Goal: Information Seeking & Learning: Learn about a topic

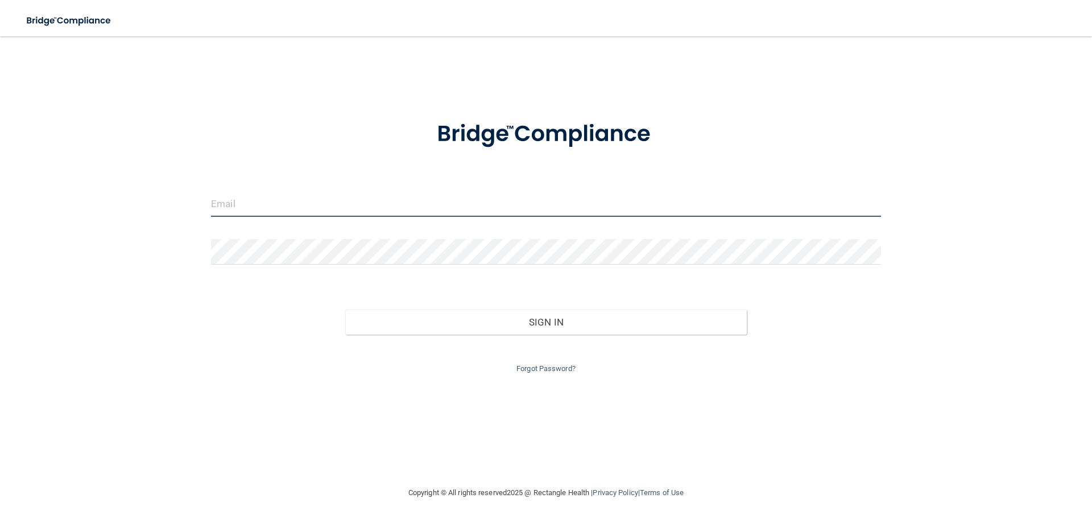
click at [284, 196] on input "email" at bounding box center [546, 204] width 670 height 26
click at [345, 326] on button "Sign In" at bounding box center [546, 338] width 402 height 25
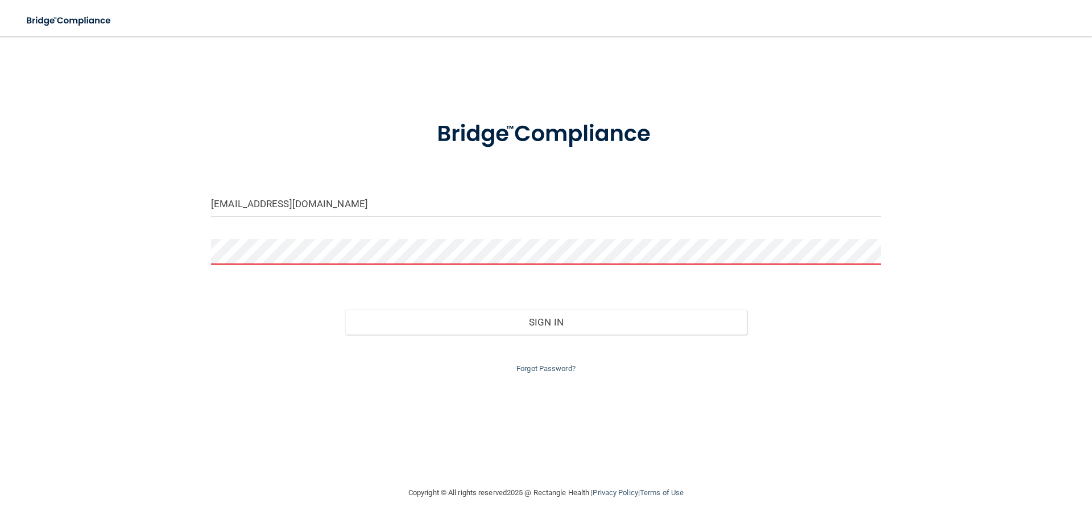
click at [345, 309] on button "Sign In" at bounding box center [546, 321] width 402 height 25
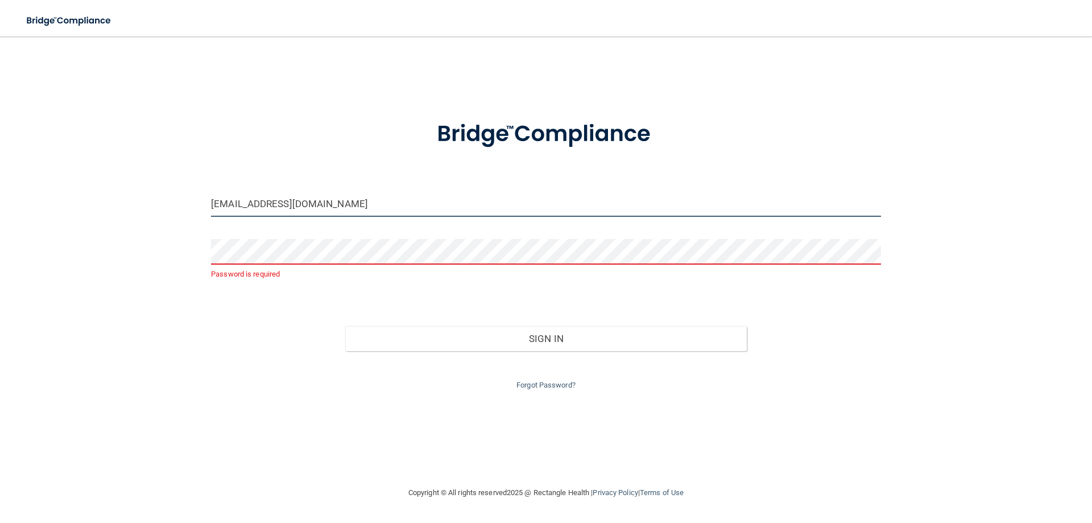
click at [257, 204] on input "justine.nelson14@gmail.com" at bounding box center [546, 204] width 670 height 26
type input "justine.hahn@lpden.com"
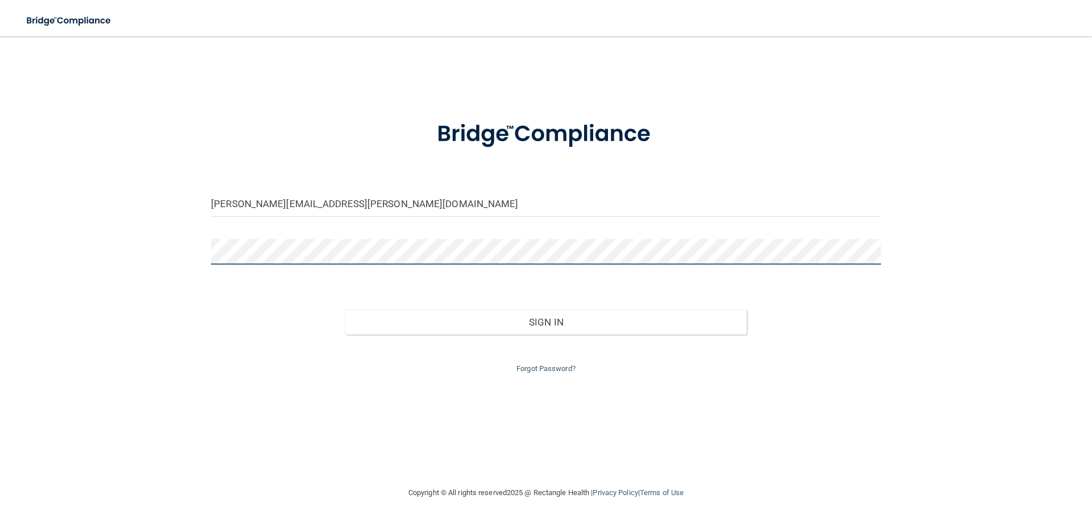
click at [345, 309] on button "Sign In" at bounding box center [546, 321] width 402 height 25
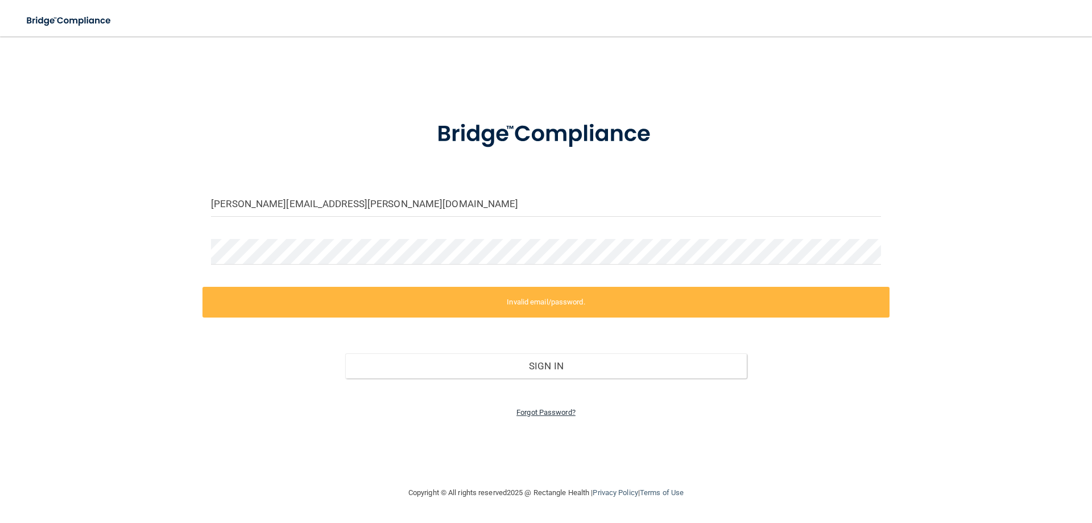
click at [569, 413] on link "Forgot Password?" at bounding box center [545, 412] width 59 height 9
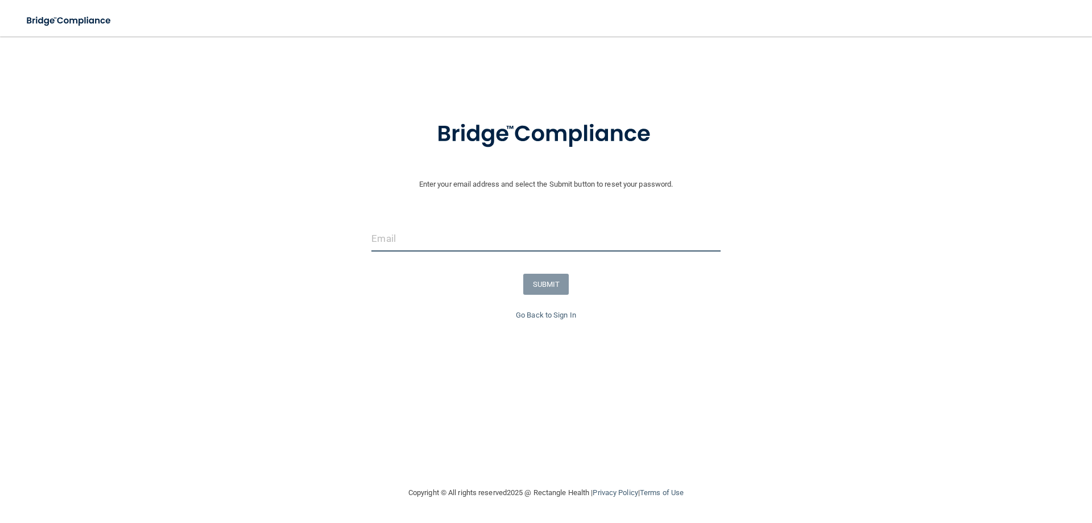
click at [415, 230] on input "email" at bounding box center [545, 239] width 349 height 26
type input "justine.hahn@lpden.com"
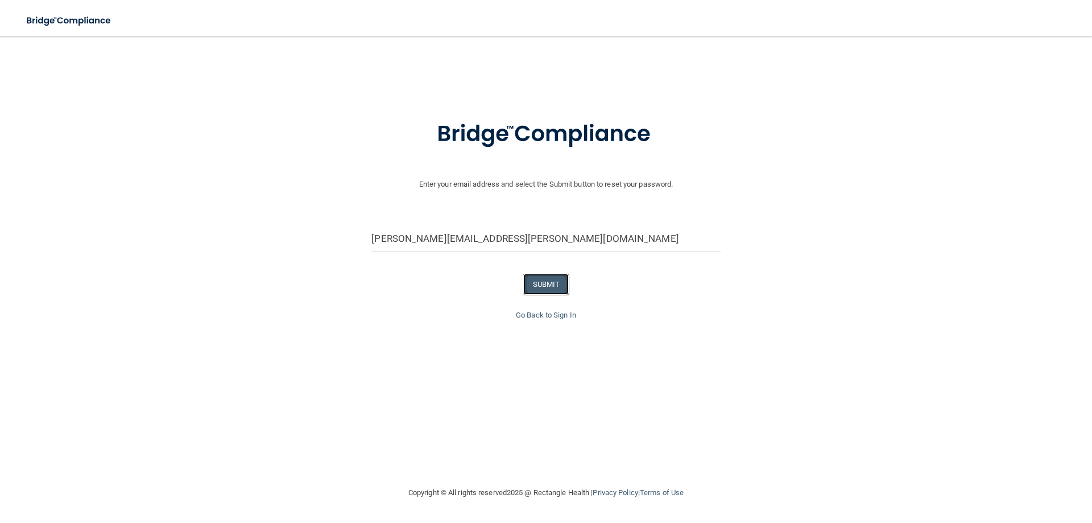
click at [549, 283] on button "SUBMIT" at bounding box center [546, 284] width 46 height 21
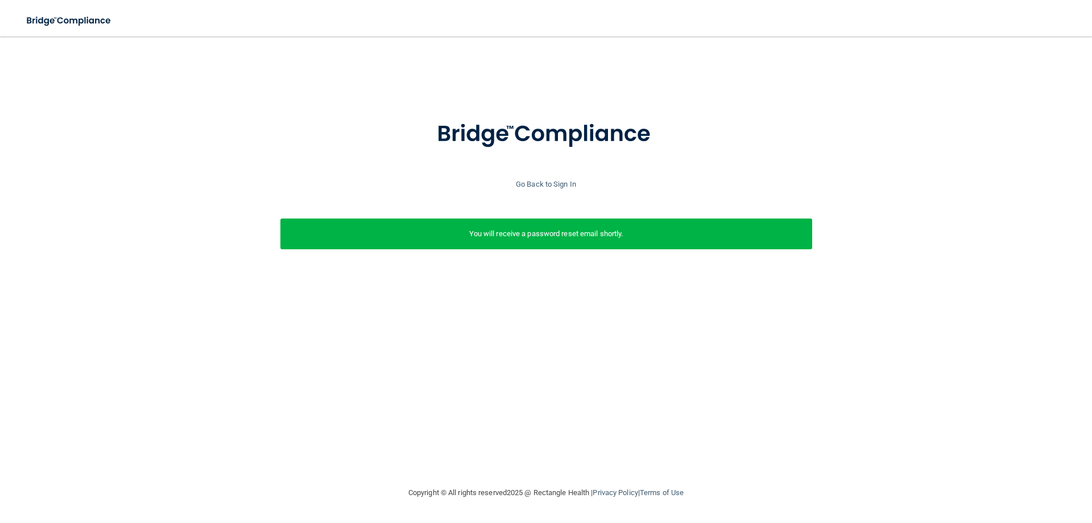
click at [776, 122] on div at bounding box center [546, 141] width 1081 height 73
click at [539, 180] on link "Go Back to Sign In" at bounding box center [546, 184] width 60 height 9
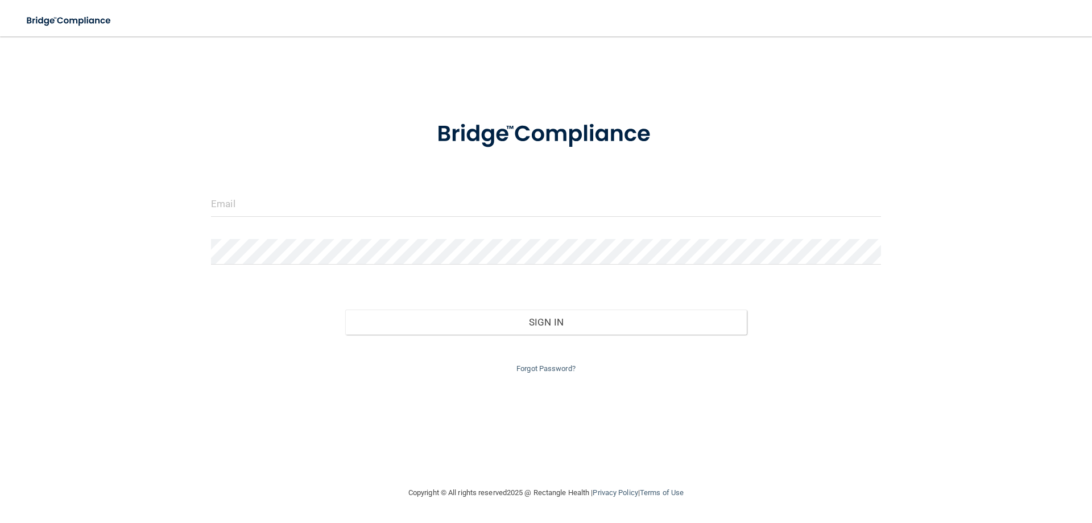
click at [548, 363] on div "Forgot Password?" at bounding box center [545, 354] width 687 height 41
click at [546, 366] on link "Forgot Password?" at bounding box center [545, 368] width 59 height 9
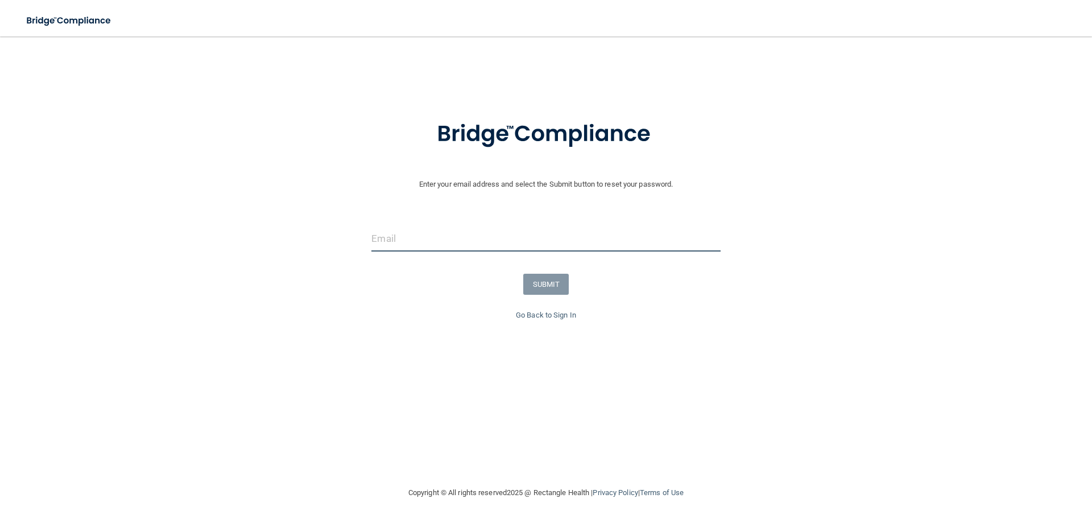
click at [428, 234] on input "email" at bounding box center [545, 239] width 349 height 26
click at [403, 241] on input "email" at bounding box center [545, 239] width 349 height 26
type input "justine.nelson14@gmail.com"
click at [539, 289] on button "SUBMIT" at bounding box center [546, 284] width 46 height 21
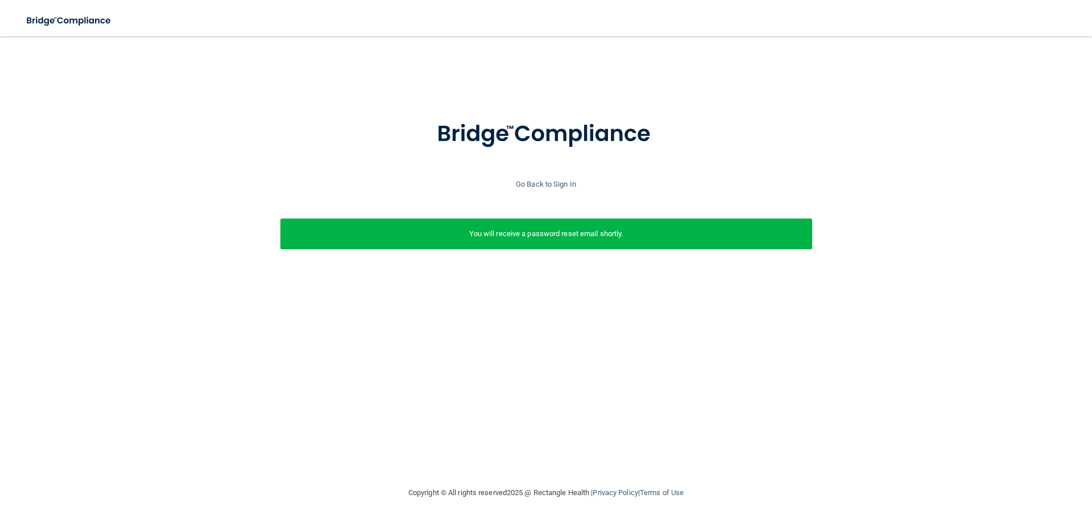
click at [499, 222] on div "You will receive a password reset email shortly." at bounding box center [546, 233] width 532 height 31
click at [521, 184] on link "Go Back to Sign In" at bounding box center [546, 184] width 60 height 9
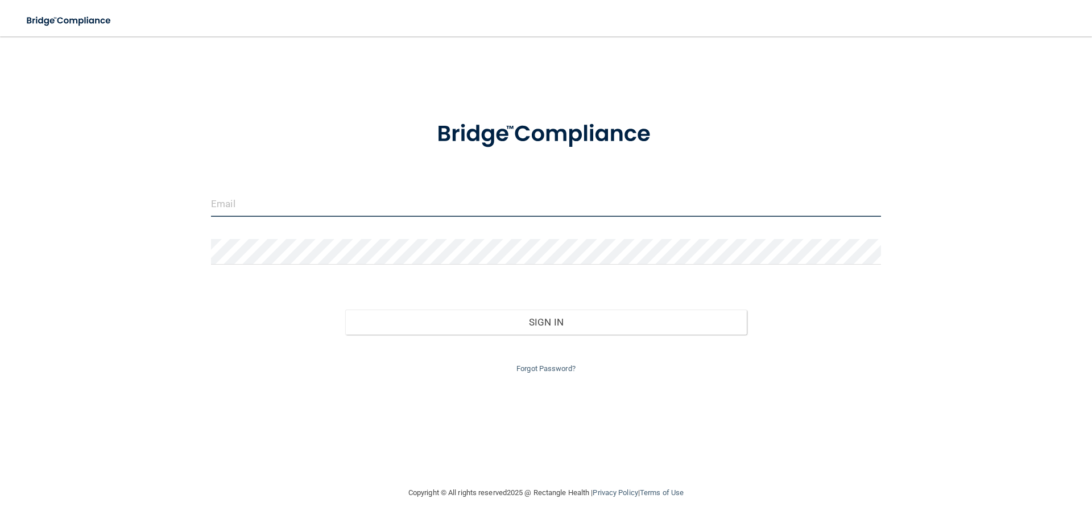
click at [245, 208] on input "email" at bounding box center [546, 204] width 670 height 26
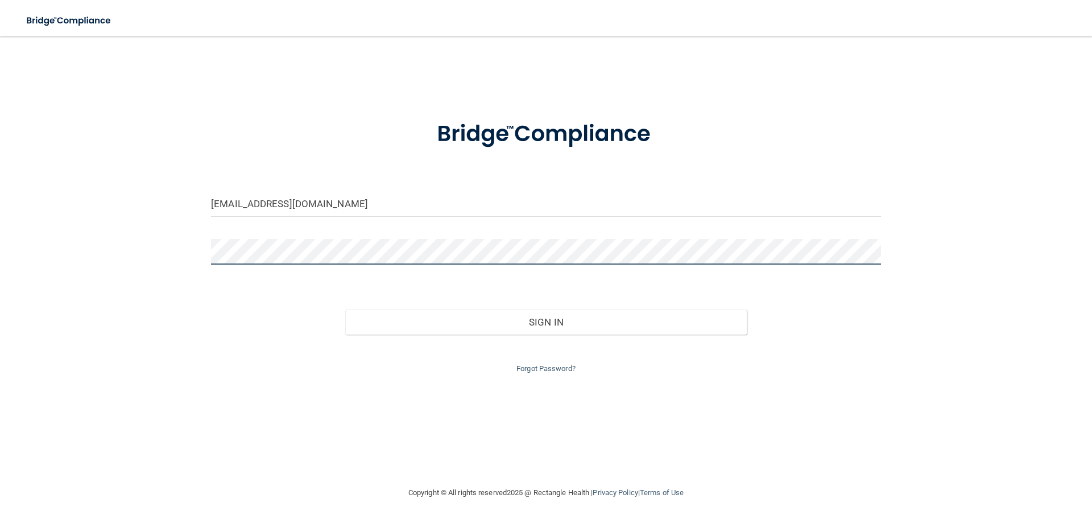
click at [345, 309] on button "Sign In" at bounding box center [546, 321] width 402 height 25
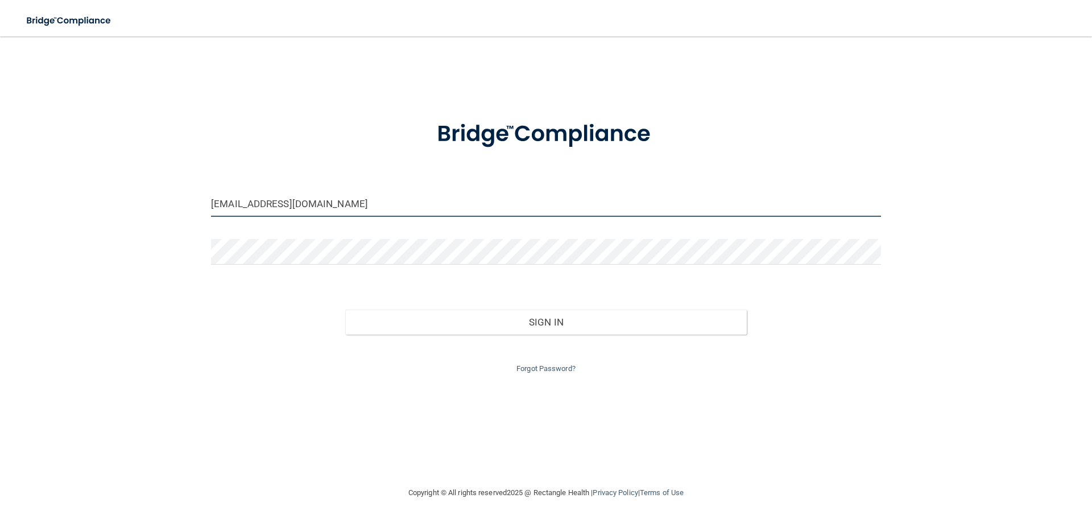
click at [323, 214] on input "justine.nelson14@gmail.com" at bounding box center [546, 204] width 670 height 26
click at [322, 213] on input "justine.nelson14@gmail.com" at bounding box center [546, 204] width 670 height 26
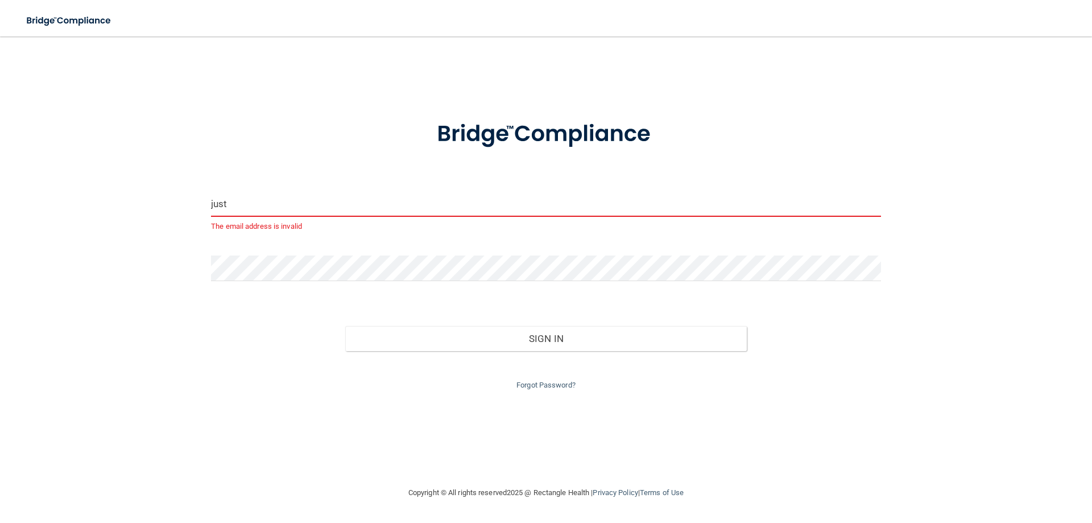
type input "justine.hahn@lpden.com"
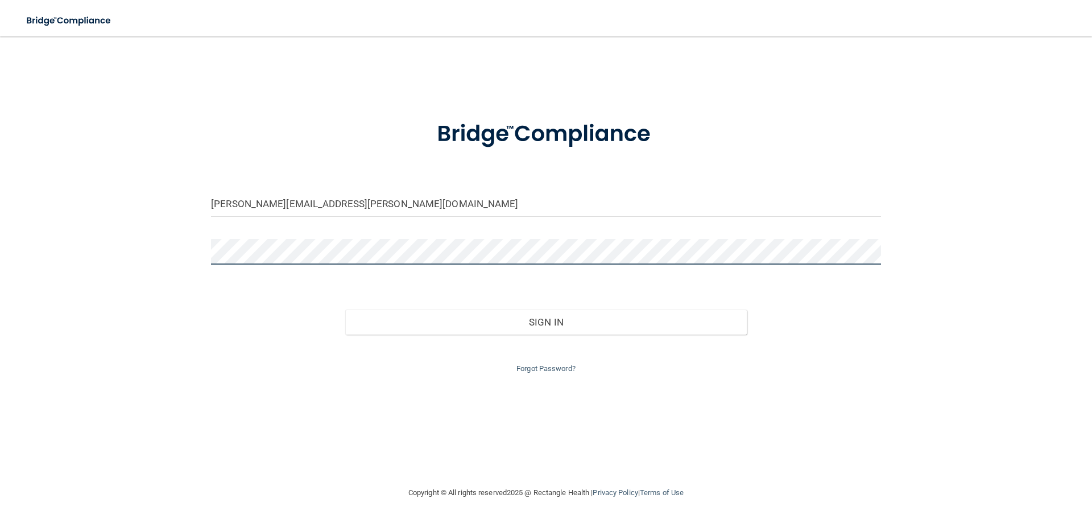
click at [345, 309] on button "Sign In" at bounding box center [546, 321] width 402 height 25
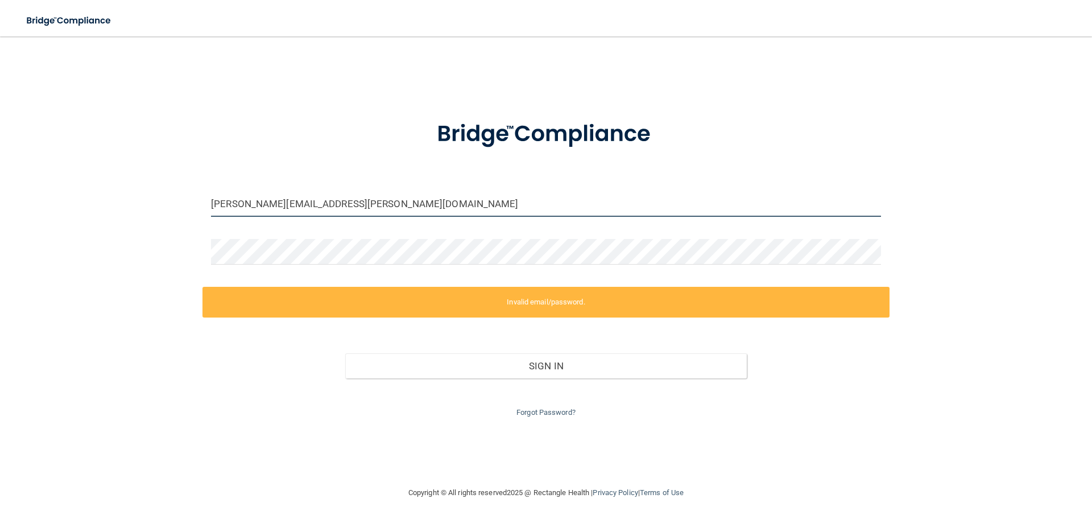
click at [276, 207] on input "justine.hahn@lpden.com" at bounding box center [546, 204] width 670 height 26
click at [503, 308] on label "Invalid email/password." at bounding box center [545, 302] width 687 height 31
click at [531, 415] on link "Forgot Password?" at bounding box center [545, 412] width 59 height 9
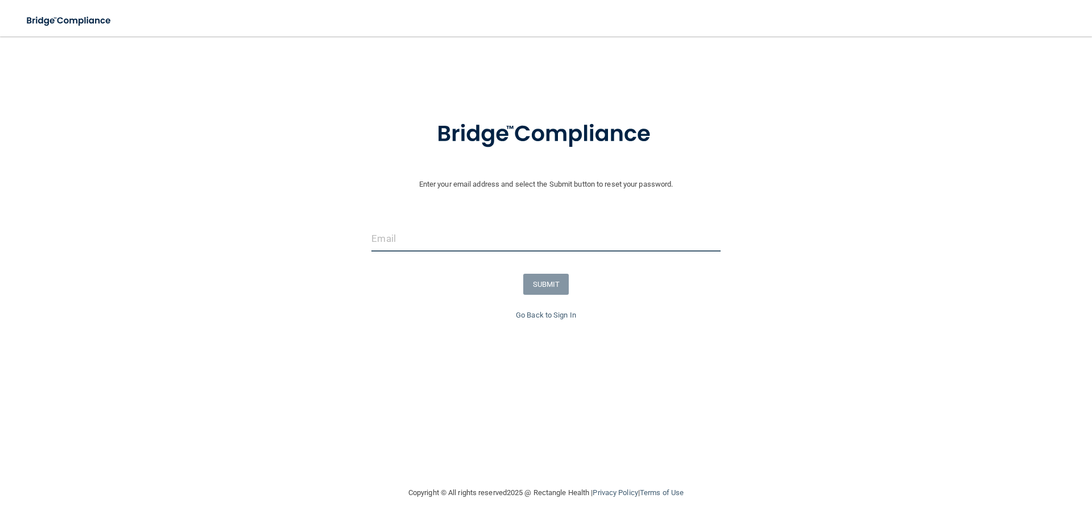
click at [399, 245] on input "email" at bounding box center [545, 239] width 349 height 26
type input "justine.hahn@lpden.com"
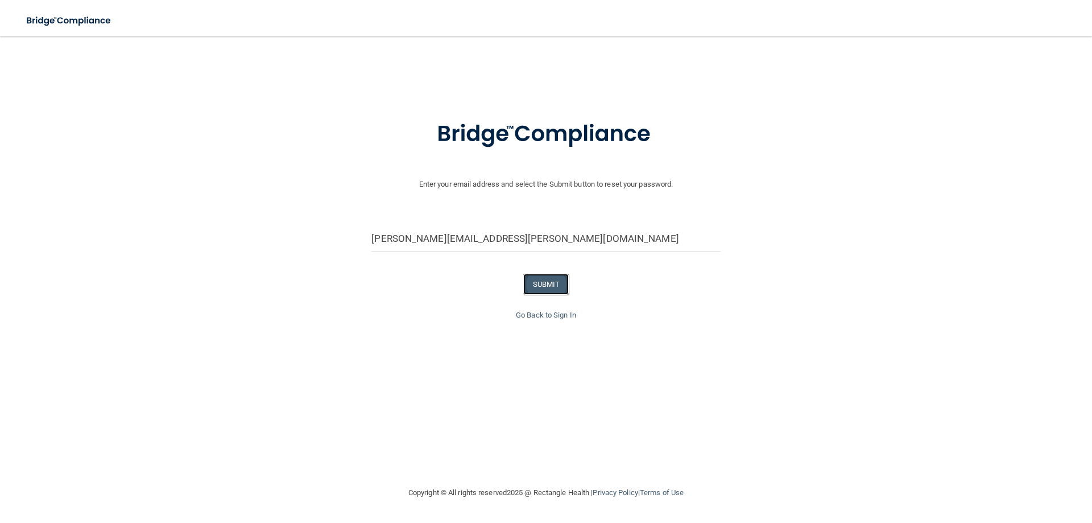
click at [552, 282] on button "SUBMIT" at bounding box center [546, 284] width 46 height 21
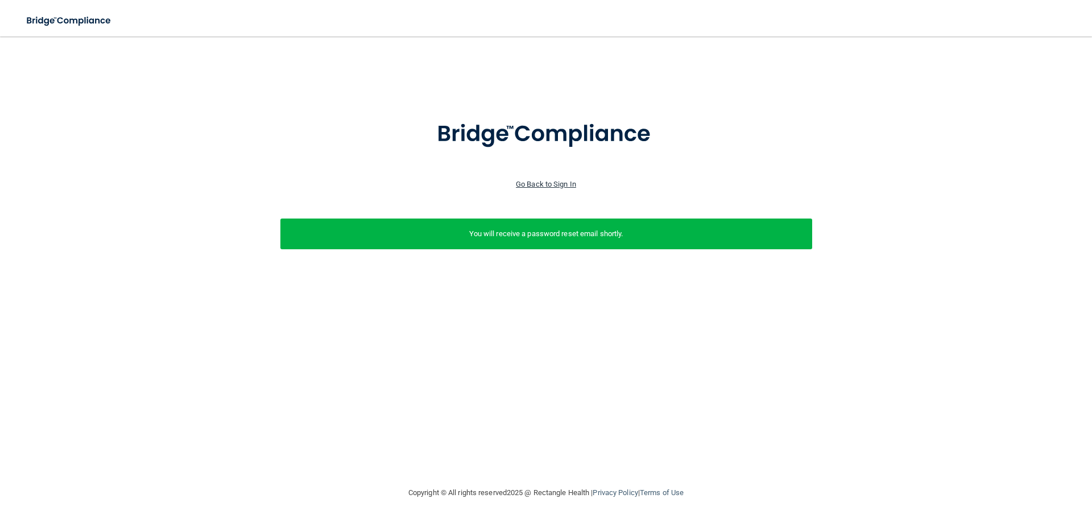
click at [530, 185] on link "Go Back to Sign In" at bounding box center [546, 184] width 60 height 9
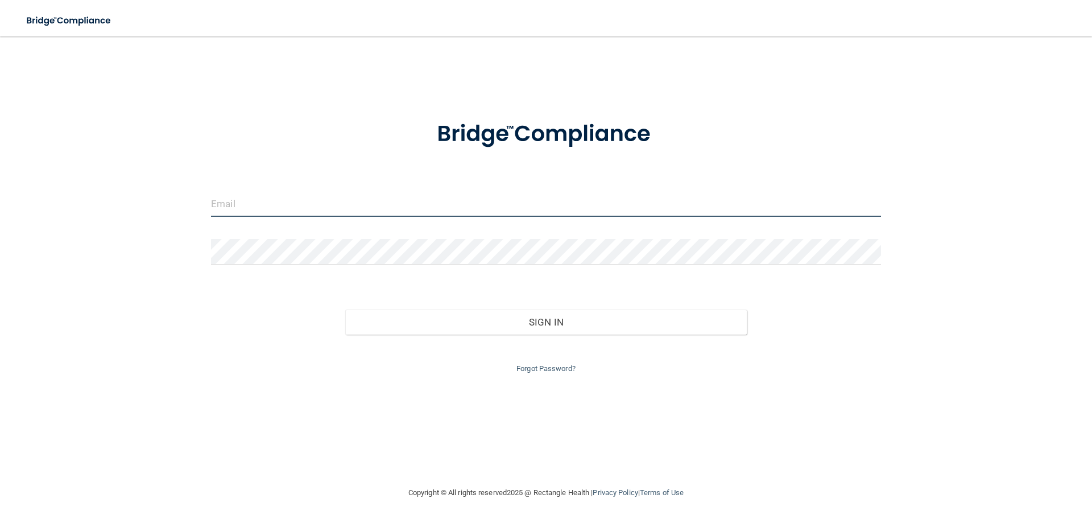
click at [288, 195] on input "email" at bounding box center [546, 204] width 670 height 26
type input "justine.nelson14@gmail.com"
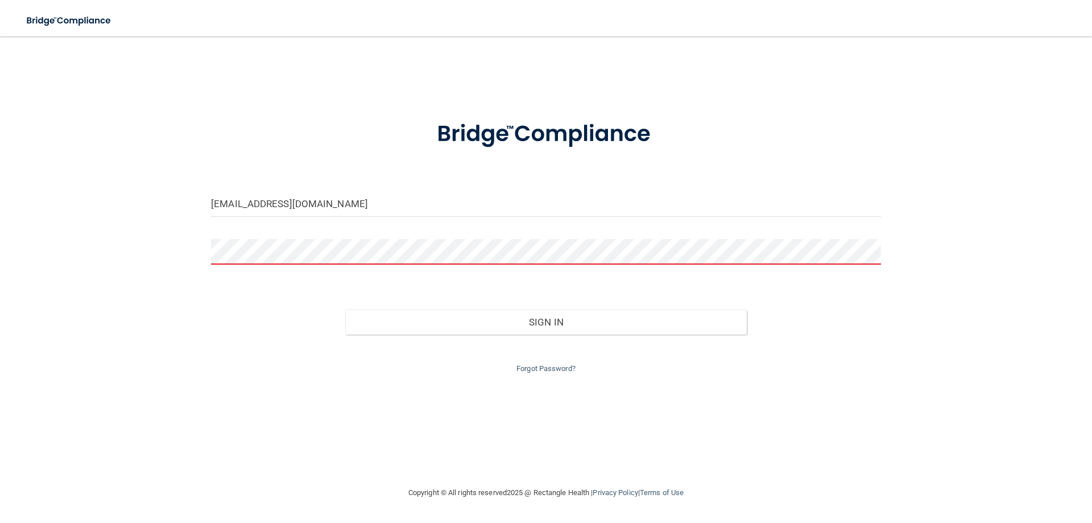
click at [876, 472] on div "justine.nelson14@gmail.com Invalid email/password. You don't have permission to…" at bounding box center [546, 261] width 1047 height 427
click at [849, 153] on div at bounding box center [545, 134] width 687 height 59
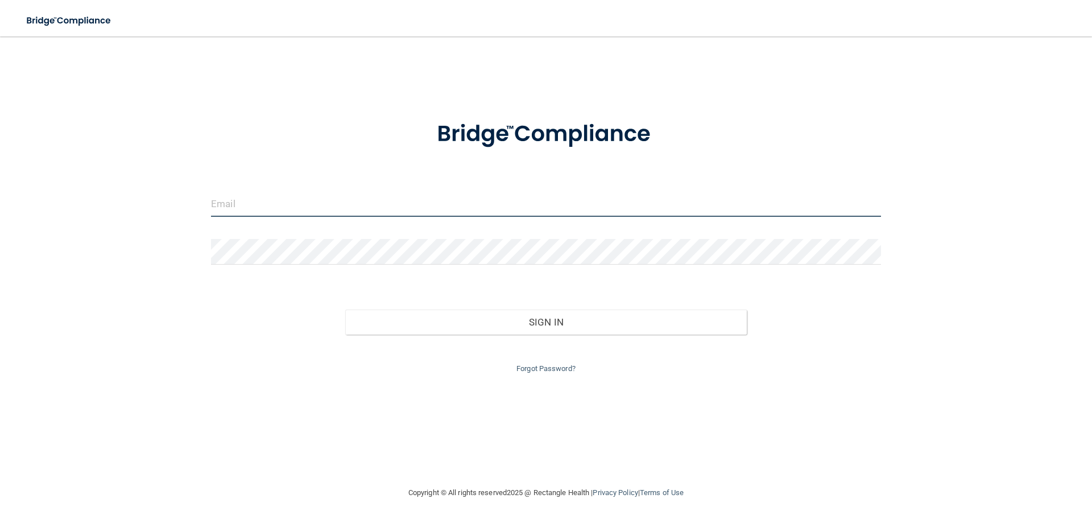
click at [265, 204] on input "email" at bounding box center [546, 204] width 670 height 26
click at [375, 397] on div "Invalid email/password. You don't have permission to access that page. Sign In …" at bounding box center [546, 261] width 1047 height 427
click at [229, 206] on input "email" at bounding box center [546, 204] width 670 height 26
type input "[EMAIL_ADDRESS][DOMAIN_NAME]"
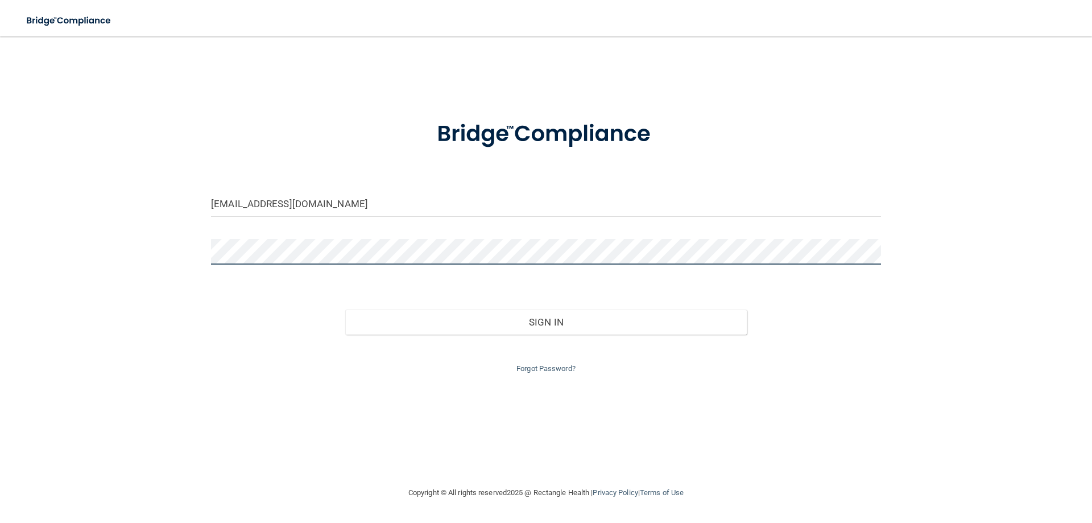
click at [345, 309] on button "Sign In" at bounding box center [546, 321] width 402 height 25
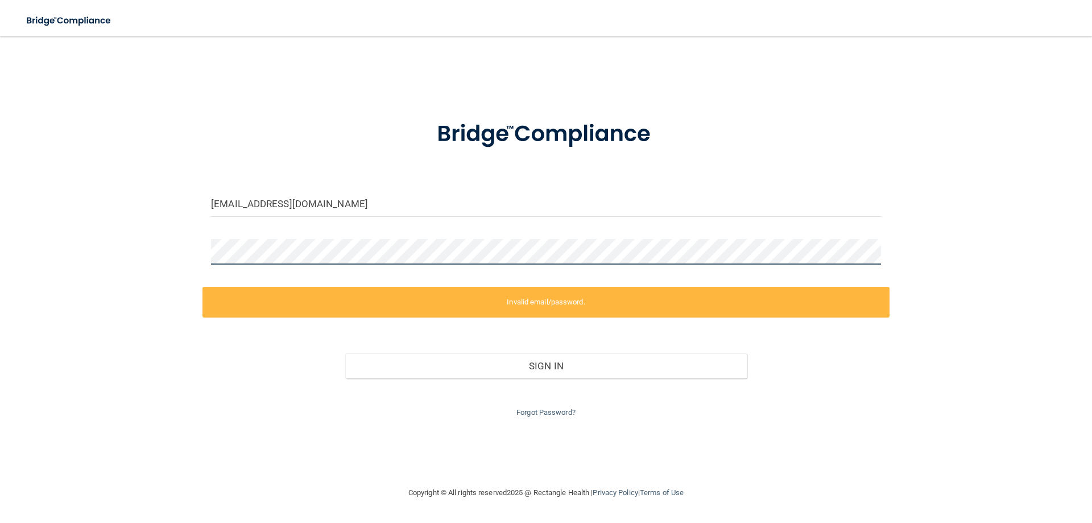
click at [127, 257] on div "[EMAIL_ADDRESS][DOMAIN_NAME] Invalid email/password. You don't have permission …" at bounding box center [546, 261] width 1047 height 427
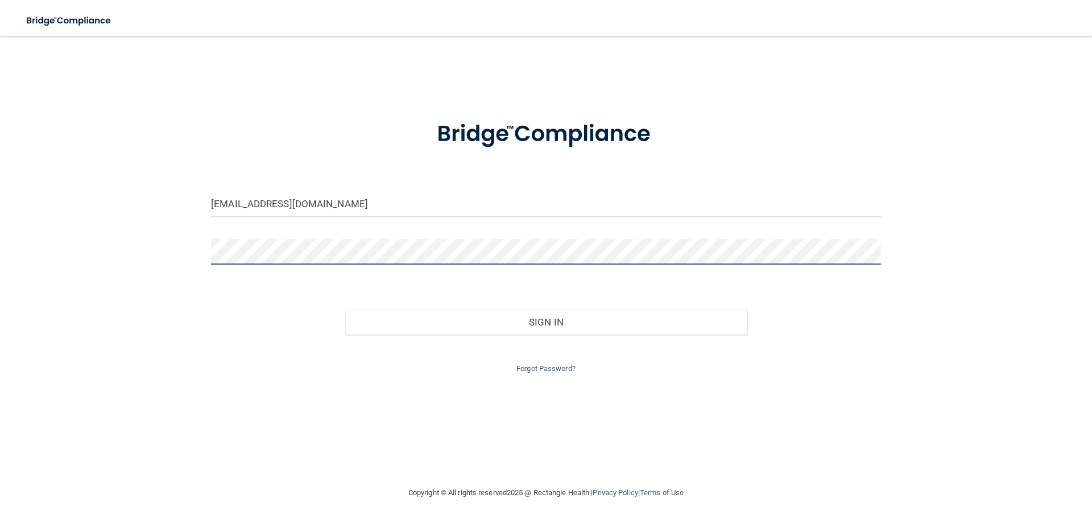
click at [345, 309] on button "Sign In" at bounding box center [546, 321] width 402 height 25
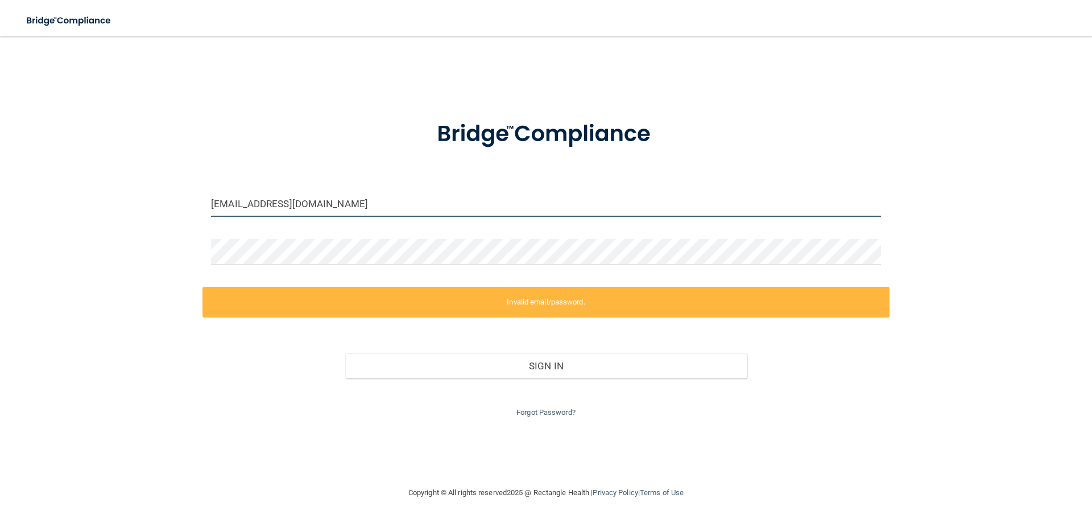
click at [291, 203] on input "justine.nelson14@gmail.com" at bounding box center [546, 204] width 670 height 26
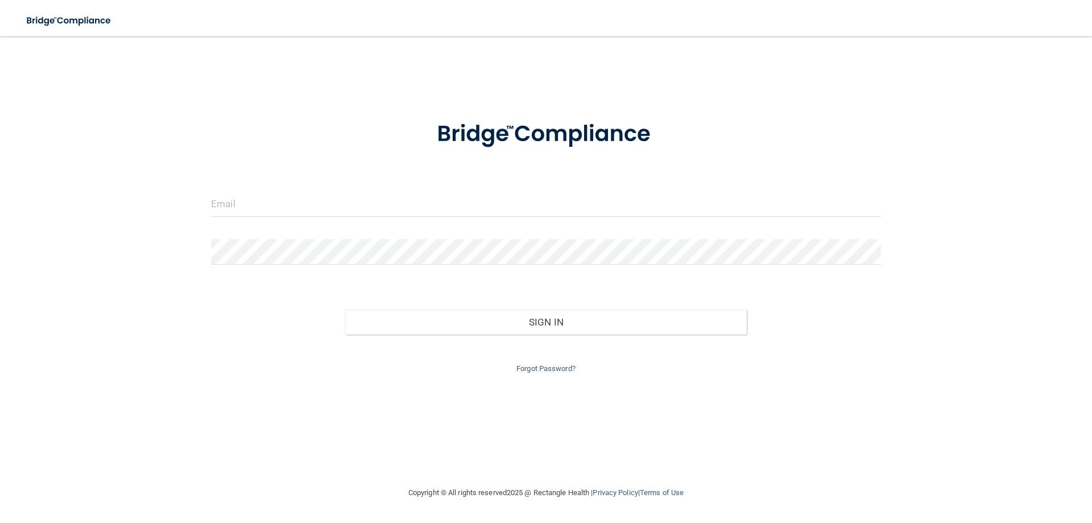
drag, startPoint x: 304, startPoint y: 218, endPoint x: 305, endPoint y: 209, distance: 9.2
click at [305, 213] on div at bounding box center [545, 208] width 687 height 34
click at [305, 209] on input "email" at bounding box center [546, 204] width 670 height 26
type input "justine.hahn@lpden.com"
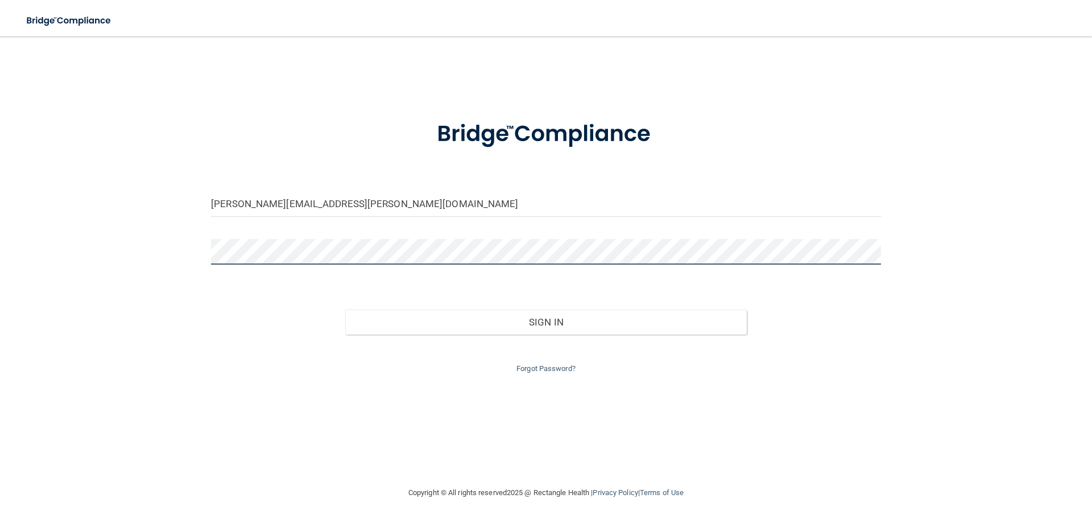
click at [345, 309] on button "Sign In" at bounding box center [546, 321] width 402 height 25
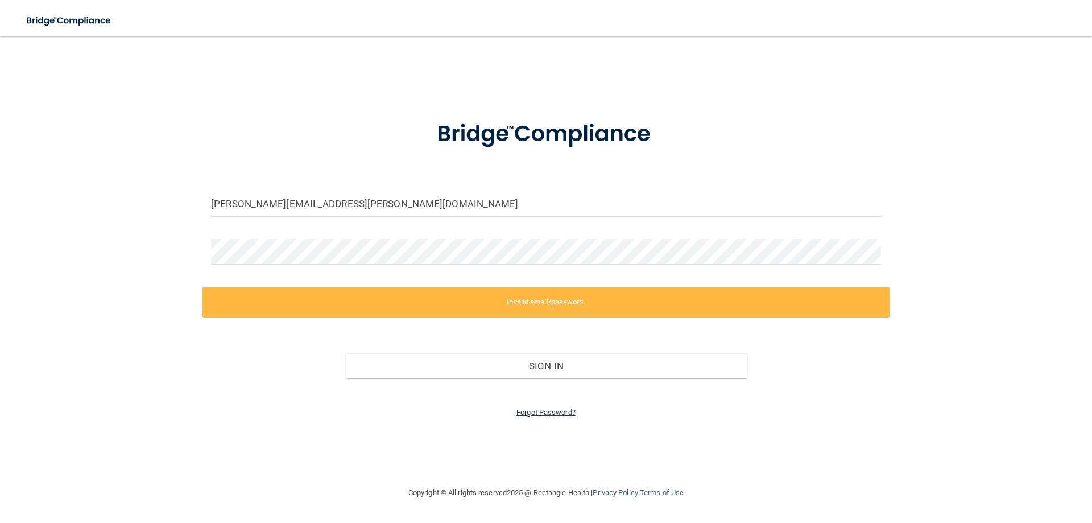
click at [555, 411] on link "Forgot Password?" at bounding box center [545, 412] width 59 height 9
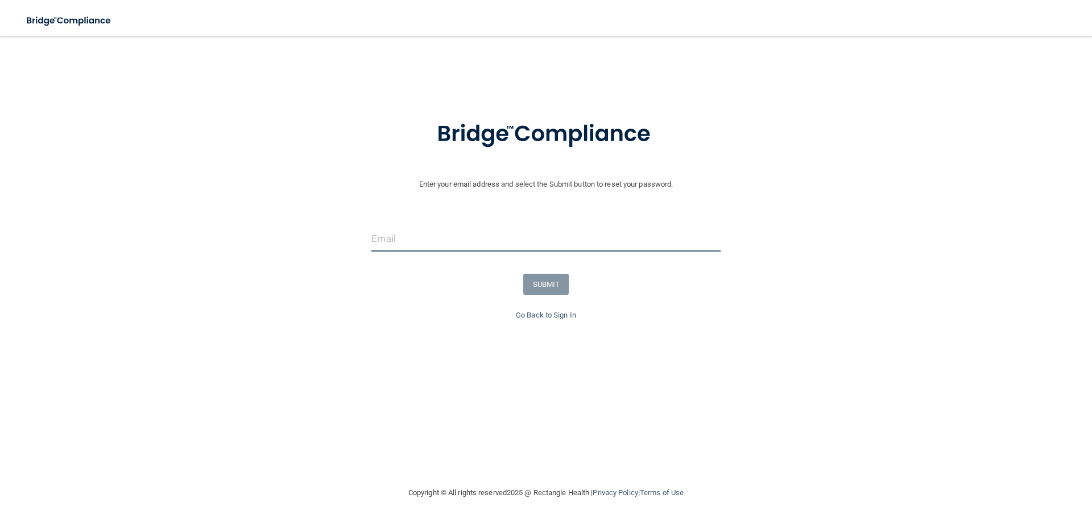
click at [387, 236] on input "email" at bounding box center [545, 239] width 349 height 26
type input "justine.hahn@lpden.com"
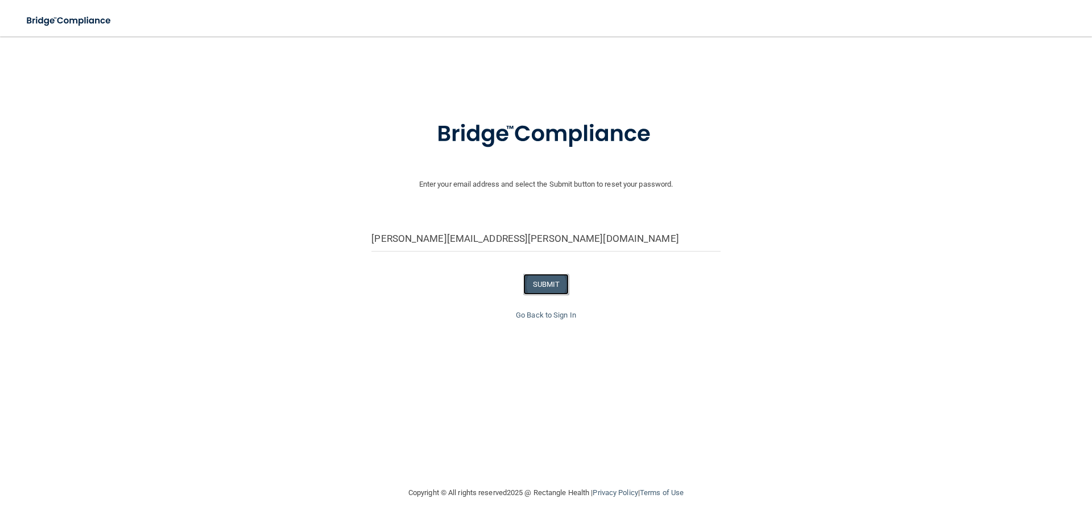
click at [553, 277] on button "SUBMIT" at bounding box center [546, 284] width 46 height 21
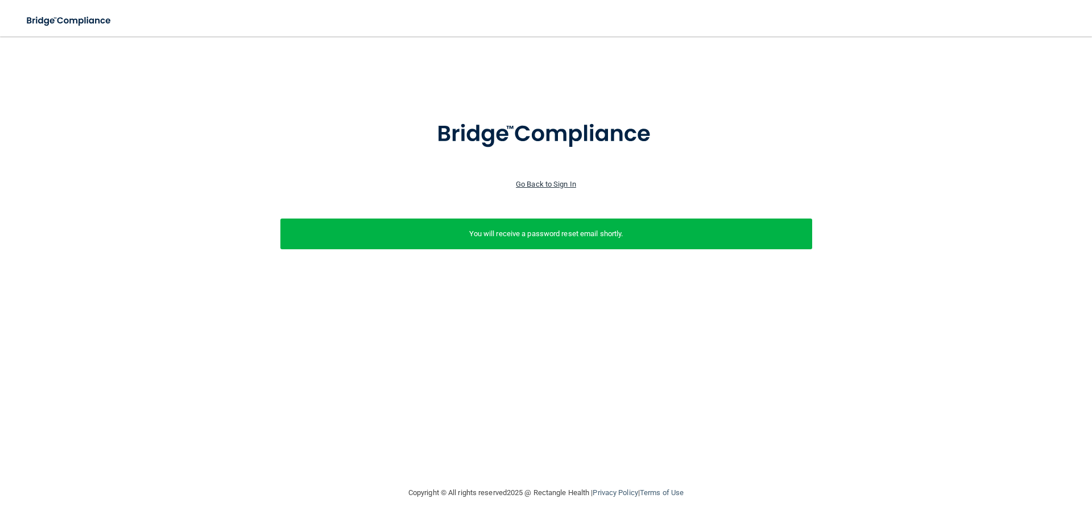
click at [525, 185] on link "Go Back to Sign In" at bounding box center [546, 184] width 60 height 9
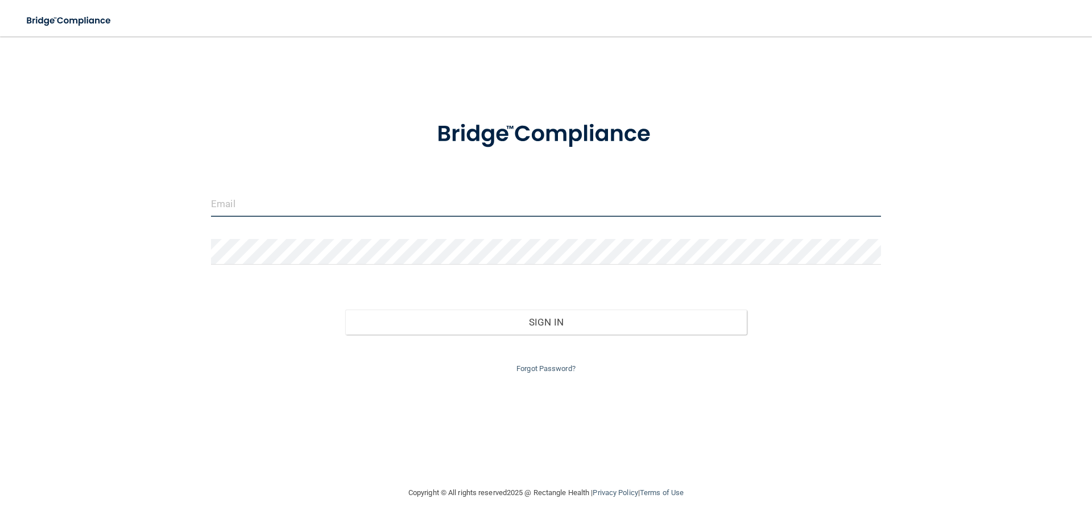
click at [419, 206] on input "email" at bounding box center [546, 204] width 670 height 26
type input "[EMAIL_ADDRESS][DOMAIN_NAME]"
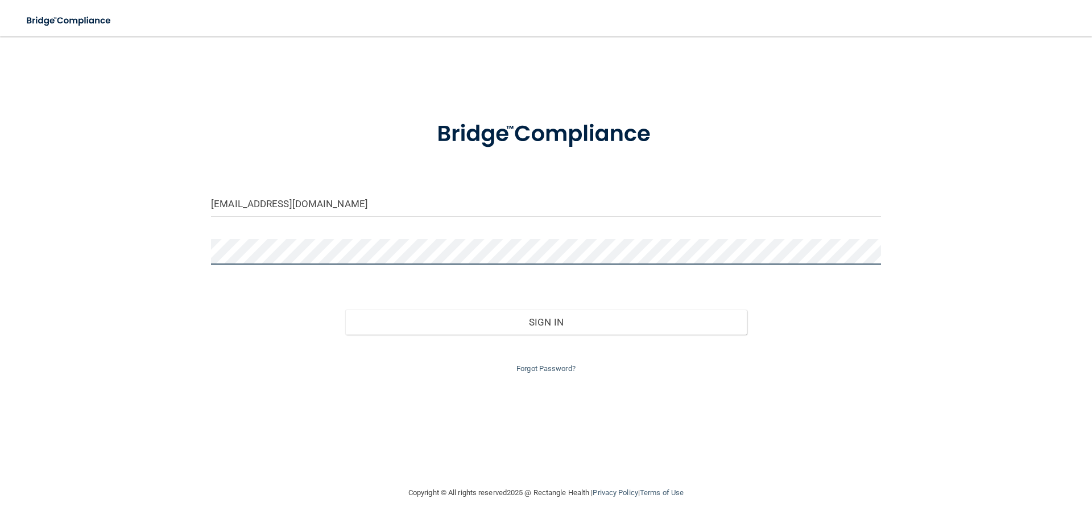
click at [345, 309] on button "Sign In" at bounding box center [546, 321] width 402 height 25
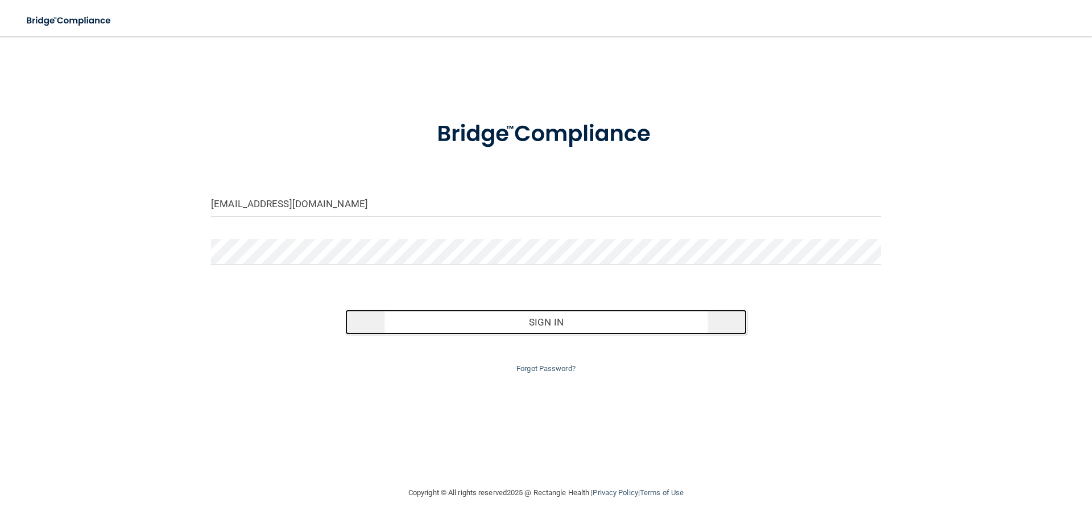
click at [431, 311] on button "Sign In" at bounding box center [546, 321] width 402 height 25
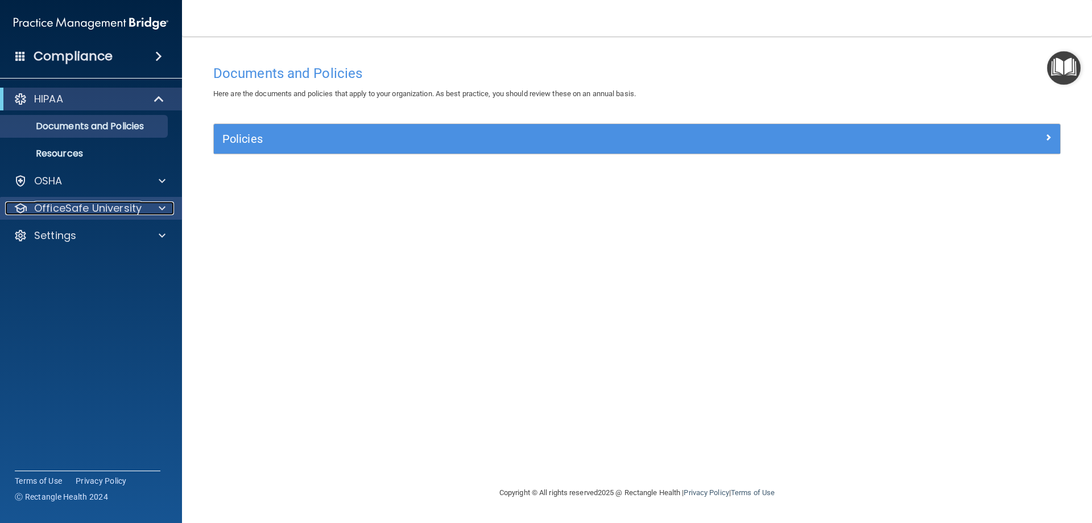
click at [164, 212] on span at bounding box center [162, 208] width 7 height 14
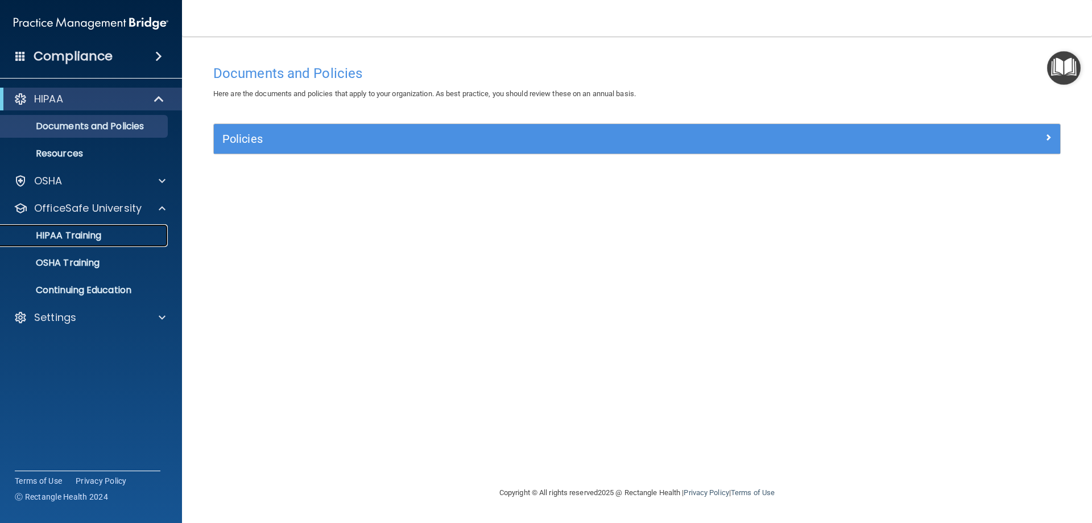
click at [87, 239] on p "HIPAA Training" at bounding box center [54, 235] width 94 height 11
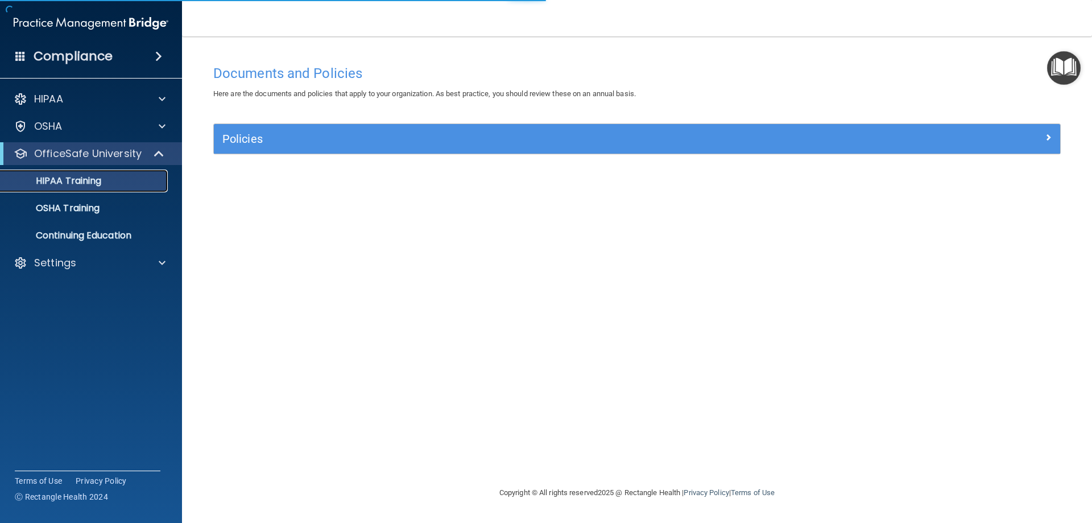
click at [84, 172] on link "HIPAA Training" at bounding box center [78, 180] width 179 height 23
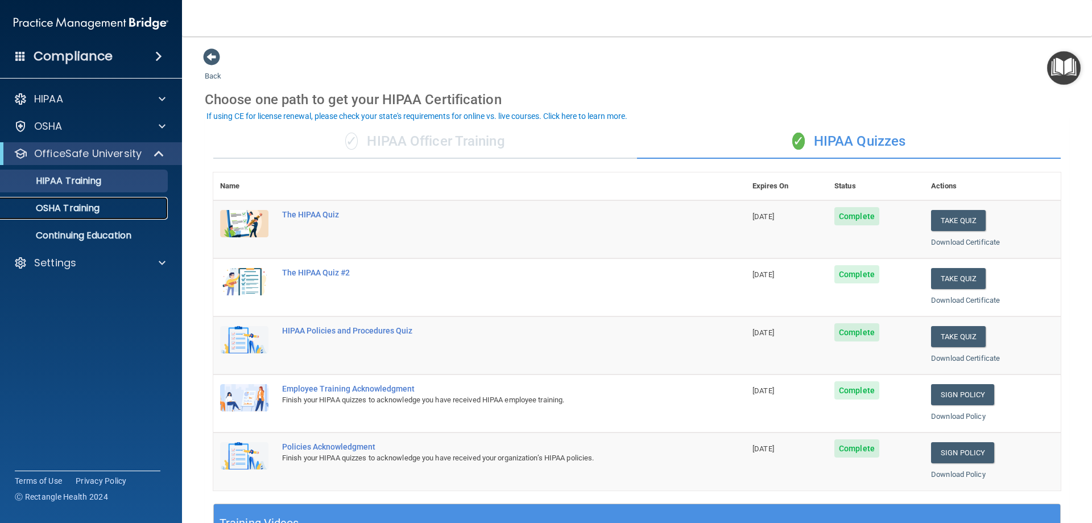
click at [63, 207] on p "OSHA Training" at bounding box center [53, 207] width 92 height 11
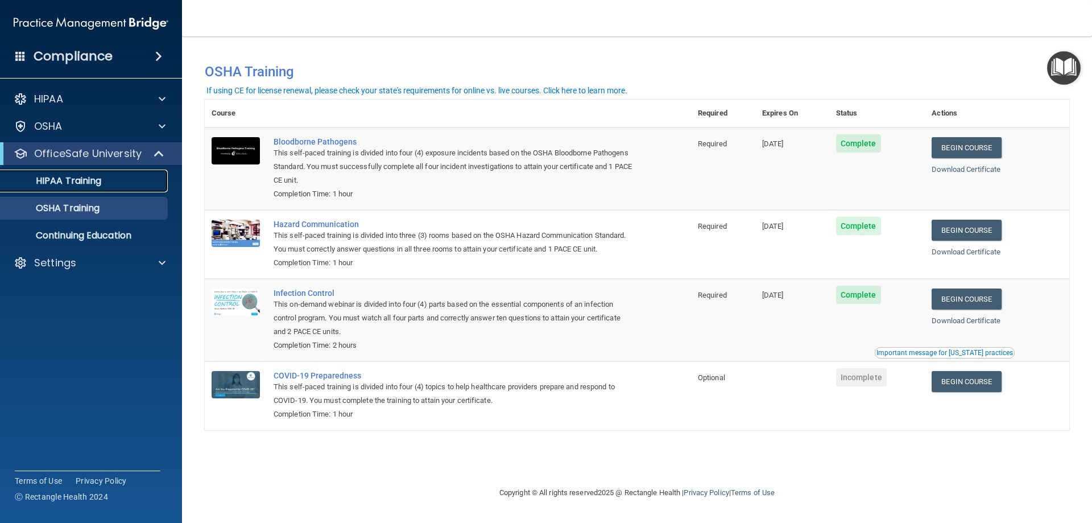
click at [67, 182] on p "HIPAA Training" at bounding box center [54, 180] width 94 height 11
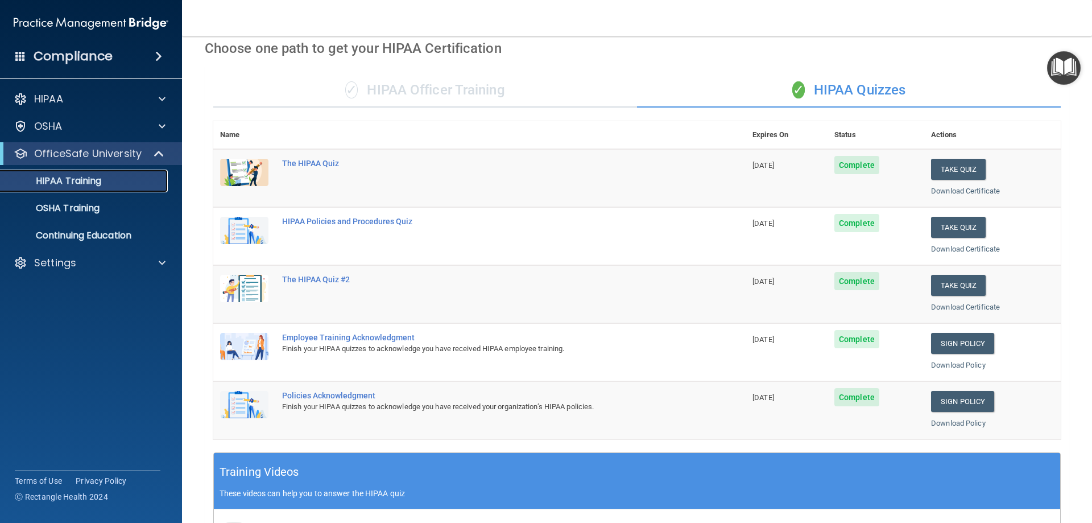
scroll to position [49, 0]
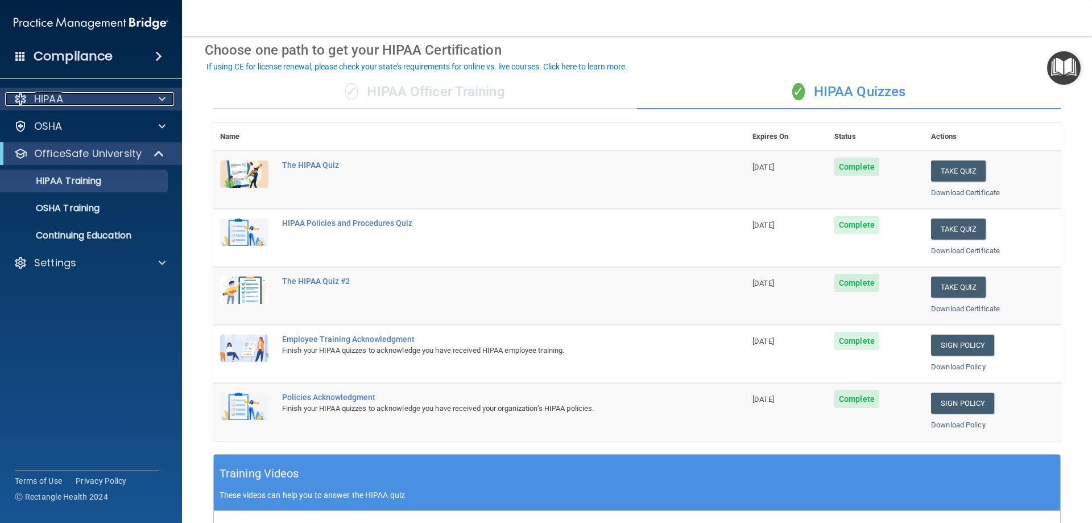
click at [67, 104] on div "HIPAA" at bounding box center [75, 99] width 141 height 14
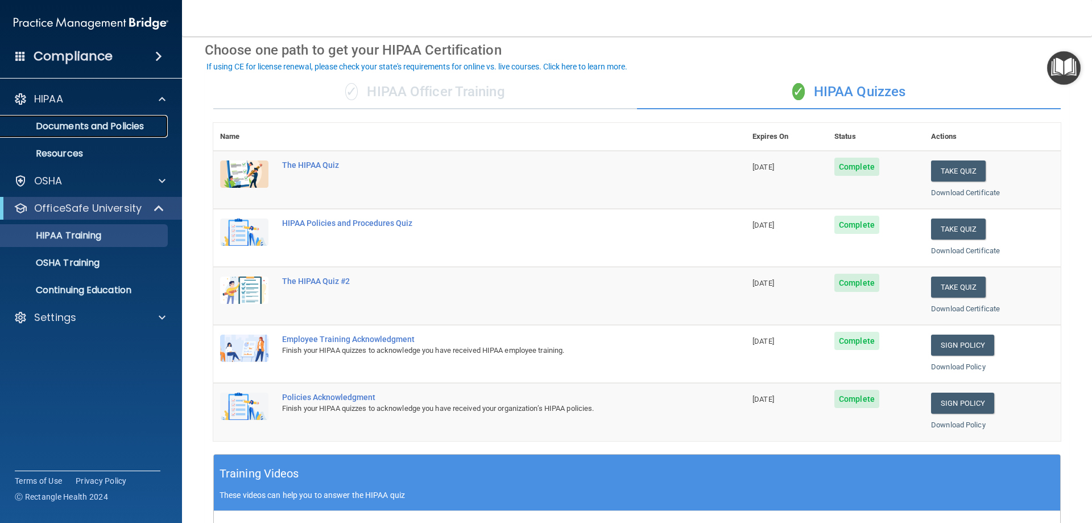
click at [71, 132] on p "Documents and Policies" at bounding box center [84, 126] width 155 height 11
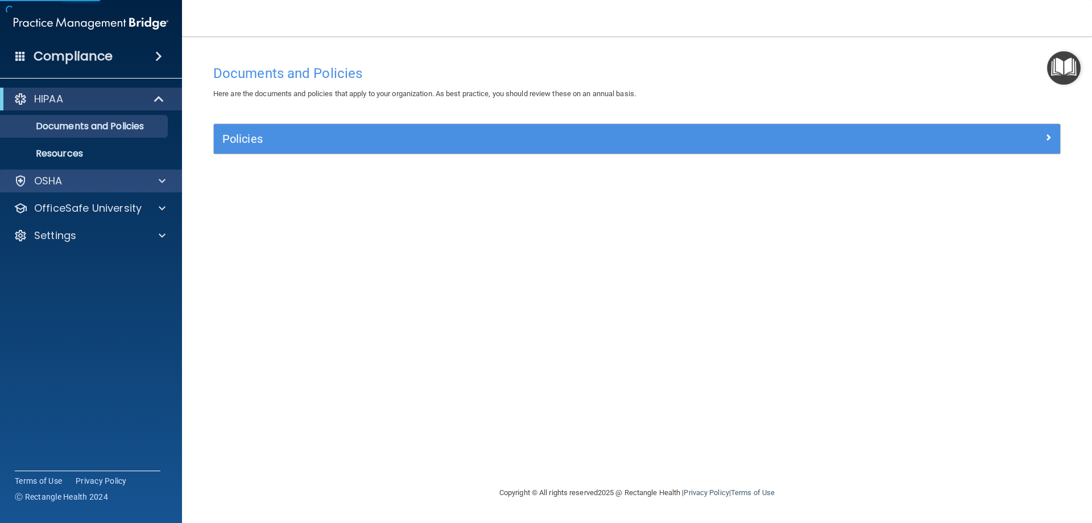
click at [61, 172] on div "OSHA" at bounding box center [91, 180] width 183 height 23
click at [60, 185] on p "OSHA" at bounding box center [48, 181] width 28 height 14
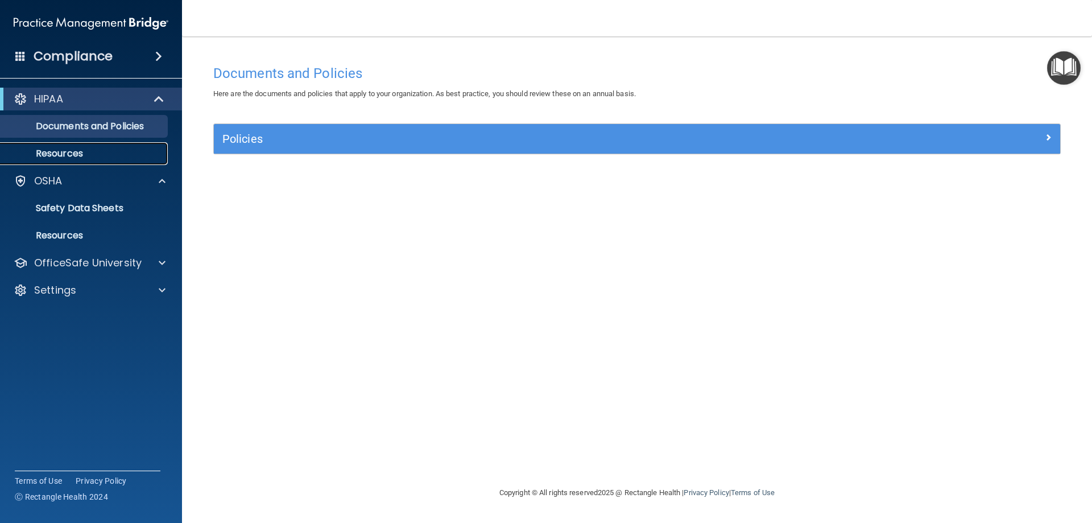
click at [71, 156] on p "Resources" at bounding box center [84, 153] width 155 height 11
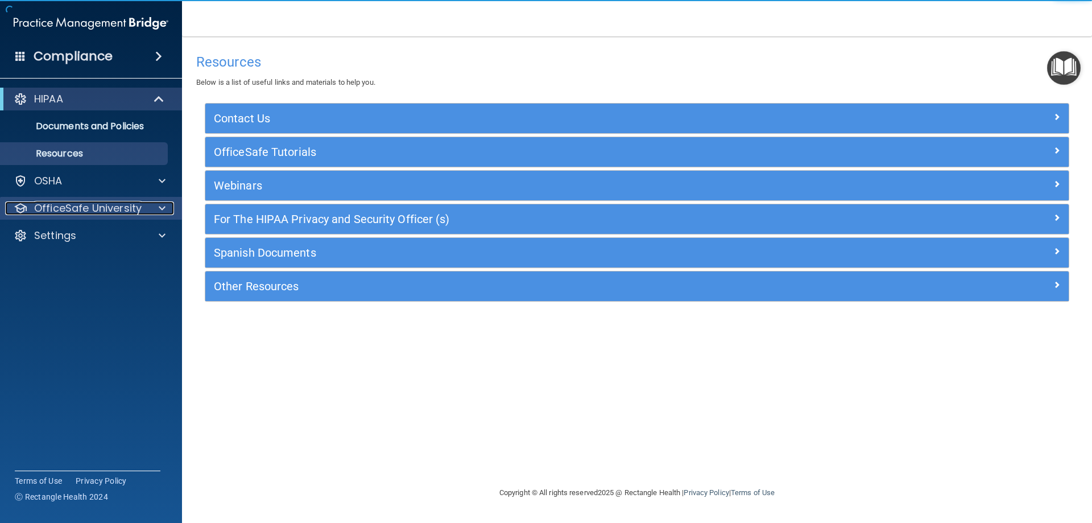
click at [61, 203] on p "OfficeSafe University" at bounding box center [87, 208] width 107 height 14
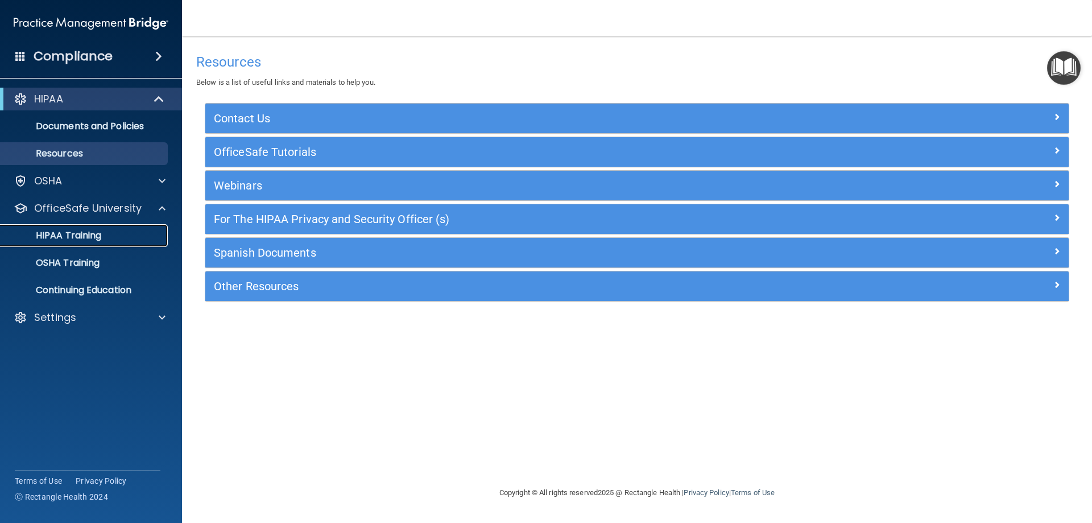
click at [61, 230] on p "HIPAA Training" at bounding box center [54, 235] width 94 height 11
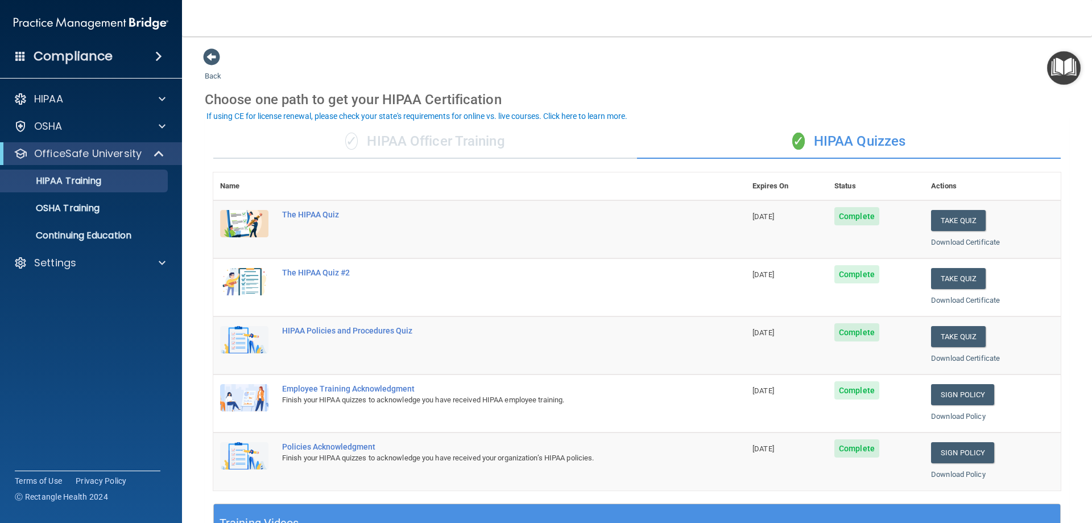
click at [483, 133] on div "✓ HIPAA Officer Training" at bounding box center [425, 142] width 424 height 34
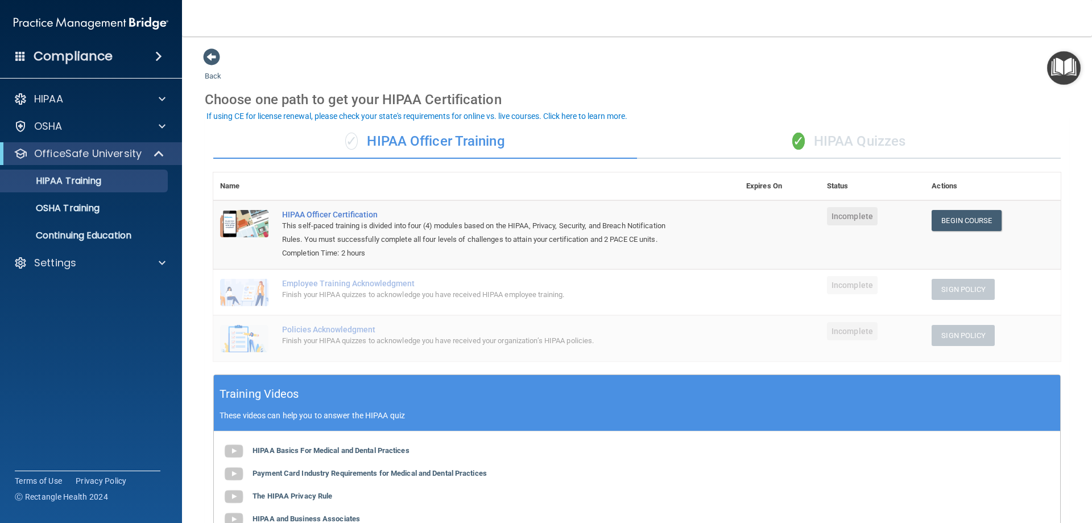
click at [713, 90] on div "Choose one path to get your HIPAA Certification" at bounding box center [637, 99] width 865 height 33
click at [76, 187] on link "HIPAA Training" at bounding box center [78, 180] width 179 height 23
click at [820, 138] on div "✓ HIPAA Quizzes" at bounding box center [849, 142] width 424 height 34
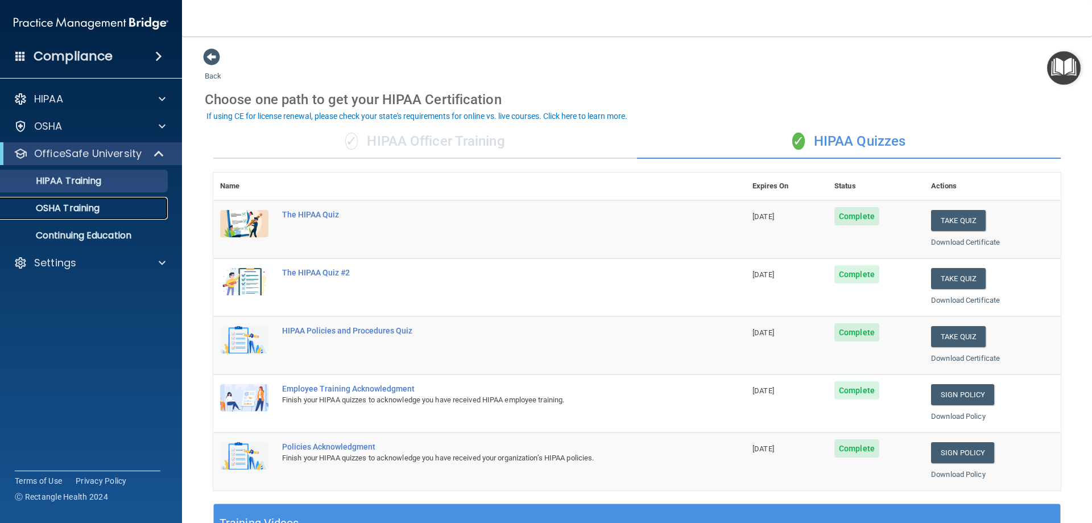
click at [101, 210] on div "OSHA Training" at bounding box center [84, 207] width 155 height 11
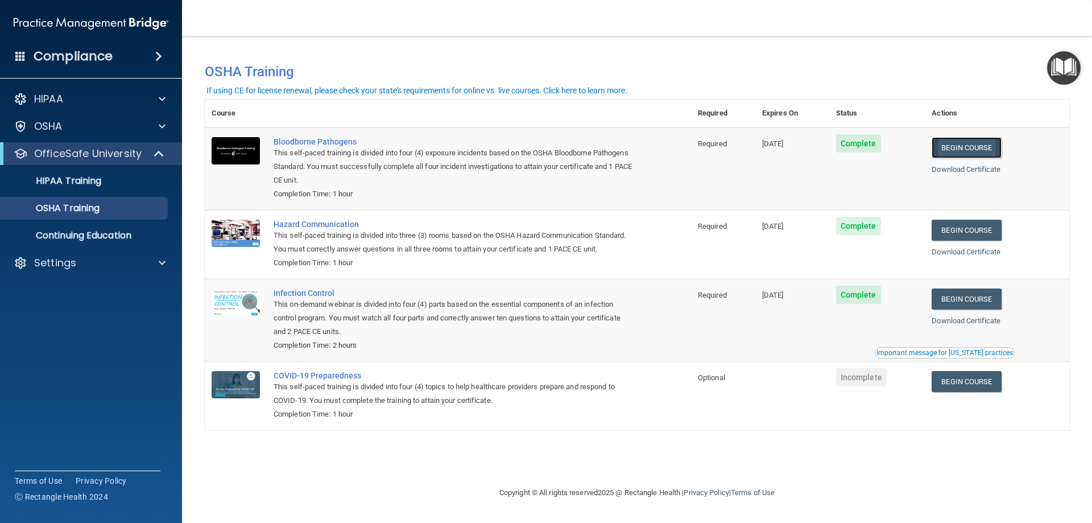
click at [986, 148] on link "Begin Course" at bounding box center [966, 147] width 69 height 21
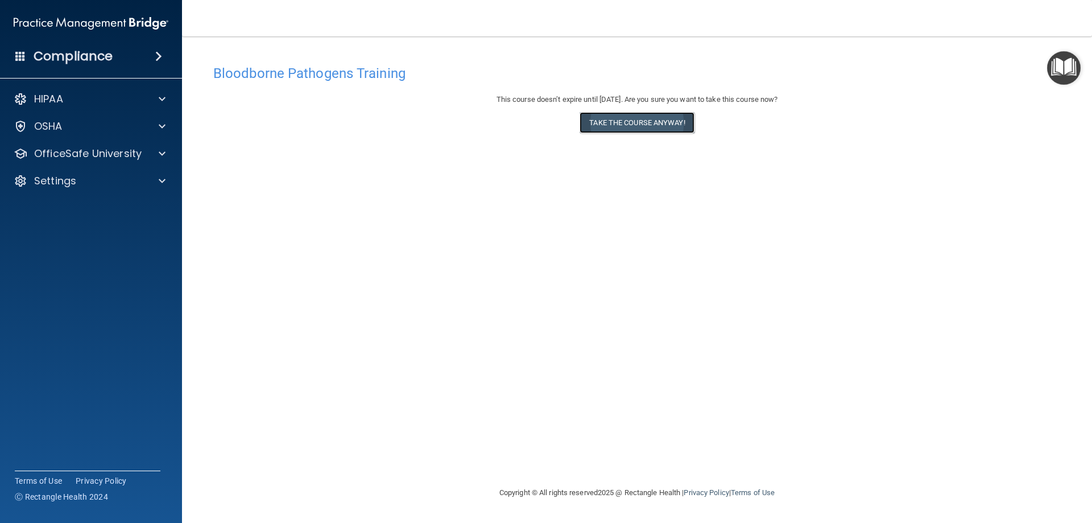
click at [652, 123] on button "Take the course anyway!" at bounding box center [637, 122] width 114 height 21
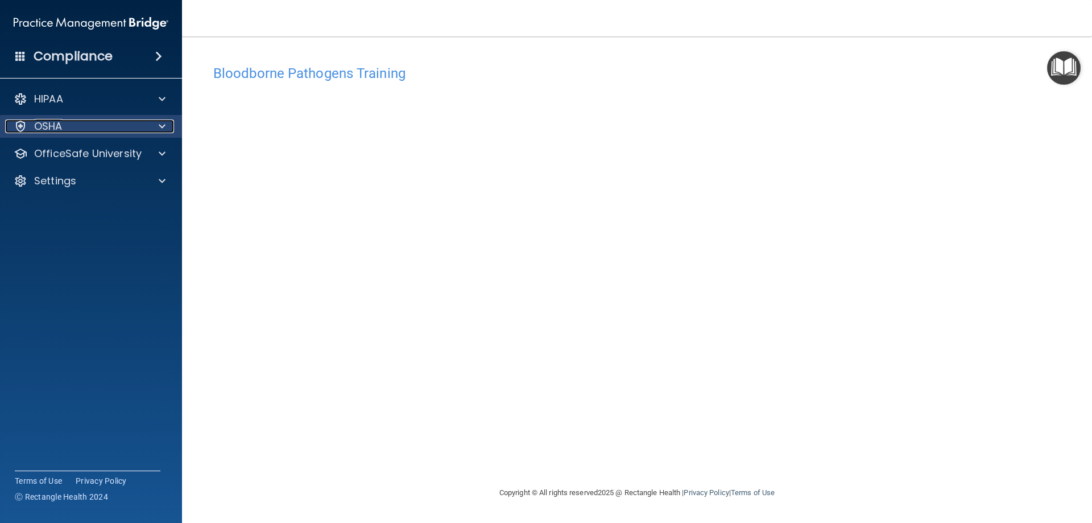
click at [150, 133] on div at bounding box center [160, 126] width 28 height 14
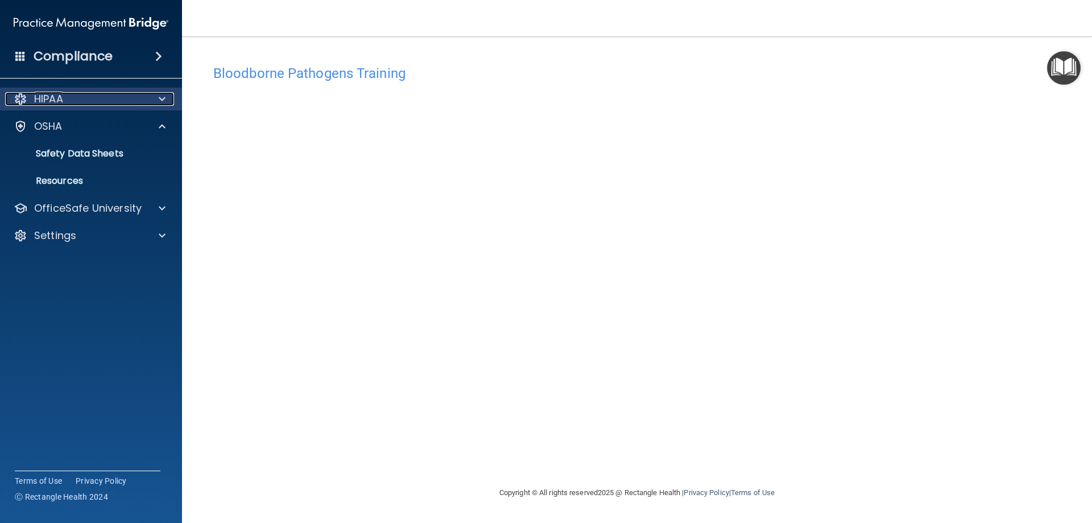
click at [159, 101] on span at bounding box center [162, 99] width 7 height 14
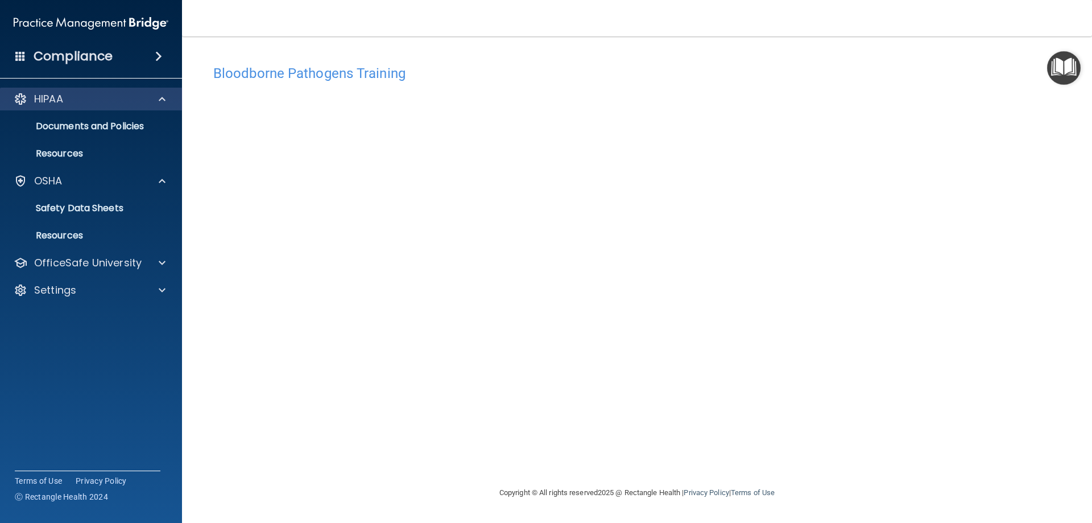
click at [74, 107] on div "HIPAA" at bounding box center [91, 99] width 183 height 23
click at [74, 130] on p "Documents and Policies" at bounding box center [84, 126] width 155 height 11
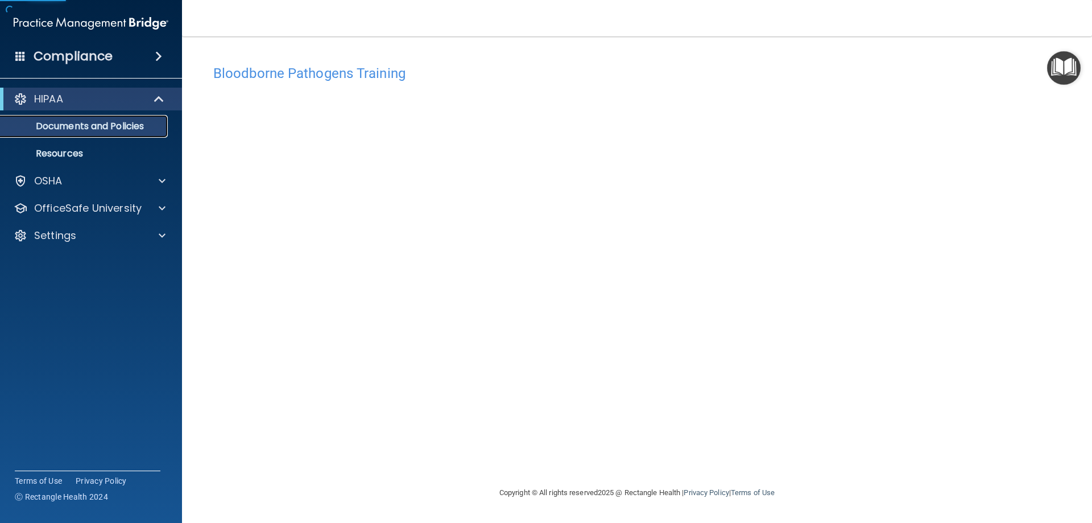
click at [74, 130] on p "Documents and Policies" at bounding box center [84, 126] width 155 height 11
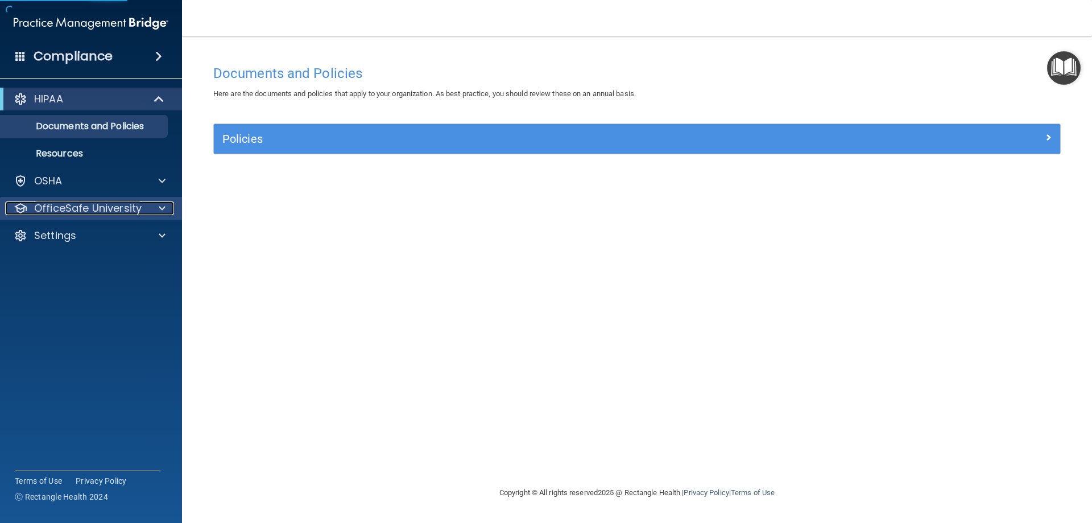
click at [72, 202] on p "OfficeSafe University" at bounding box center [87, 208] width 107 height 14
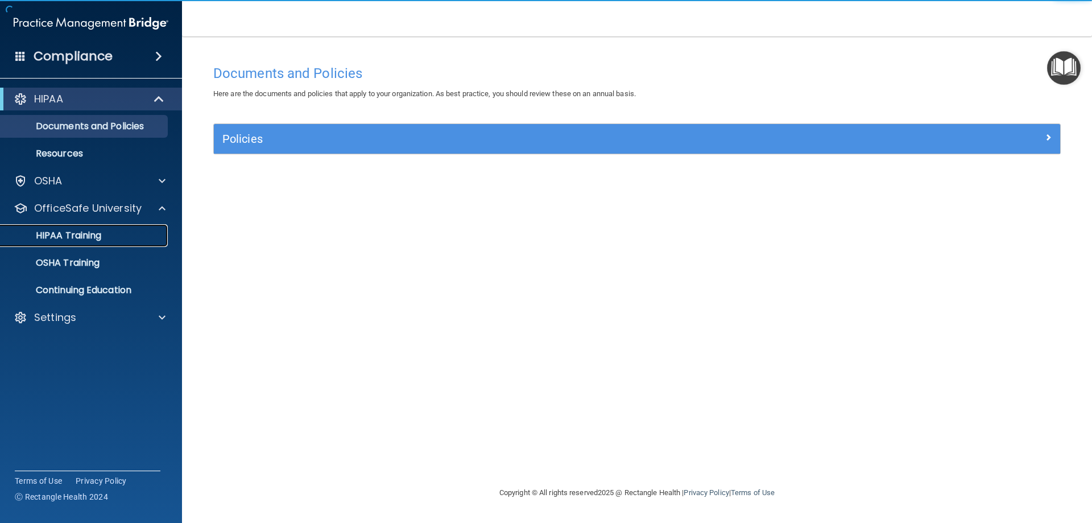
click at [61, 239] on p "HIPAA Training" at bounding box center [54, 235] width 94 height 11
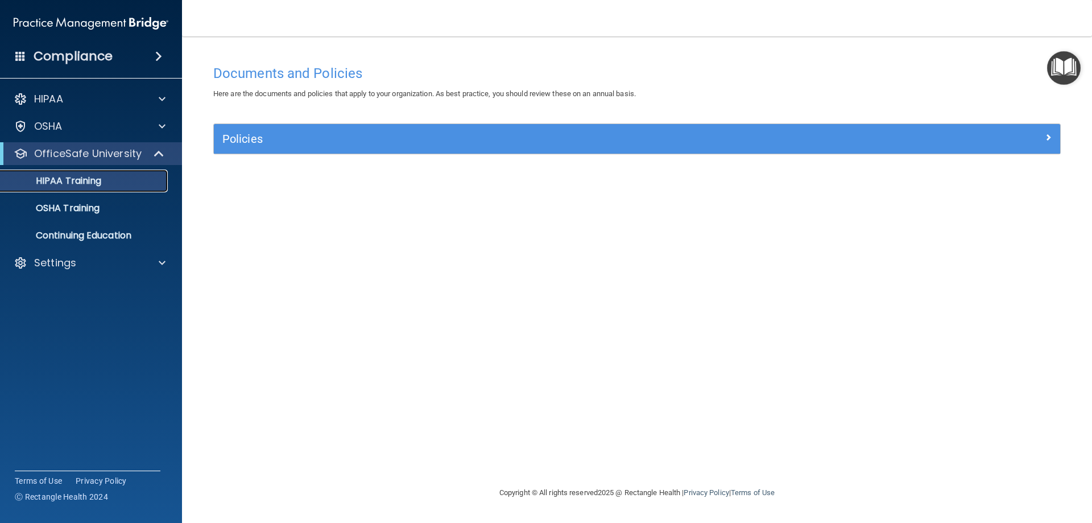
click at [81, 182] on p "HIPAA Training" at bounding box center [54, 180] width 94 height 11
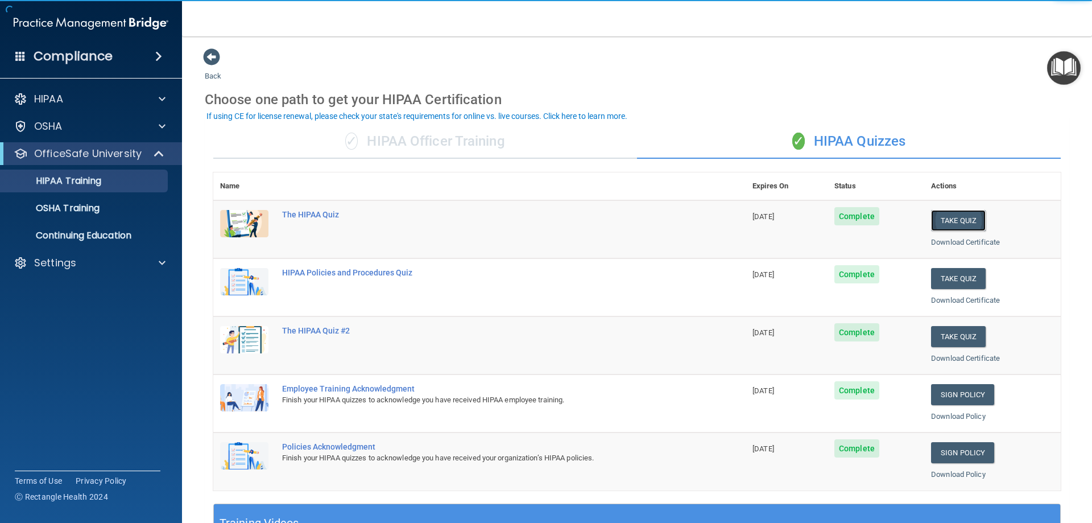
click at [950, 215] on button "Take Quiz" at bounding box center [958, 220] width 55 height 21
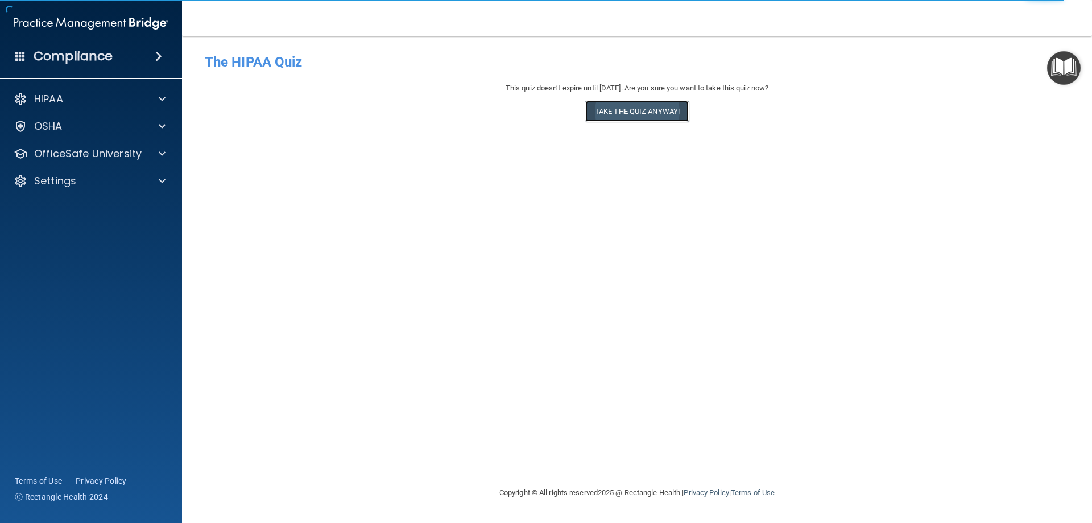
click at [641, 107] on button "Take the quiz anyway!" at bounding box center [637, 111] width 104 height 21
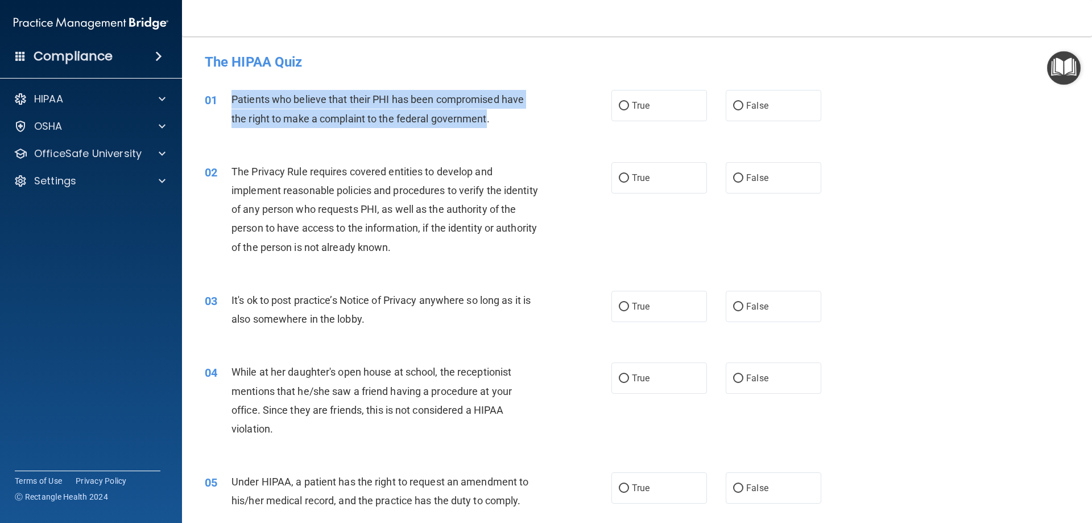
drag, startPoint x: 487, startPoint y: 118, endPoint x: 215, endPoint y: 98, distance: 273.1
click at [215, 98] on div "01 Patients who believe that their PHI has been compromised have the right to m…" at bounding box center [408, 111] width 441 height 43
copy div "Patients who believe that their PHI has been compromised have the right to make…"
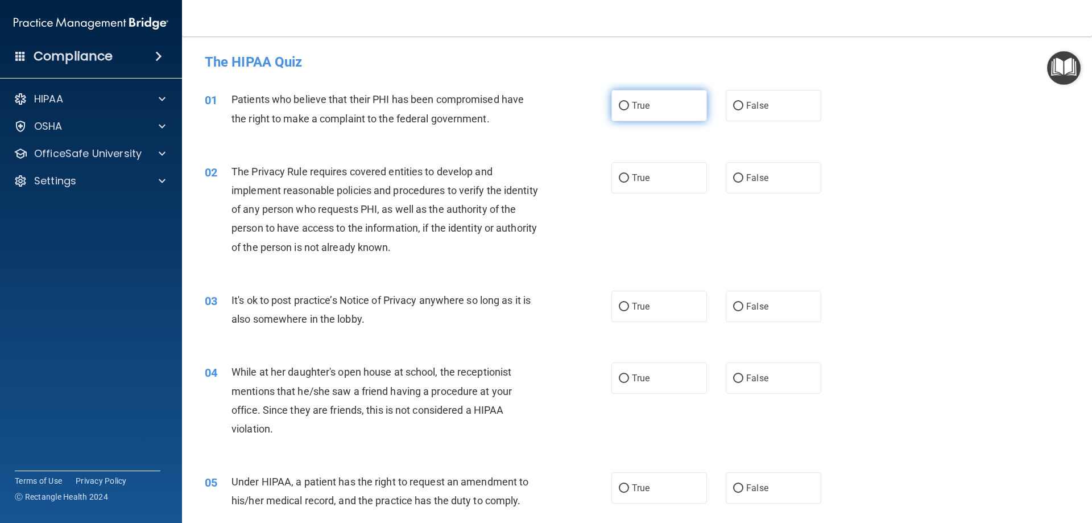
click at [672, 103] on label "True" at bounding box center [659, 105] width 96 height 31
click at [629, 103] on input "True" at bounding box center [624, 106] width 10 height 9
radio input "true"
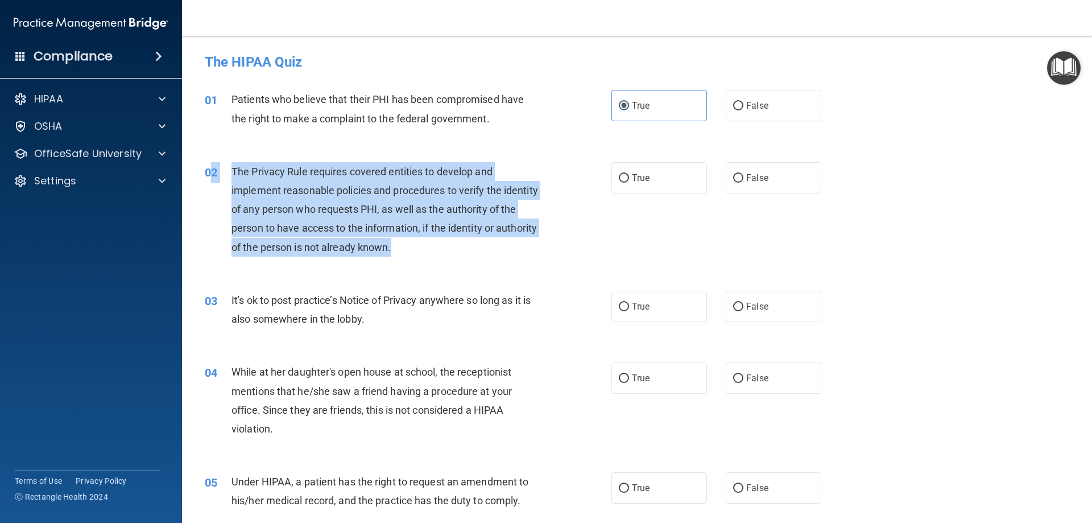
drag, startPoint x: 434, startPoint y: 249, endPoint x: 266, endPoint y: 191, distance: 177.3
click at [213, 172] on div "02 The Privacy Rule requires covered entities to develop and implement reasonab…" at bounding box center [408, 212] width 441 height 100
drag, startPoint x: 266, startPoint y: 191, endPoint x: 228, endPoint y: 188, distance: 38.3
click at [227, 193] on div "02 The Privacy Rule requires covered entities to develop and implement reasonab…" at bounding box center [408, 212] width 441 height 100
click at [407, 230] on span "The Privacy Rule requires covered entities to develop and implement reasonable …" at bounding box center [384, 210] width 307 height 88
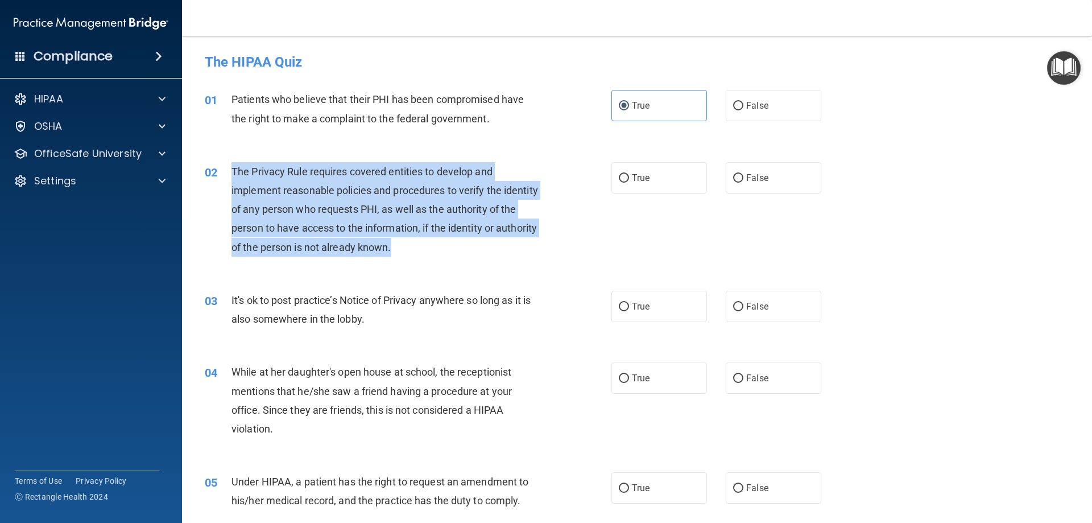
drag, startPoint x: 438, startPoint y: 247, endPoint x: 231, endPoint y: 179, distance: 217.6
click at [231, 179] on div "The Privacy Rule requires covered entities to develop and implement reasonable …" at bounding box center [390, 209] width 318 height 94
copy span "The Privacy Rule requires covered entities to develop and implement reasonable …"
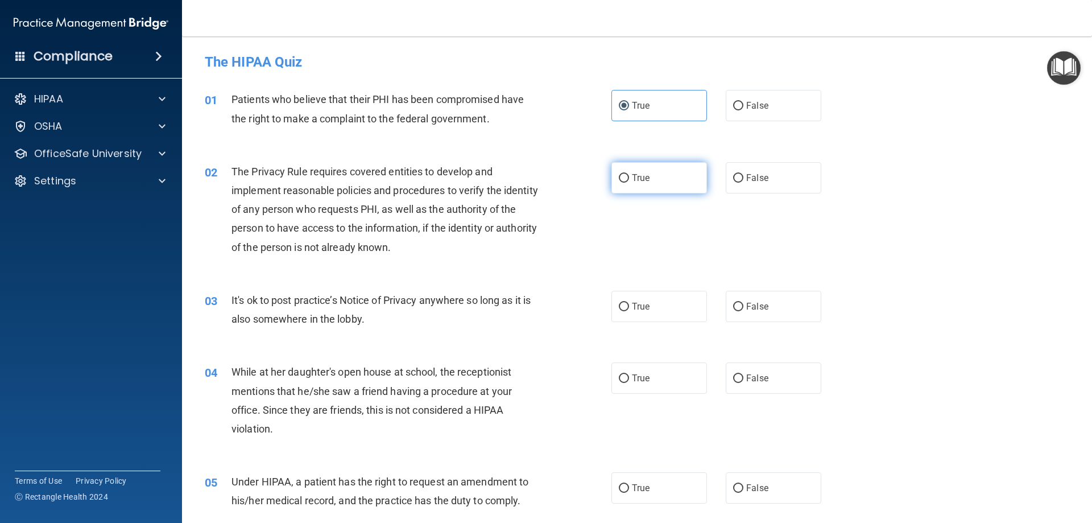
click at [627, 180] on label "True" at bounding box center [659, 177] width 96 height 31
click at [627, 180] on input "True" at bounding box center [624, 178] width 10 height 9
radio input "true"
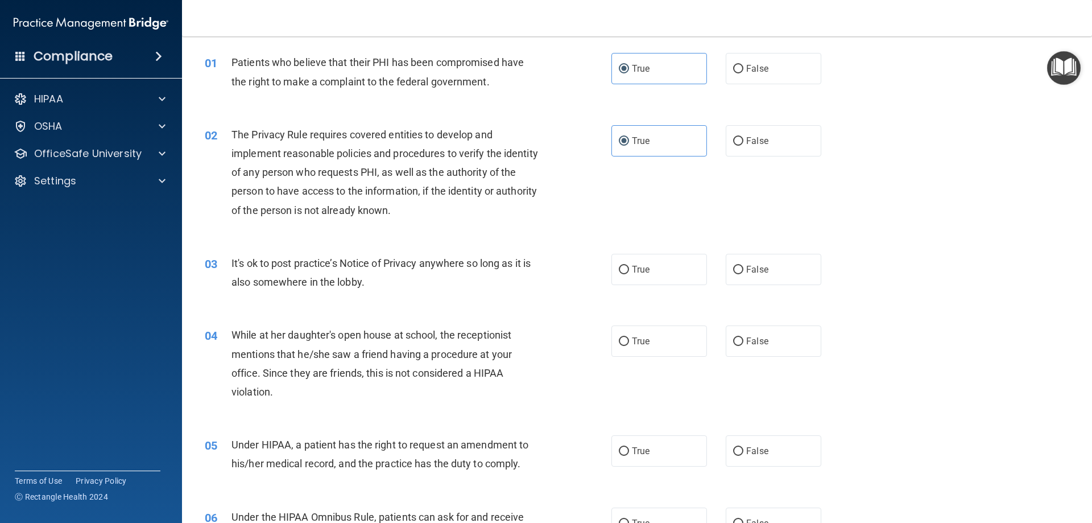
scroll to position [114, 0]
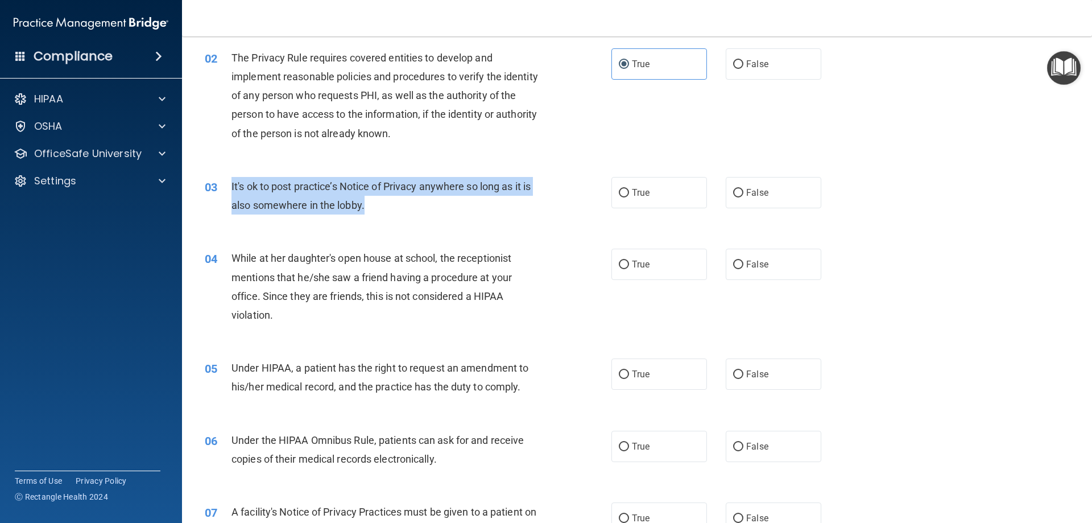
drag, startPoint x: 366, startPoint y: 204, endPoint x: 229, endPoint y: 195, distance: 137.4
click at [229, 195] on div "03 It's ok to post practice’s Notice of Privacy anywhere so long as it is also …" at bounding box center [408, 198] width 441 height 43
copy div "It's ok to post practice’s Notice of Privacy anywhere so long as it is also som…"
click at [733, 194] on input "False" at bounding box center [738, 193] width 10 height 9
radio input "true"
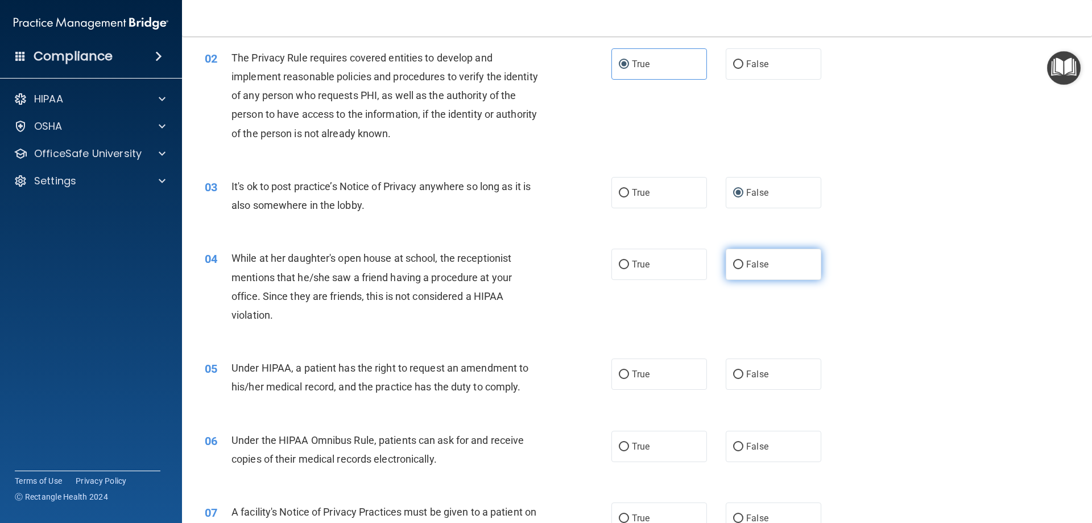
click at [746, 264] on span "False" at bounding box center [757, 264] width 22 height 11
click at [743, 264] on input "False" at bounding box center [738, 264] width 10 height 9
radio input "true"
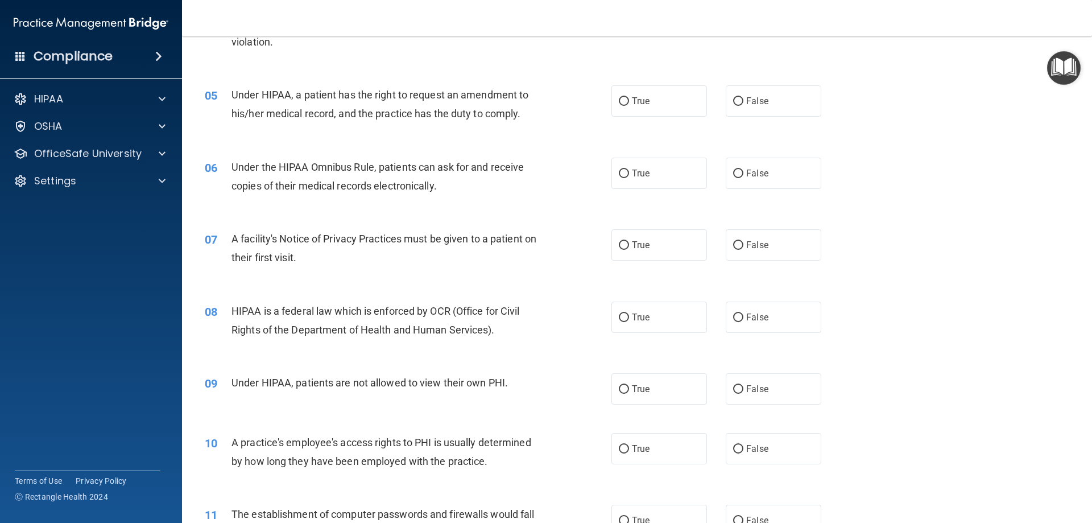
scroll to position [235, 0]
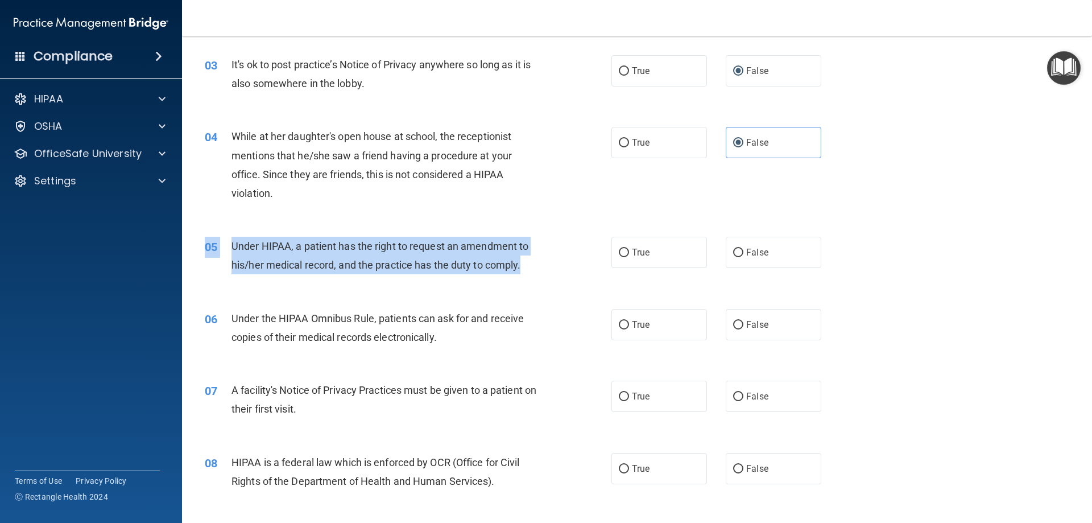
drag, startPoint x: 522, startPoint y: 263, endPoint x: 201, endPoint y: 243, distance: 321.4
click at [201, 243] on div "05 Under HIPAA, a patient has the right to request an amendment to his/her medi…" at bounding box center [408, 258] width 441 height 43
click at [515, 272] on div "Under HIPAA, a patient has the right to request an amendment to his/her medical…" at bounding box center [390, 256] width 318 height 38
drag, startPoint x: 526, startPoint y: 265, endPoint x: 231, endPoint y: 244, distance: 295.9
click at [230, 244] on div "05 Under HIPAA, a patient has the right to request an amendment to his/her medi…" at bounding box center [408, 258] width 441 height 43
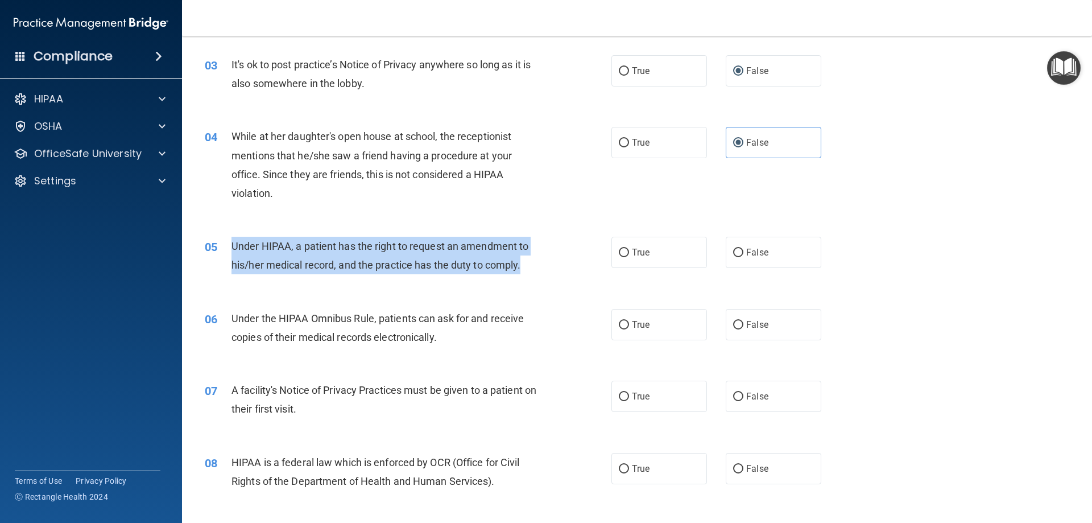
copy div "Under HIPAA, a patient has the right to request an amendment to his/her medical…"
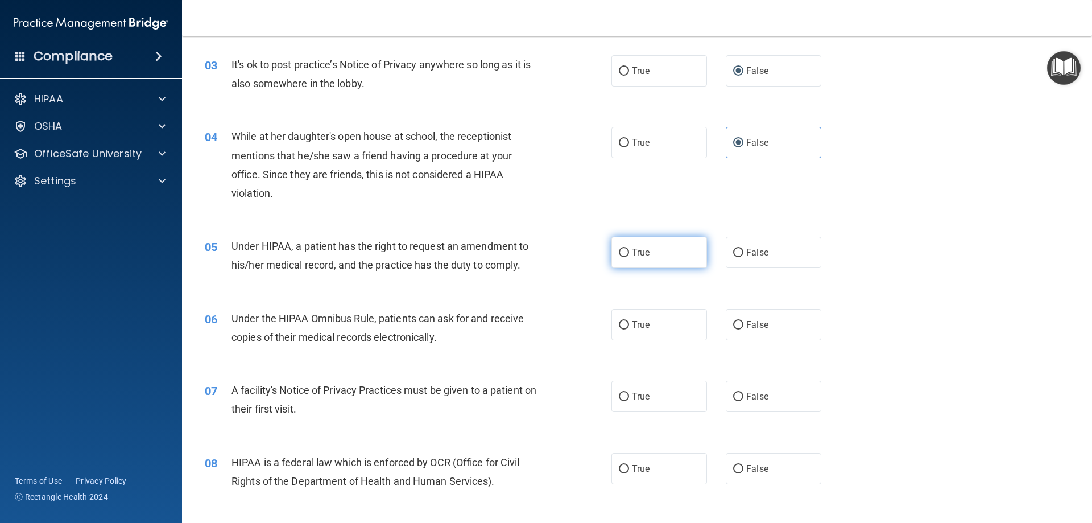
click at [633, 252] on span "True" at bounding box center [641, 252] width 18 height 11
click at [629, 252] on input "True" at bounding box center [624, 253] width 10 height 9
radio input "true"
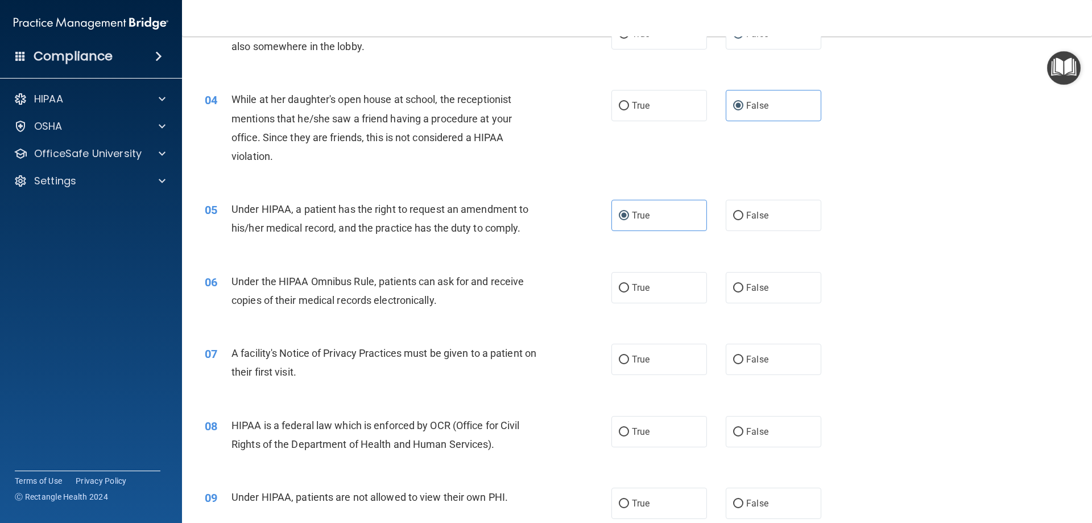
scroll to position [292, 0]
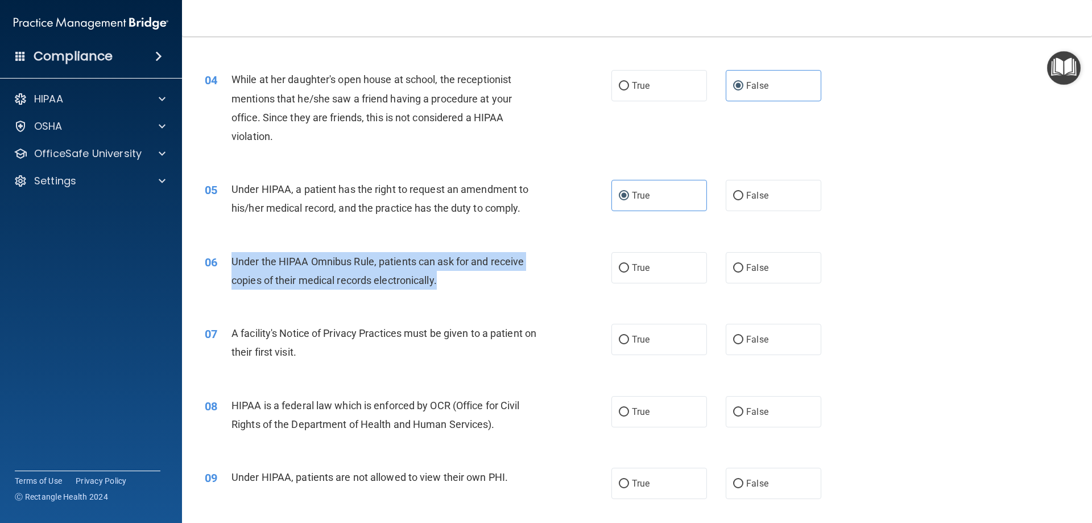
drag, startPoint x: 440, startPoint y: 276, endPoint x: 234, endPoint y: 264, distance: 206.8
click at [234, 264] on div "Under the HIPAA Omnibus Rule, patients can ask for and receive copies of their …" at bounding box center [390, 271] width 318 height 38
copy span "Under the HIPAA Omnibus Rule, patients can ask for and receive copies of their …"
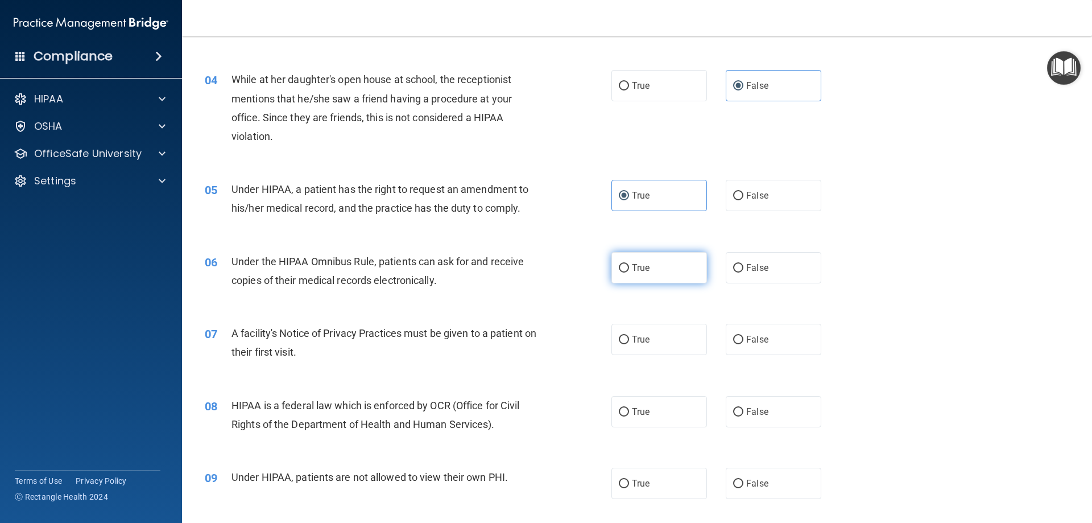
click at [643, 257] on label "True" at bounding box center [659, 267] width 96 height 31
click at [629, 264] on input "True" at bounding box center [624, 268] width 10 height 9
radio input "true"
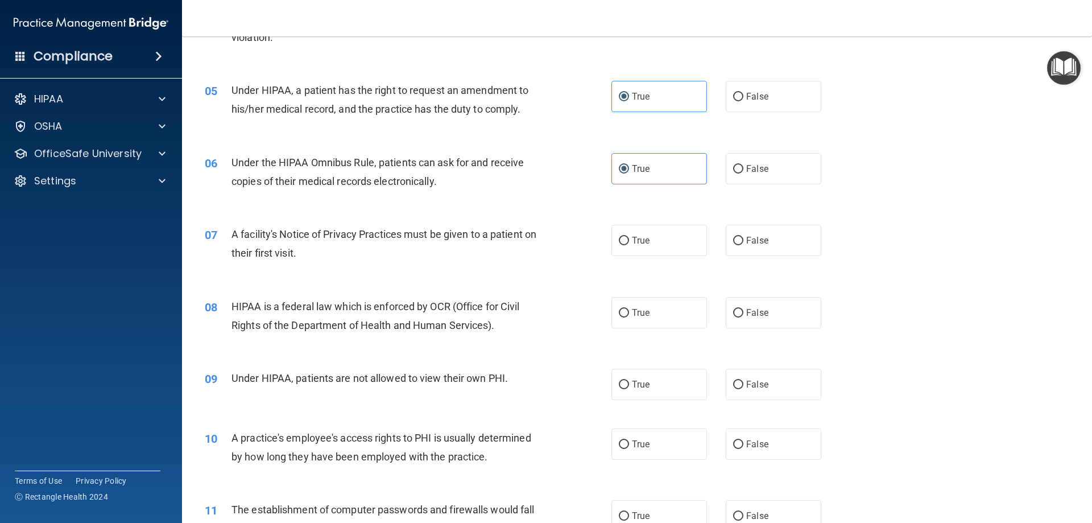
scroll to position [406, 0]
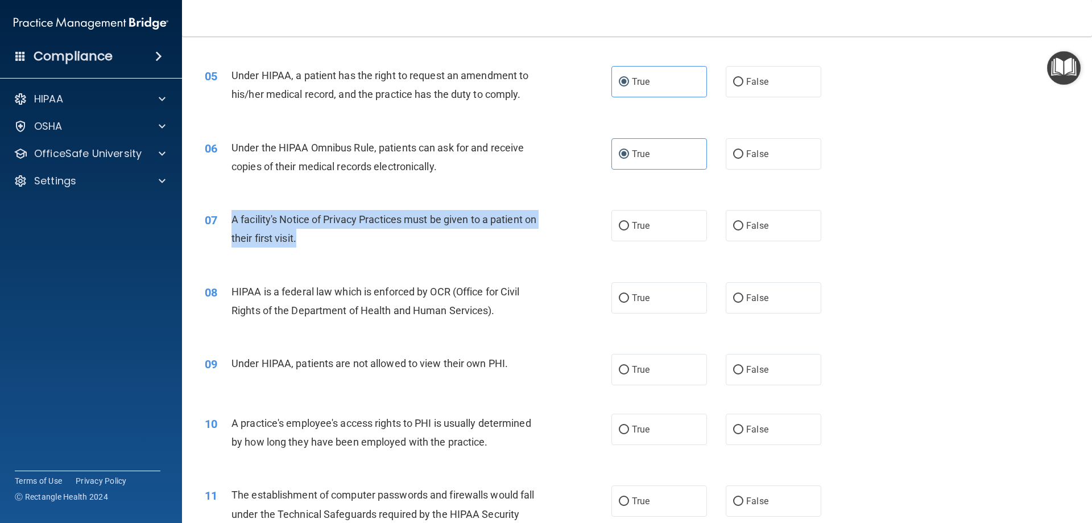
drag, startPoint x: 315, startPoint y: 239, endPoint x: 228, endPoint y: 222, distance: 88.1
click at [222, 224] on div "07 A facility's Notice of Privacy Practices must be given to a patient on their…" at bounding box center [408, 231] width 441 height 43
copy div "A facility's Notice of Privacy Practices must be given to a patient on their fi…"
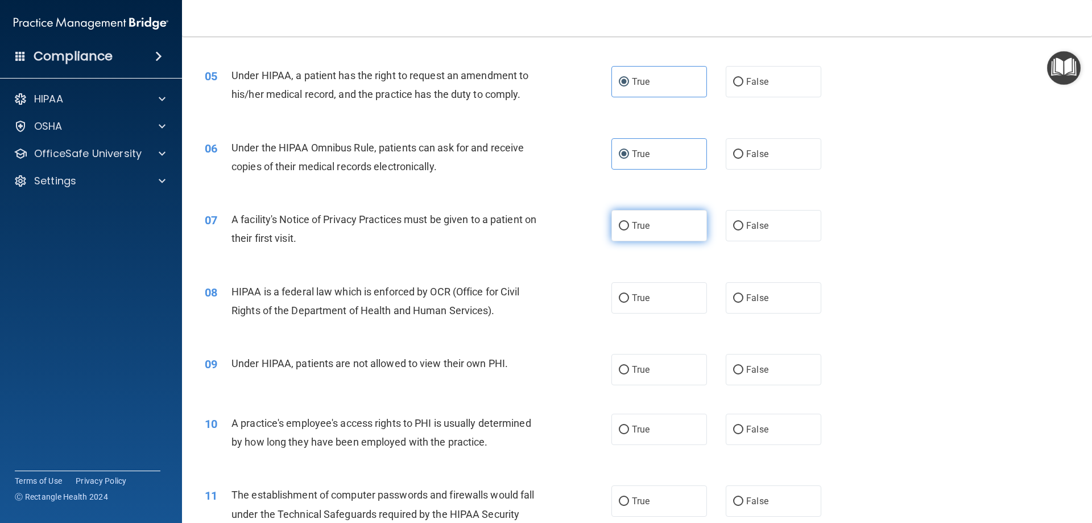
click at [640, 228] on span "True" at bounding box center [641, 225] width 18 height 11
click at [629, 228] on input "True" at bounding box center [624, 226] width 10 height 9
radio input "true"
click at [477, 309] on div "HIPAA is a federal law which is enforced by OCR (Office for Civil Rights of the…" at bounding box center [390, 301] width 318 height 38
click at [449, 293] on span "HIPAA is a federal law which is enforced by OCR (Office for Civil Rights of the…" at bounding box center [375, 301] width 288 height 31
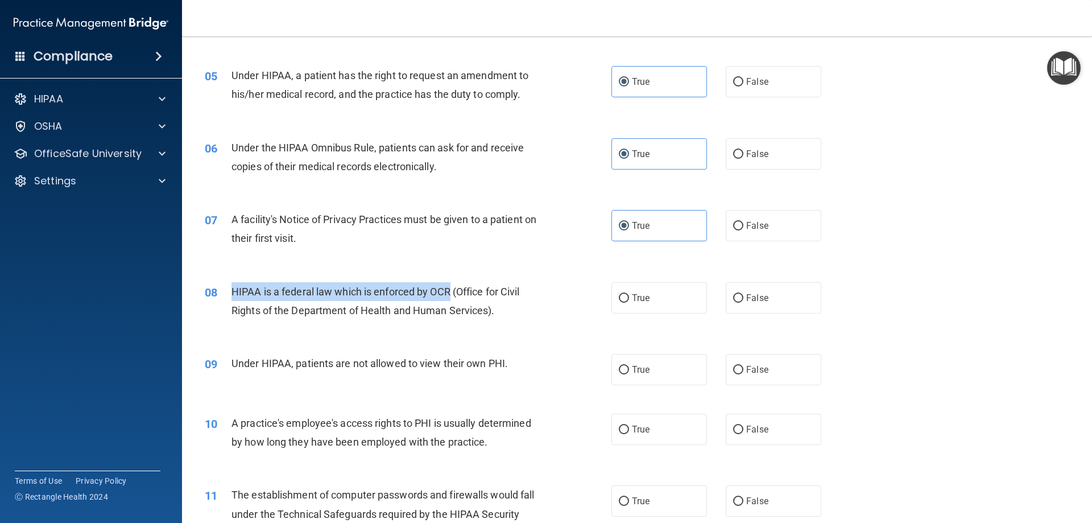
drag, startPoint x: 453, startPoint y: 292, endPoint x: 233, endPoint y: 292, distance: 220.1
click at [233, 292] on span "HIPAA is a federal law which is enforced by OCR (Office for Civil Rights of the…" at bounding box center [375, 301] width 288 height 31
copy span "HIPAA is a federal law which is enforced by OCR"
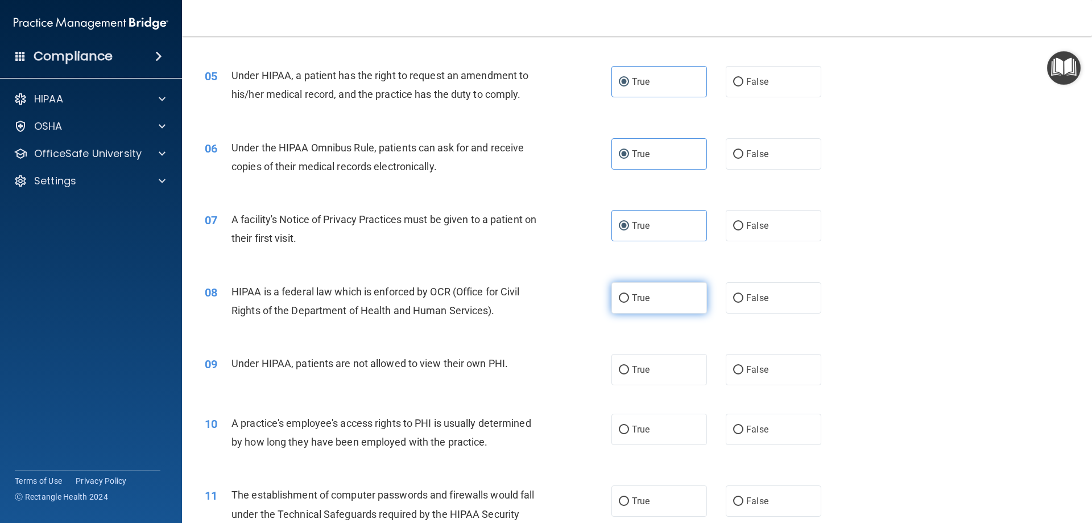
click at [665, 308] on label "True" at bounding box center [659, 297] width 96 height 31
click at [629, 303] on input "True" at bounding box center [624, 298] width 10 height 9
radio input "true"
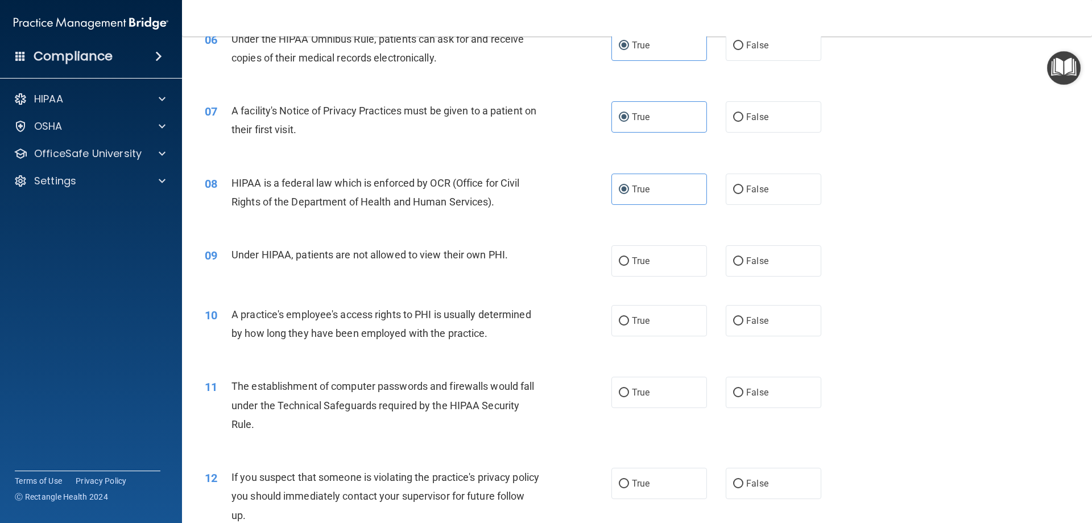
scroll to position [577, 0]
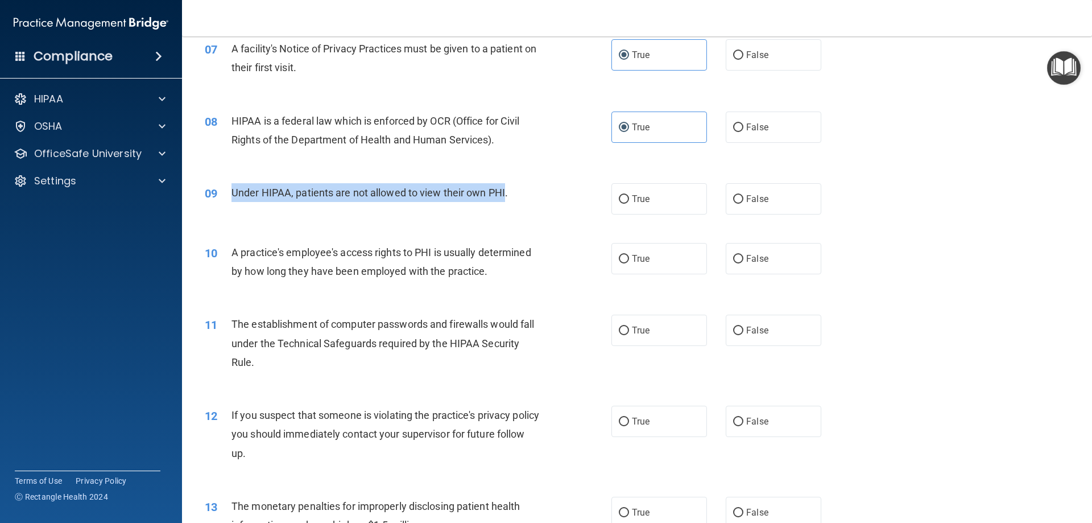
drag, startPoint x: 506, startPoint y: 192, endPoint x: 233, endPoint y: 193, distance: 273.0
click at [233, 193] on span "Under HIPAA, patients are not allowed to view their own PHI." at bounding box center [369, 193] width 276 height 12
copy span "Under HIPAA, patients are not allowed to view their own PHI"
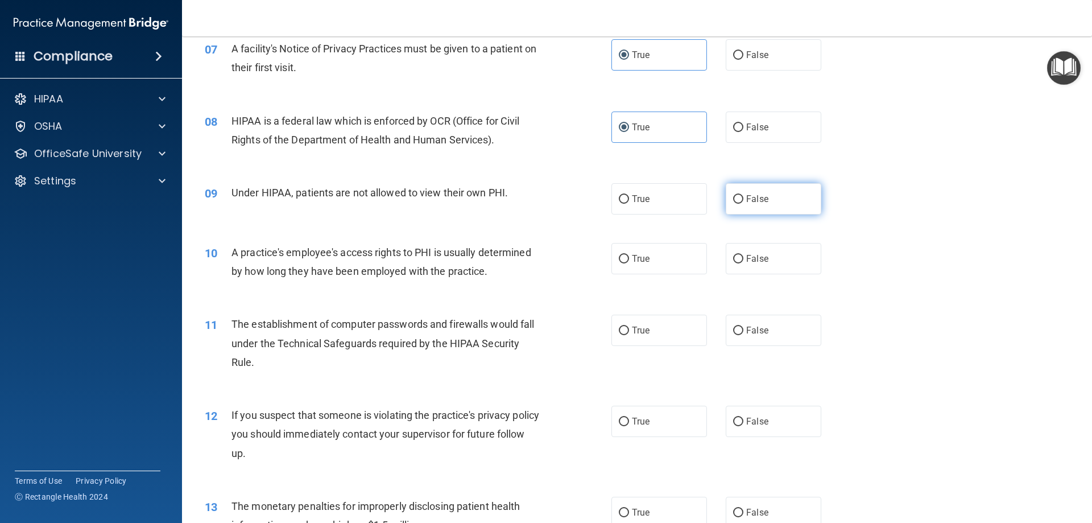
click at [739, 195] on label "False" at bounding box center [774, 198] width 96 height 31
click at [739, 195] on input "False" at bounding box center [738, 199] width 10 height 9
radio input "true"
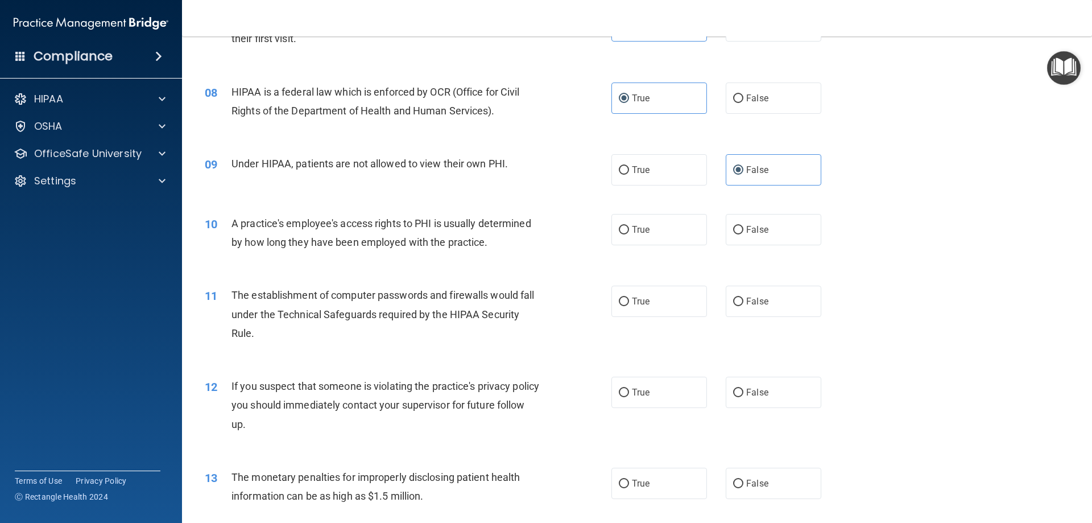
scroll to position [634, 0]
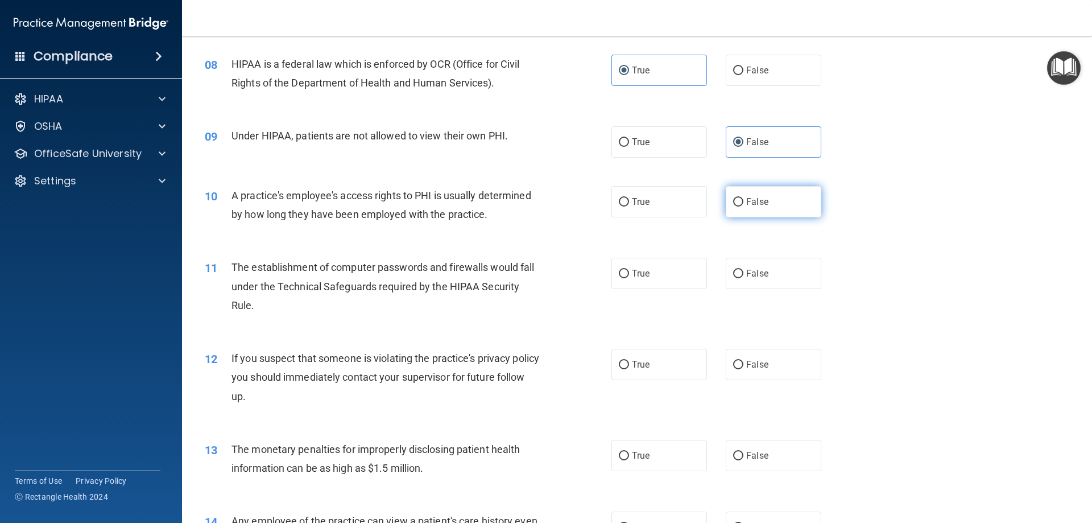
click at [760, 204] on span "False" at bounding box center [757, 201] width 22 height 11
click at [743, 204] on input "False" at bounding box center [738, 202] width 10 height 9
radio input "true"
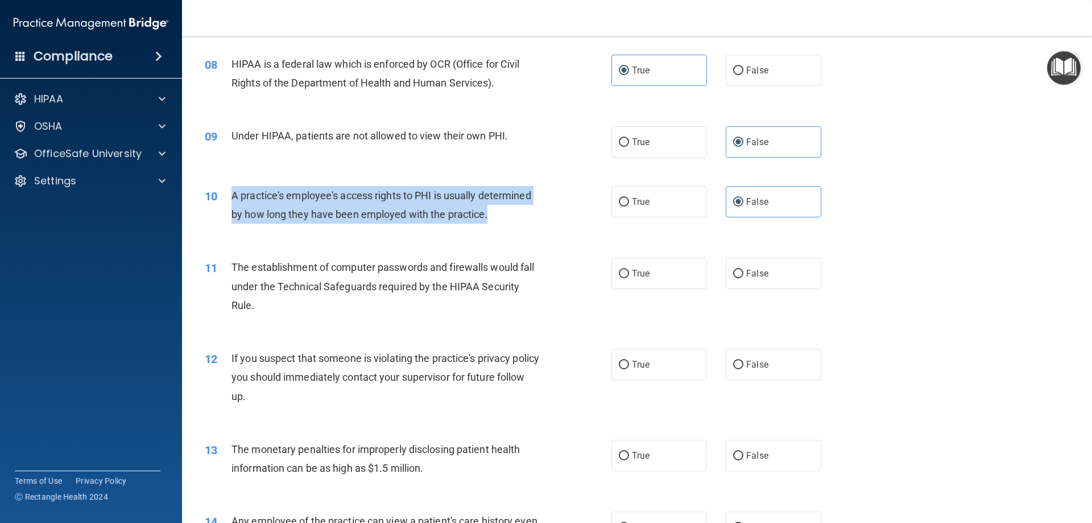
drag, startPoint x: 475, startPoint y: 215, endPoint x: 225, endPoint y: 193, distance: 250.7
click at [225, 193] on div "10 A practice's employee's access rights to PHI is usually determined by how lo…" at bounding box center [408, 207] width 441 height 43
copy div "A practice's employee's access rights to PHI is usually determined by how long …"
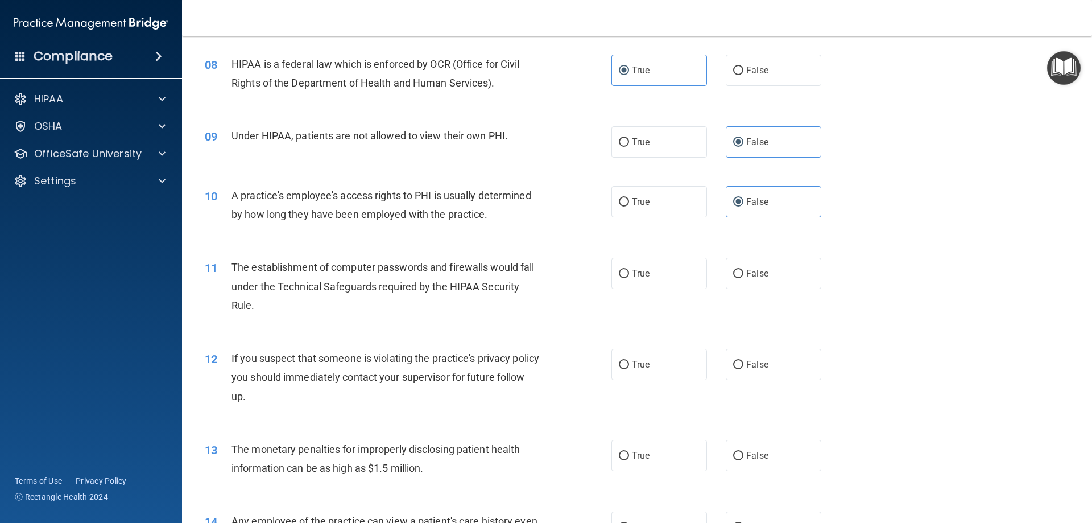
click at [270, 299] on div "The establishment of computer passwords and firewalls would fall under the Tech…" at bounding box center [390, 286] width 318 height 57
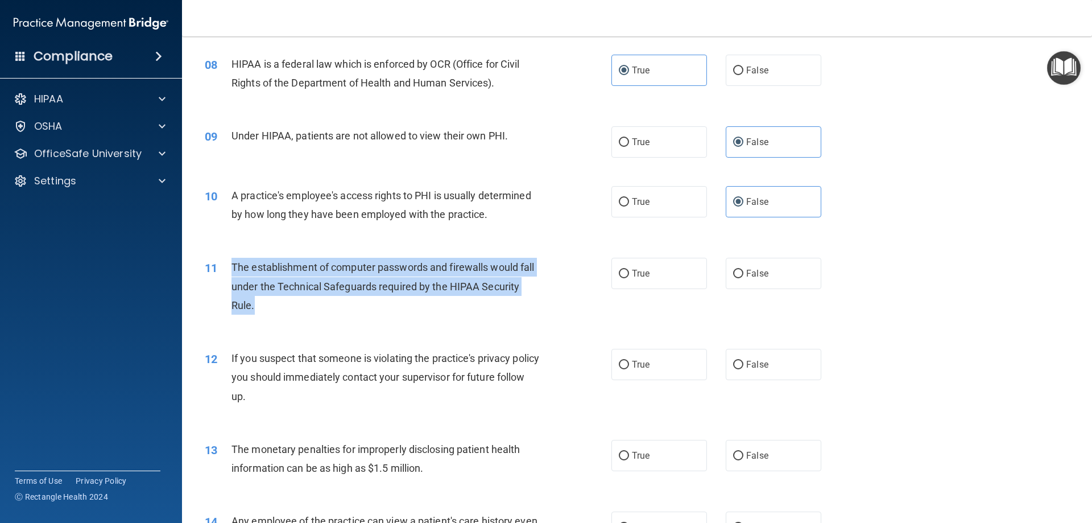
drag, startPoint x: 254, startPoint y: 304, endPoint x: 236, endPoint y: 266, distance: 41.5
click at [231, 267] on div "The establishment of computer passwords and firewalls would fall under the Tech…" at bounding box center [390, 286] width 318 height 57
copy span "The establishment of computer passwords and firewalls would fall under the Tech…"
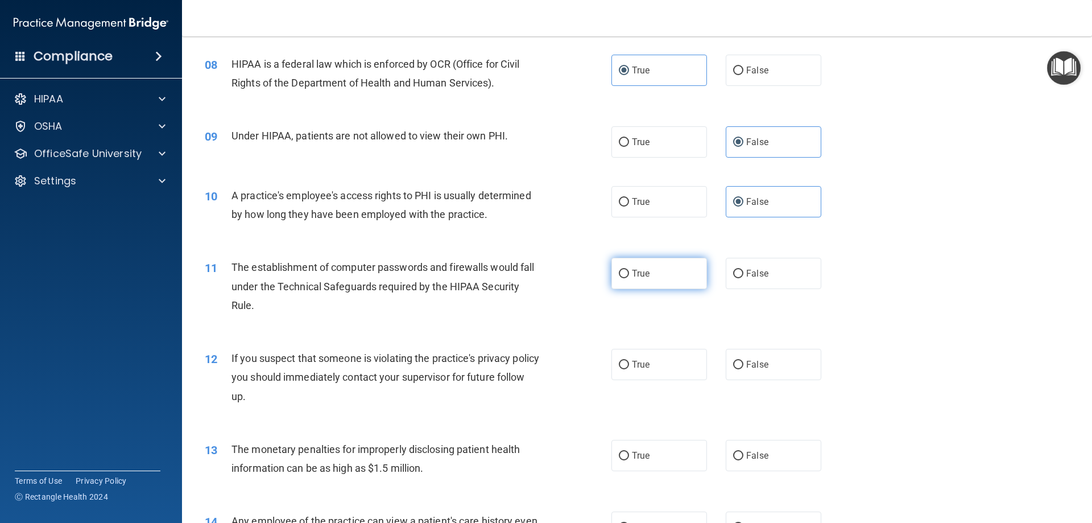
click at [635, 266] on label "True" at bounding box center [659, 273] width 96 height 31
click at [629, 270] on input "True" at bounding box center [624, 274] width 10 height 9
radio input "true"
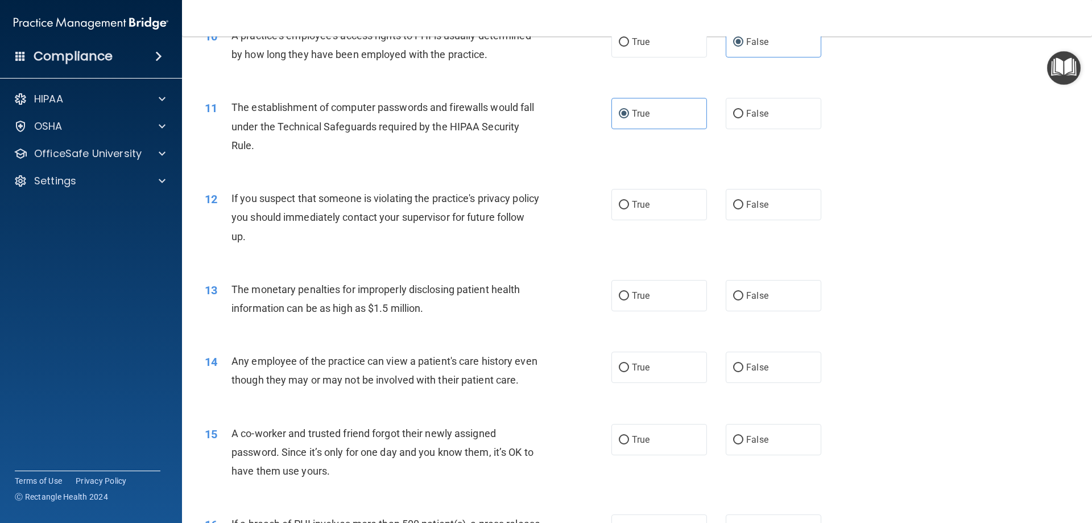
scroll to position [804, 0]
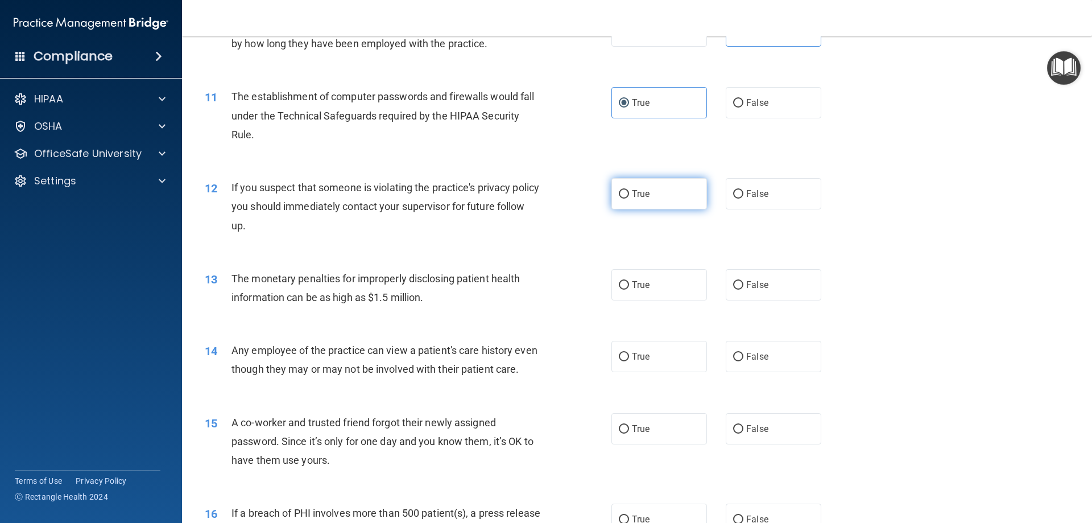
click at [632, 188] on span "True" at bounding box center [641, 193] width 18 height 11
click at [629, 190] on input "True" at bounding box center [624, 194] width 10 height 9
radio input "true"
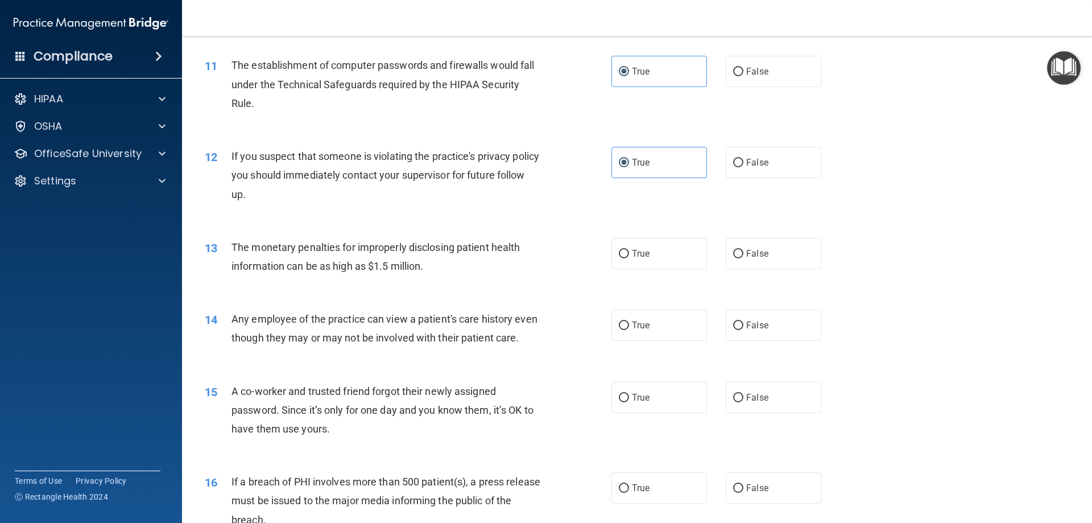
scroll to position [918, 0]
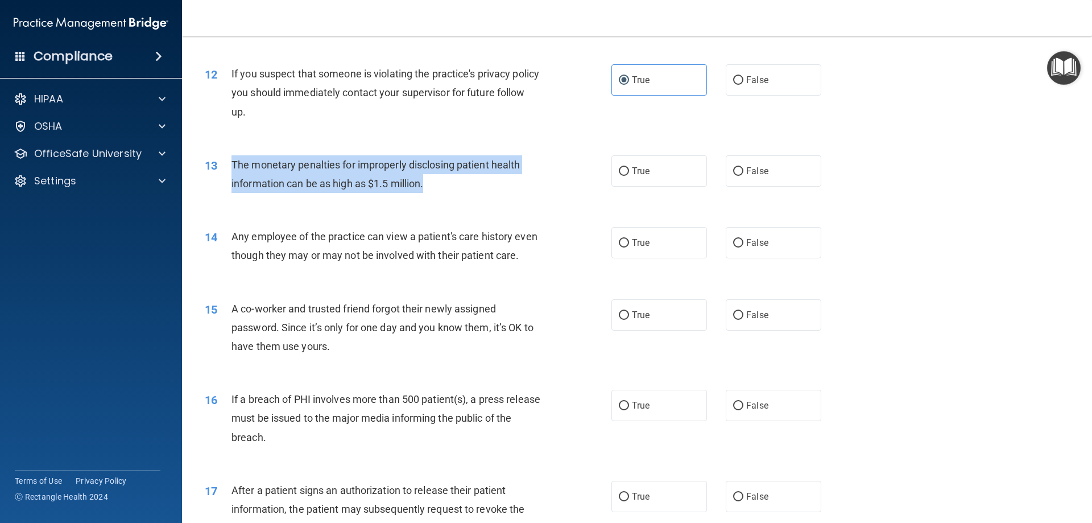
drag, startPoint x: 430, startPoint y: 183, endPoint x: 233, endPoint y: 172, distance: 197.1
click at [233, 172] on div "The monetary penalties for improperly disclosing patient health information can…" at bounding box center [390, 174] width 318 height 38
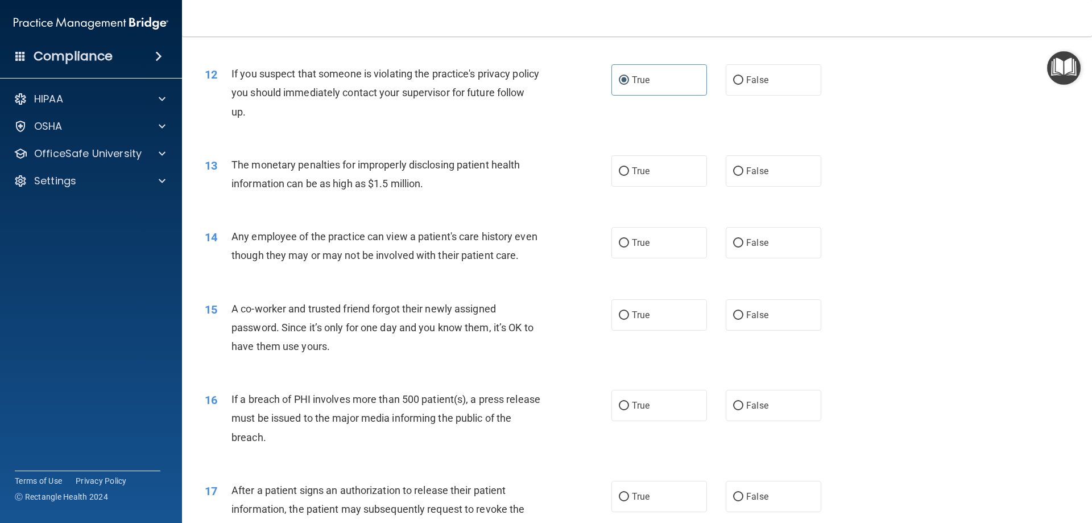
click at [336, 201] on div "13 The monetary penalties for improperly disclosing patient health information …" at bounding box center [637, 177] width 882 height 72
click at [627, 180] on label "True" at bounding box center [659, 170] width 96 height 31
click at [627, 176] on input "True" at bounding box center [624, 171] width 10 height 9
radio input "true"
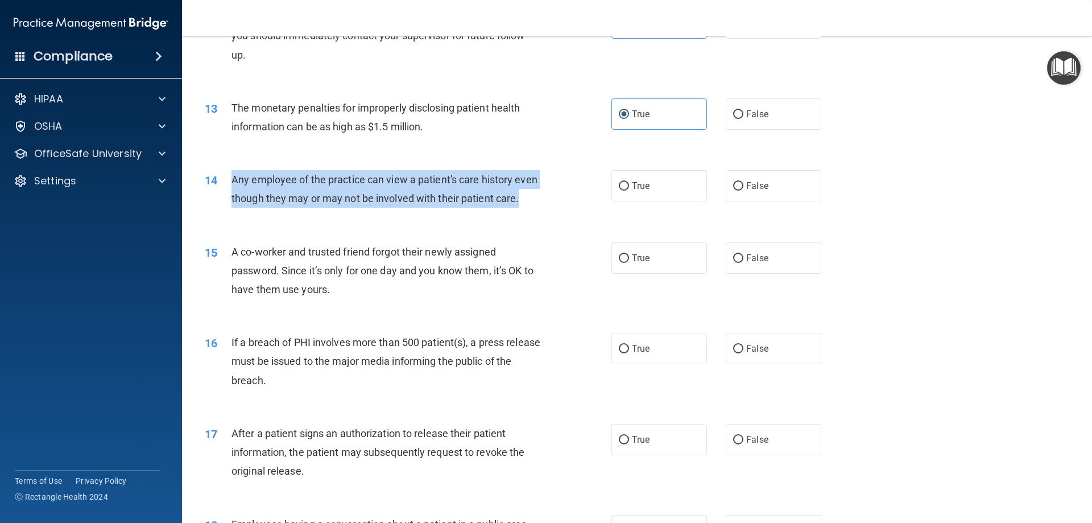
drag, startPoint x: 258, startPoint y: 216, endPoint x: 233, endPoint y: 180, distance: 43.7
click at [233, 180] on div "Any employee of the practice can view a patient's care history even though they…" at bounding box center [390, 189] width 318 height 38
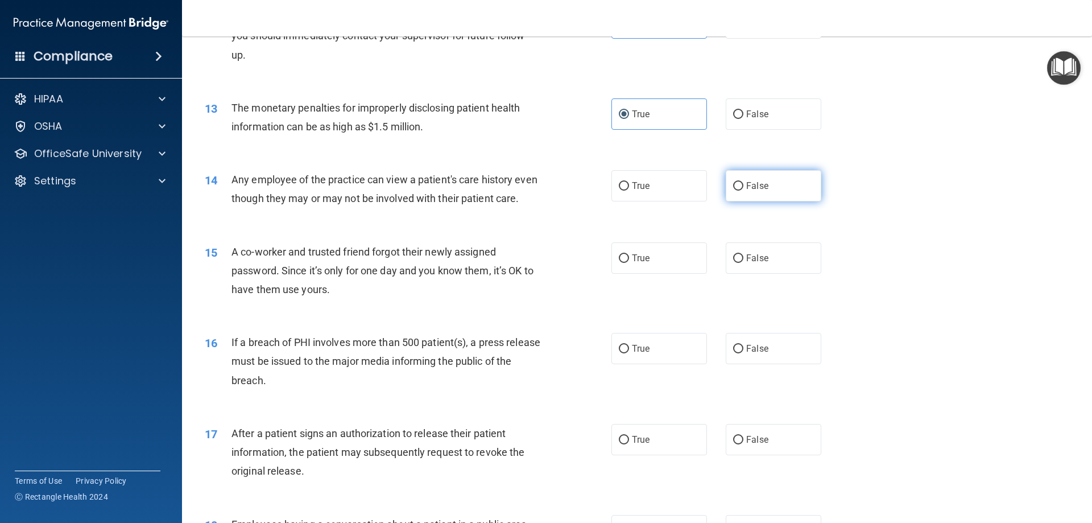
click at [747, 185] on span "False" at bounding box center [757, 185] width 22 height 11
click at [743, 185] on input "False" at bounding box center [738, 186] width 10 height 9
radio input "true"
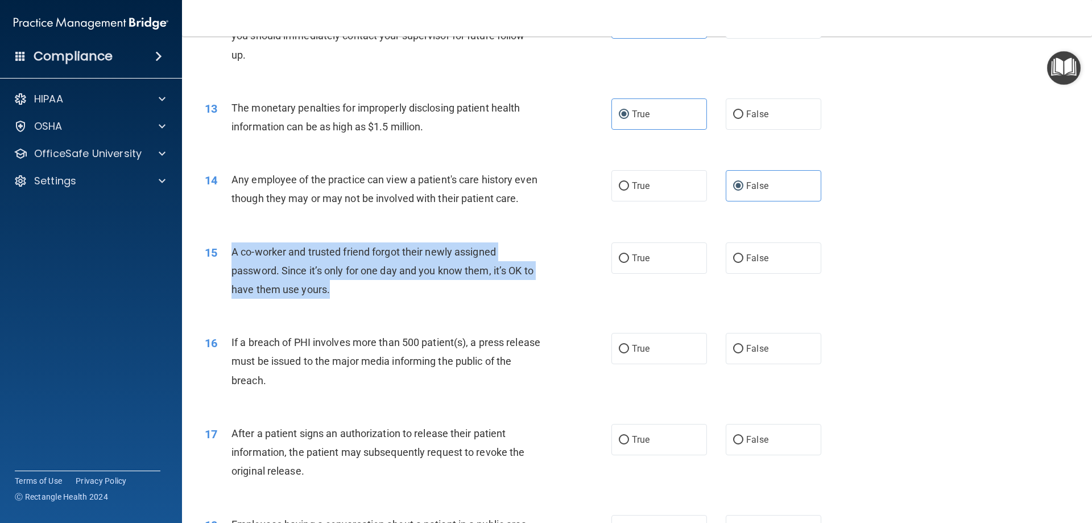
drag, startPoint x: 328, startPoint y: 309, endPoint x: 232, endPoint y: 271, distance: 103.2
click at [232, 271] on span "A co-worker and trusted friend forgot their newly assigned password. Since it’s…" at bounding box center [382, 270] width 302 height 49
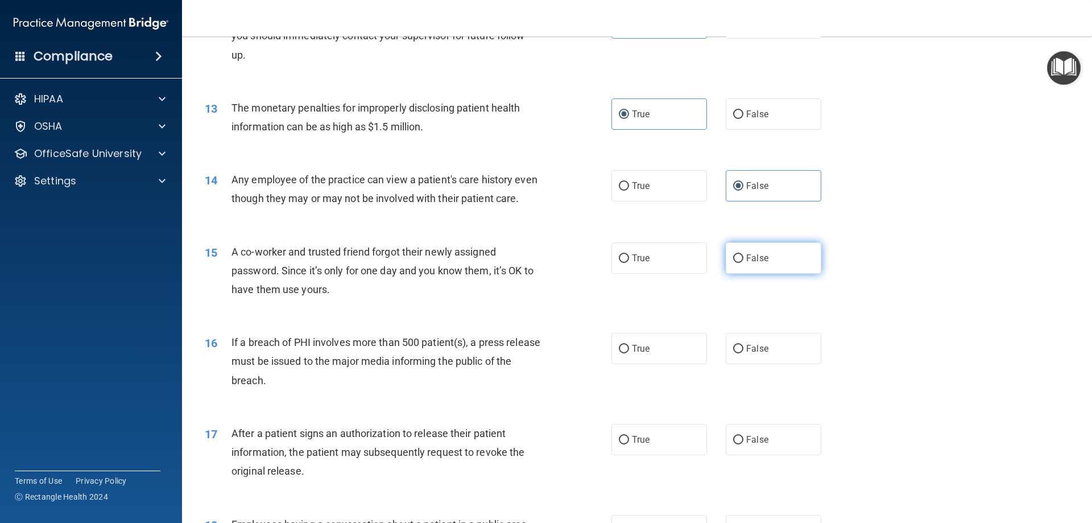
click at [775, 274] on label "False" at bounding box center [774, 257] width 96 height 31
click at [743, 263] on input "False" at bounding box center [738, 258] width 10 height 9
radio input "true"
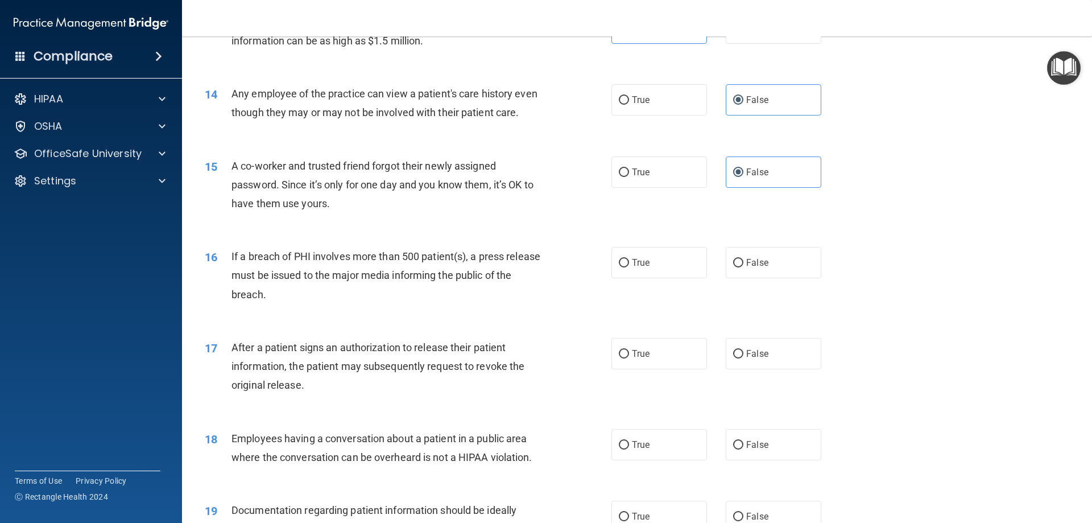
scroll to position [1089, 0]
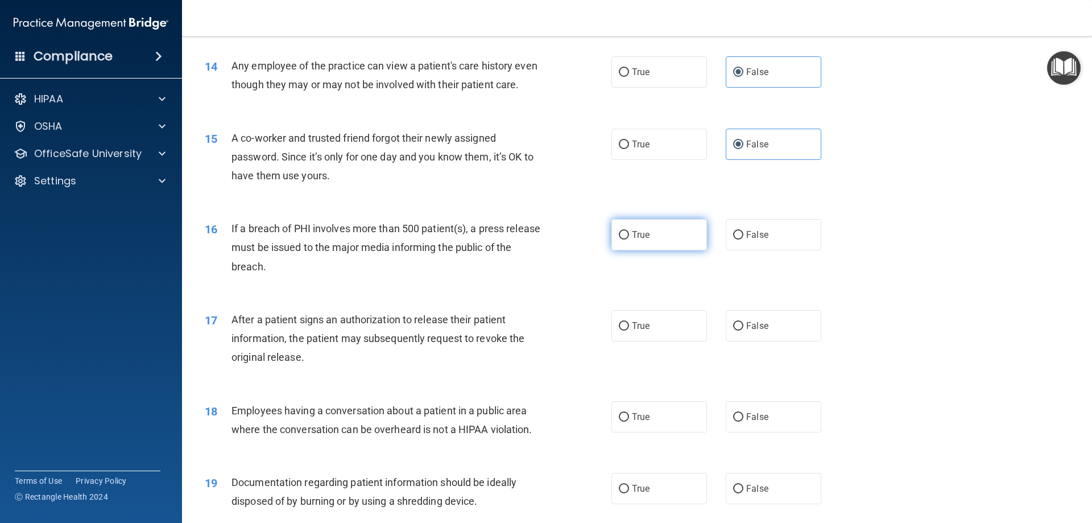
click at [635, 250] on label "True" at bounding box center [659, 234] width 96 height 31
click at [629, 239] on input "True" at bounding box center [624, 235] width 10 height 9
radio input "true"
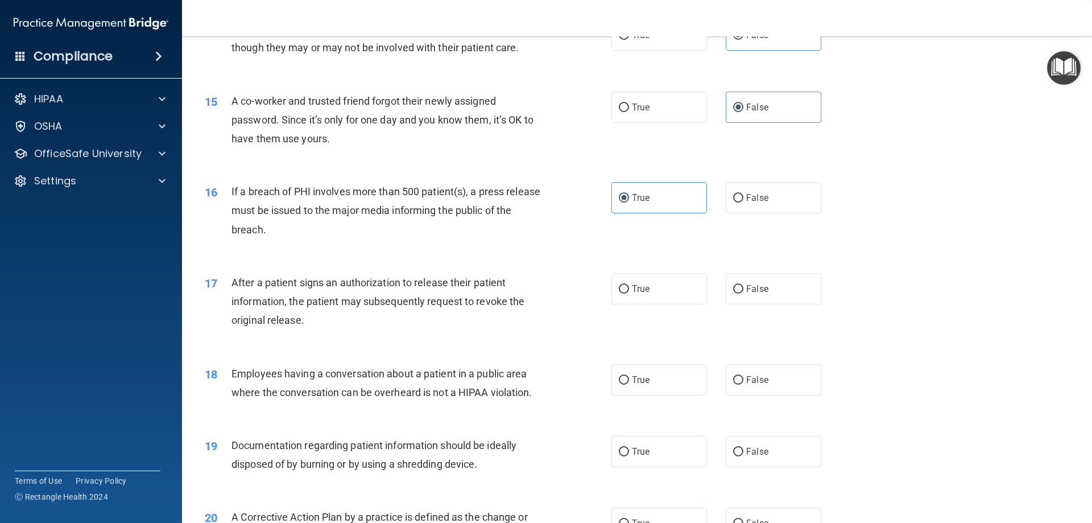
scroll to position [1146, 0]
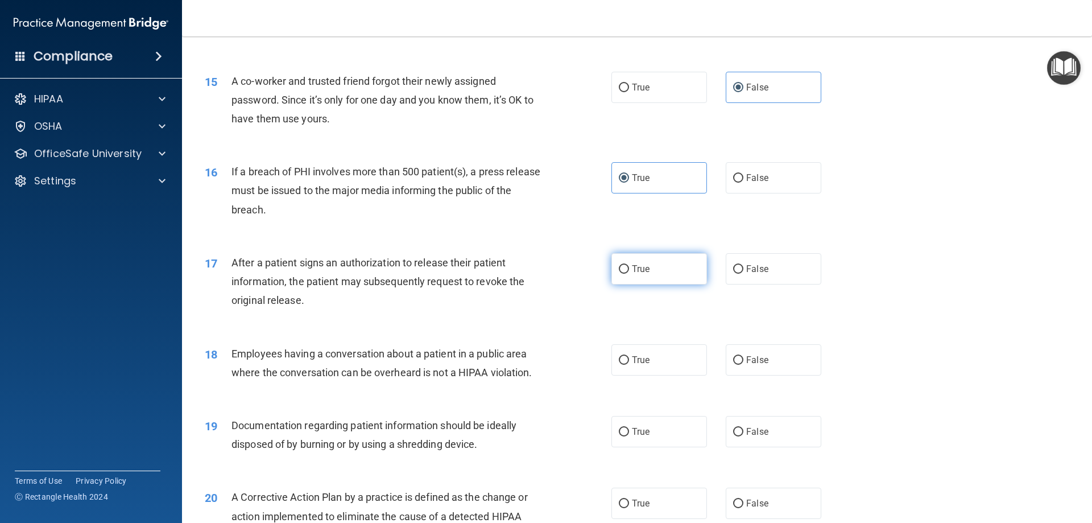
click at [668, 284] on label "True" at bounding box center [659, 268] width 96 height 31
click at [629, 274] on input "True" at bounding box center [624, 269] width 10 height 9
radio input "true"
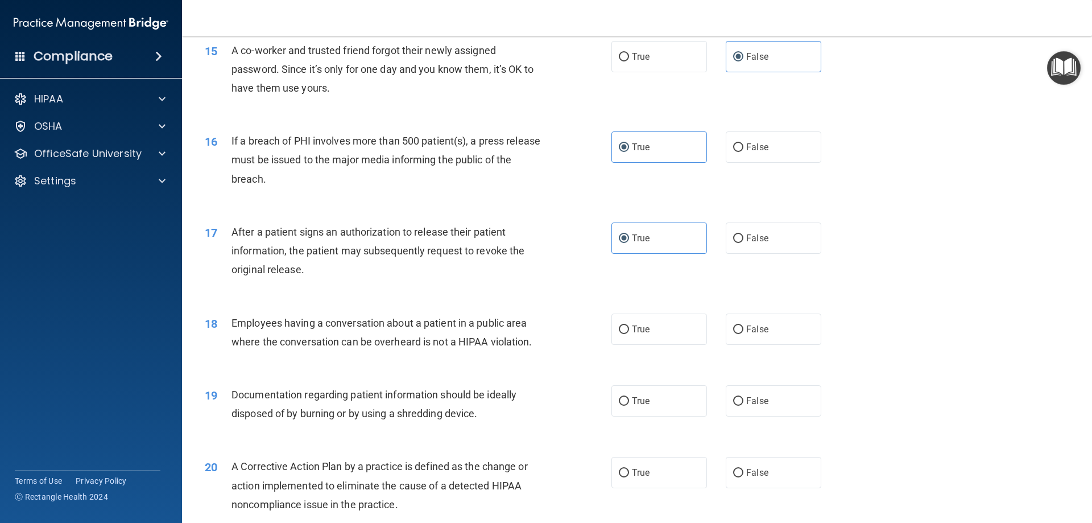
scroll to position [1259, 0]
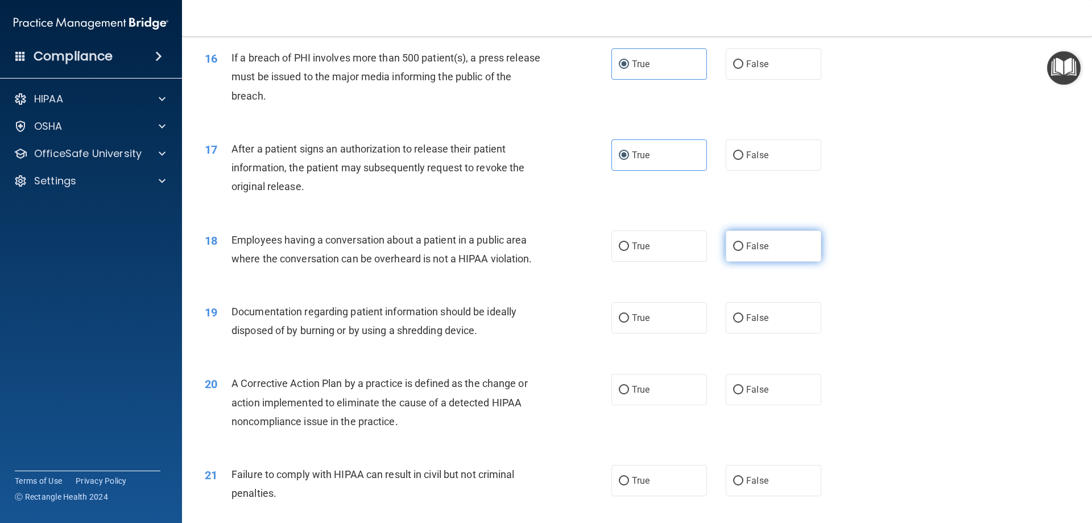
click at [726, 262] on label "False" at bounding box center [774, 245] width 96 height 31
click at [733, 251] on input "False" at bounding box center [738, 246] width 10 height 9
radio input "true"
click at [664, 333] on label "True" at bounding box center [659, 317] width 96 height 31
click at [629, 322] on input "True" at bounding box center [624, 318] width 10 height 9
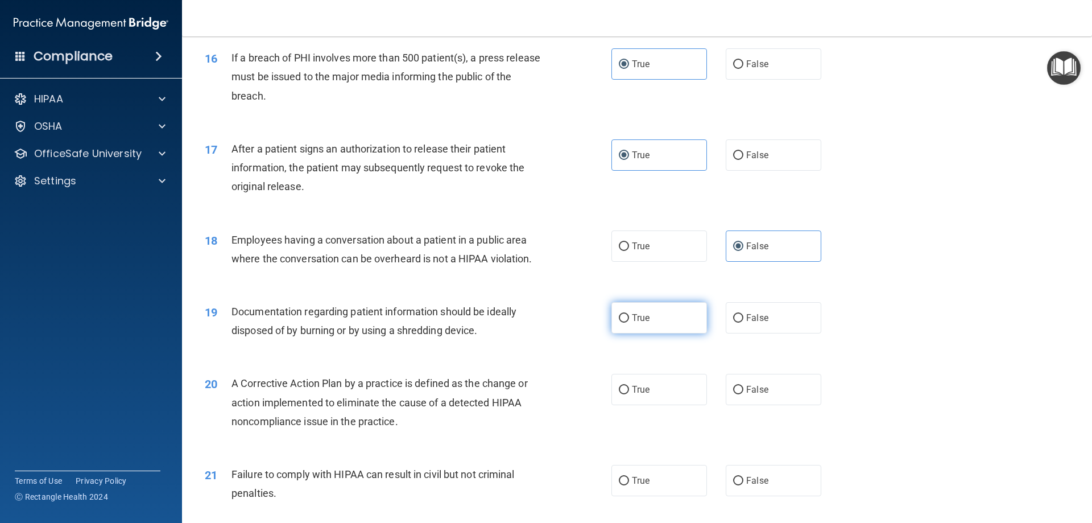
radio input "true"
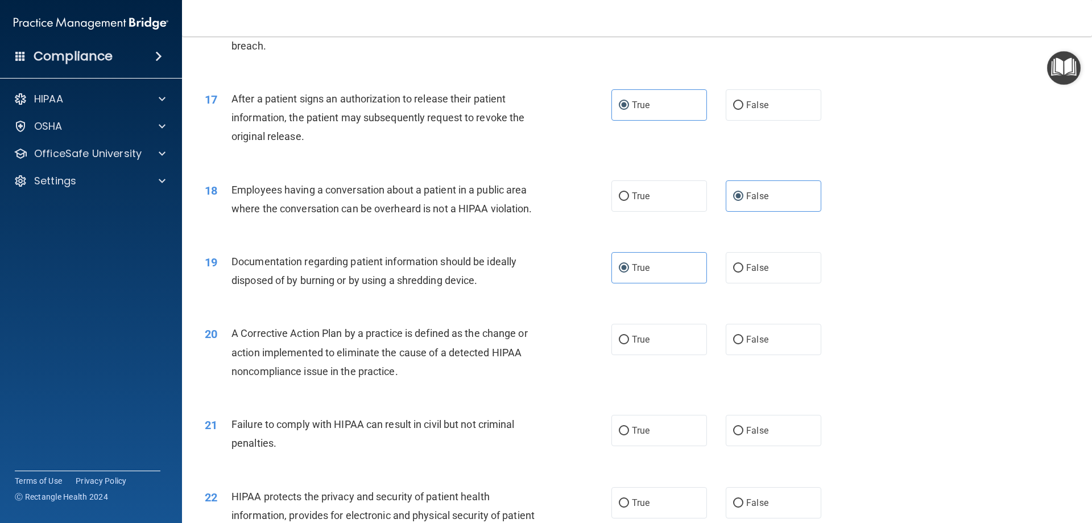
scroll to position [1373, 0]
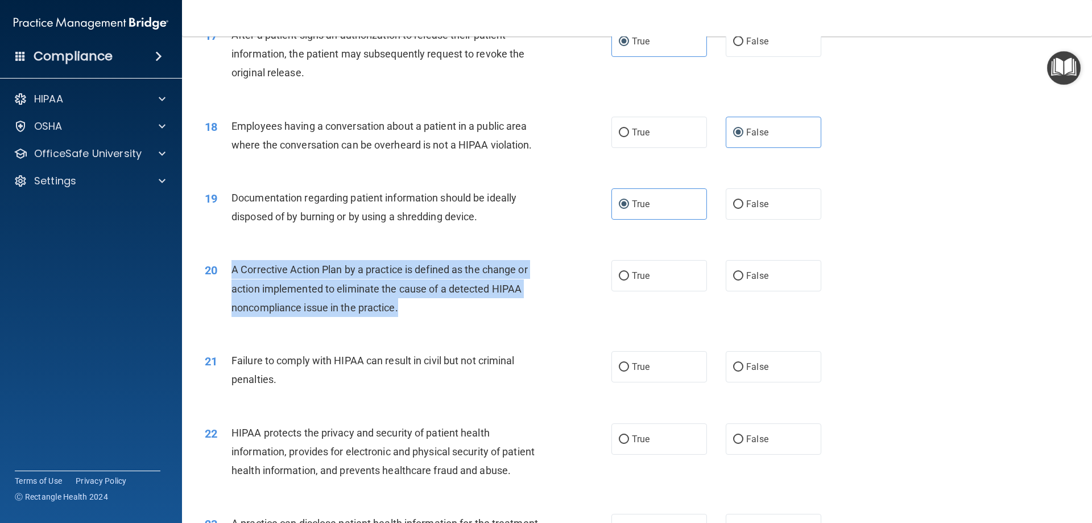
drag, startPoint x: 398, startPoint y: 324, endPoint x: 231, endPoint y: 290, distance: 170.1
click at [231, 290] on span "A Corrective Action Plan by a practice is defined as the change or action imple…" at bounding box center [379, 287] width 296 height 49
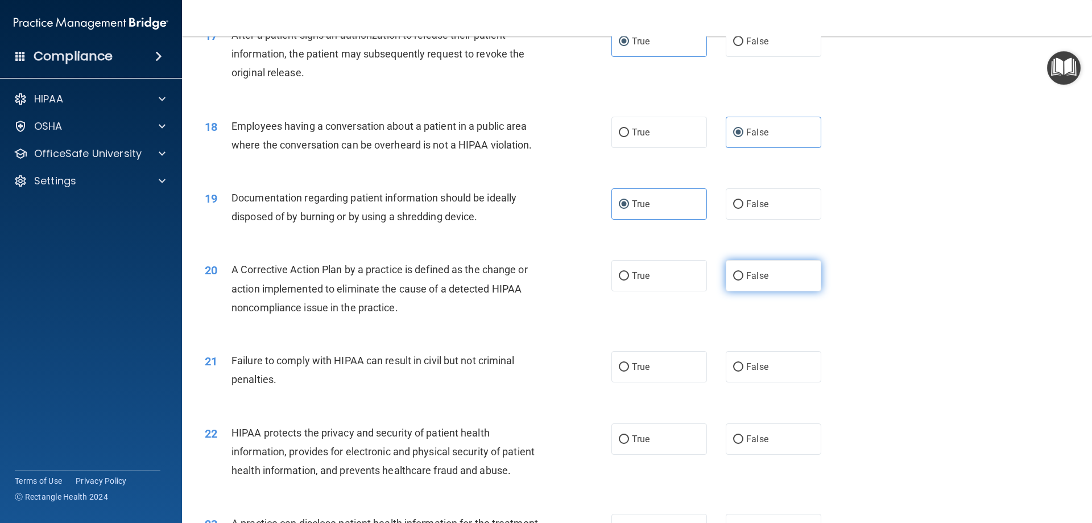
click at [756, 281] on span "False" at bounding box center [757, 275] width 22 height 11
click at [743, 280] on input "False" at bounding box center [738, 276] width 10 height 9
radio input "true"
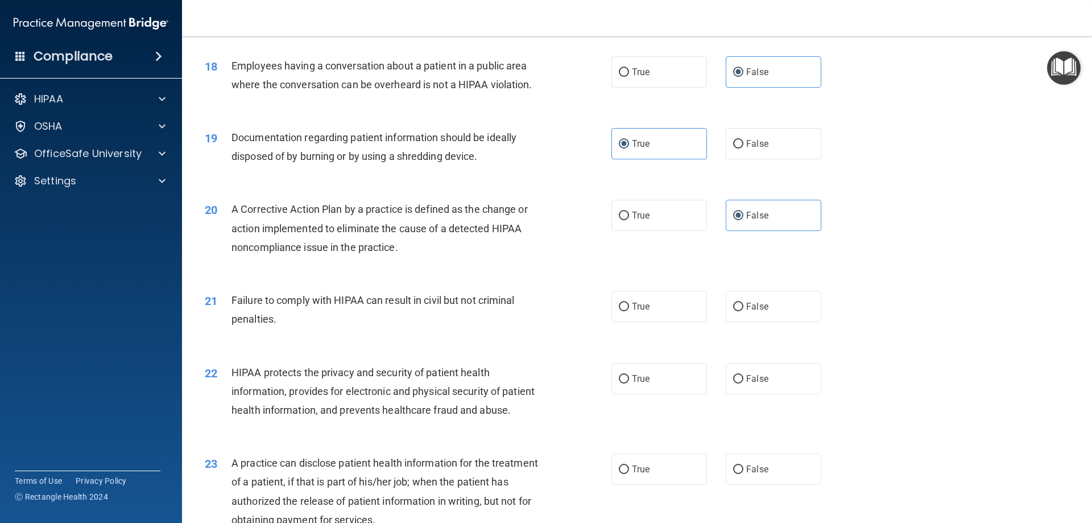
scroll to position [1544, 0]
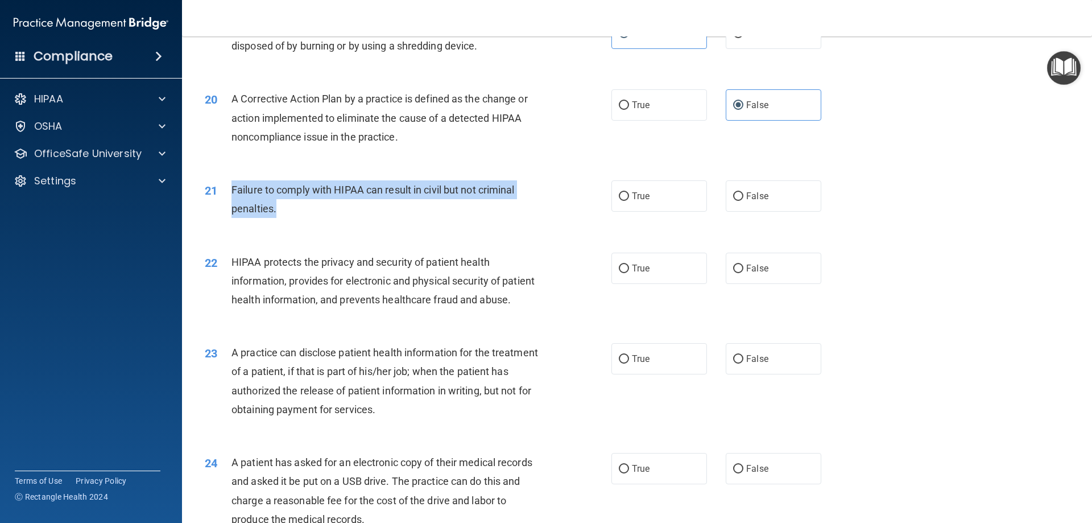
drag, startPoint x: 278, startPoint y: 228, endPoint x: 231, endPoint y: 206, distance: 51.4
click at [231, 206] on div "Failure to comply with HIPAA can result in civil but not criminal penalties." at bounding box center [390, 199] width 318 height 38
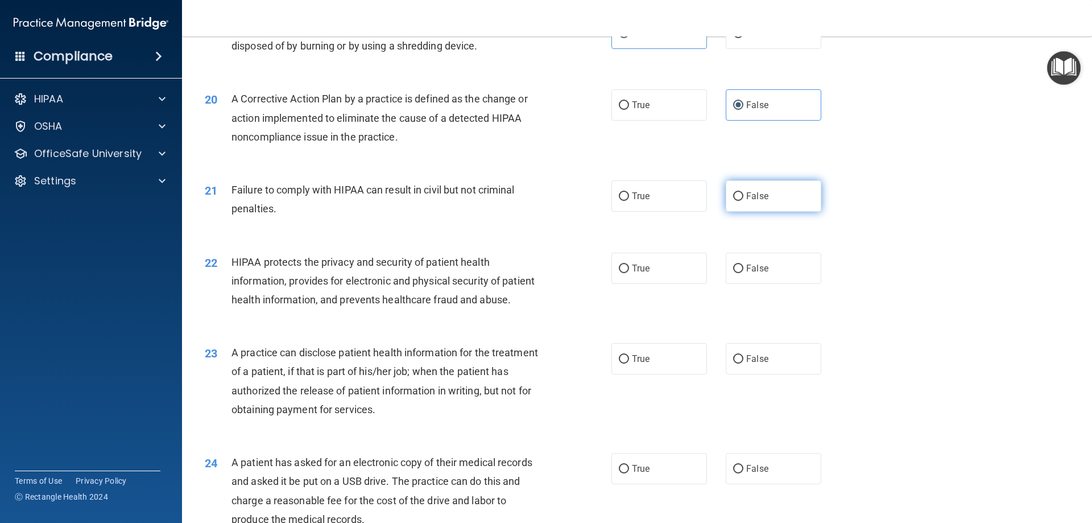
click at [746, 201] on span "False" at bounding box center [757, 196] width 22 height 11
click at [743, 201] on input "False" at bounding box center [738, 196] width 10 height 9
radio input "true"
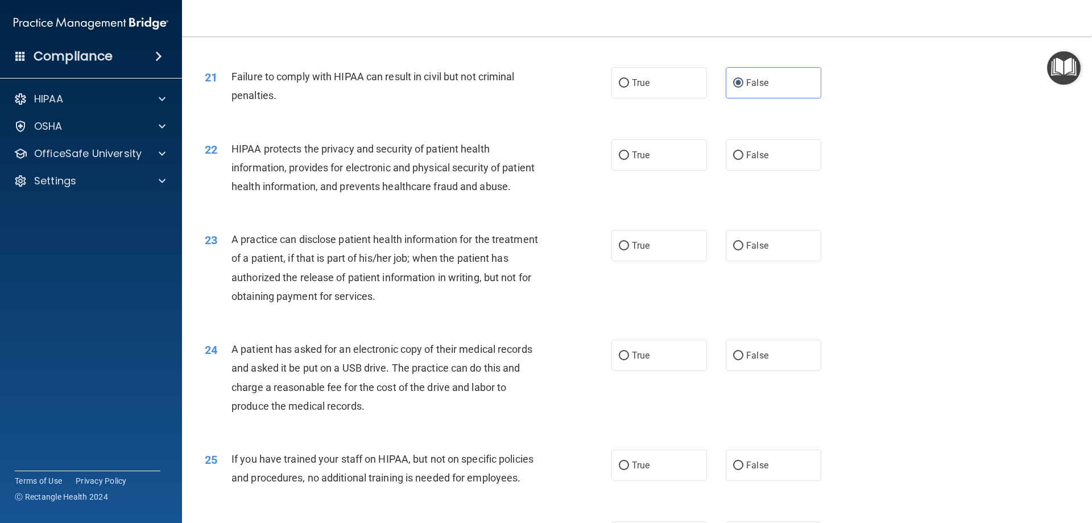
scroll to position [1657, 0]
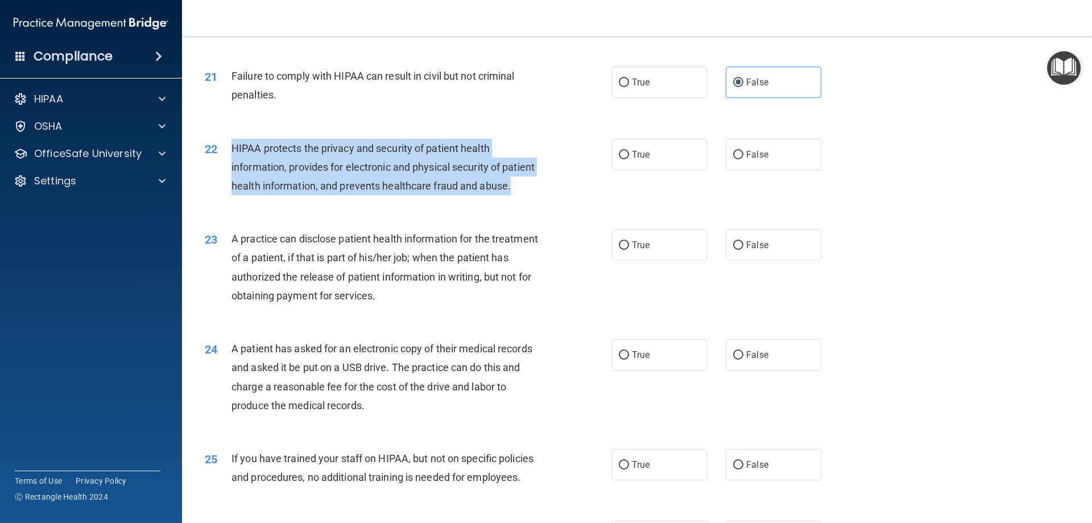
drag, startPoint x: 266, startPoint y: 223, endPoint x: 229, endPoint y: 166, distance: 68.1
click at [229, 166] on div "22 HIPAA protects the privacy and security of patient health information, provi…" at bounding box center [408, 170] width 441 height 63
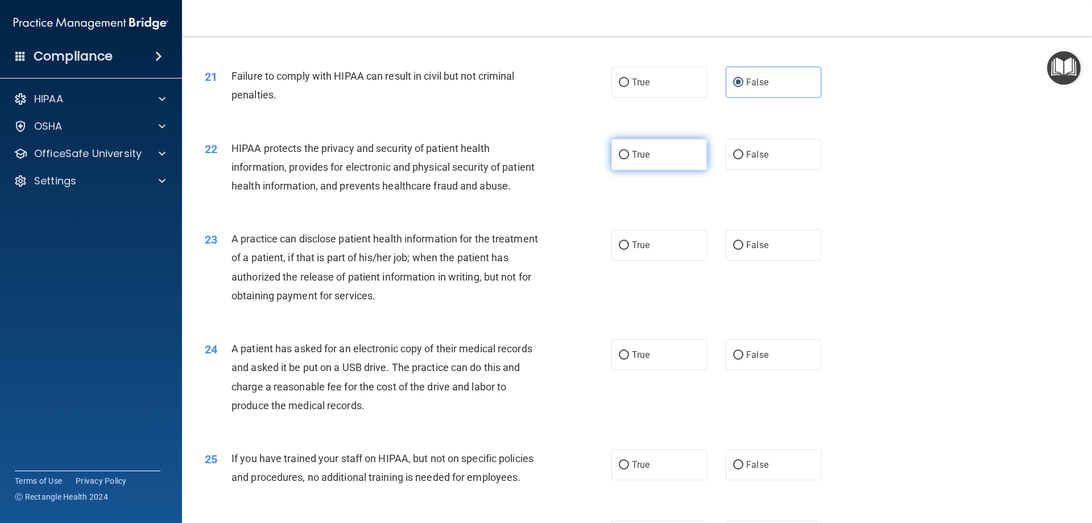
click at [683, 170] on label "True" at bounding box center [659, 154] width 96 height 31
click at [629, 159] on input "True" at bounding box center [624, 155] width 10 height 9
radio input "true"
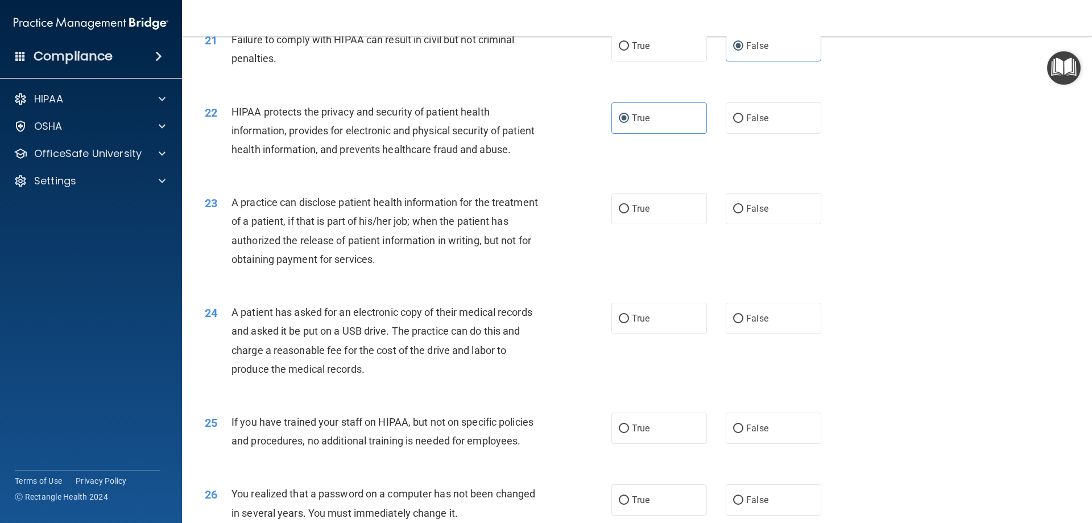
scroll to position [1714, 0]
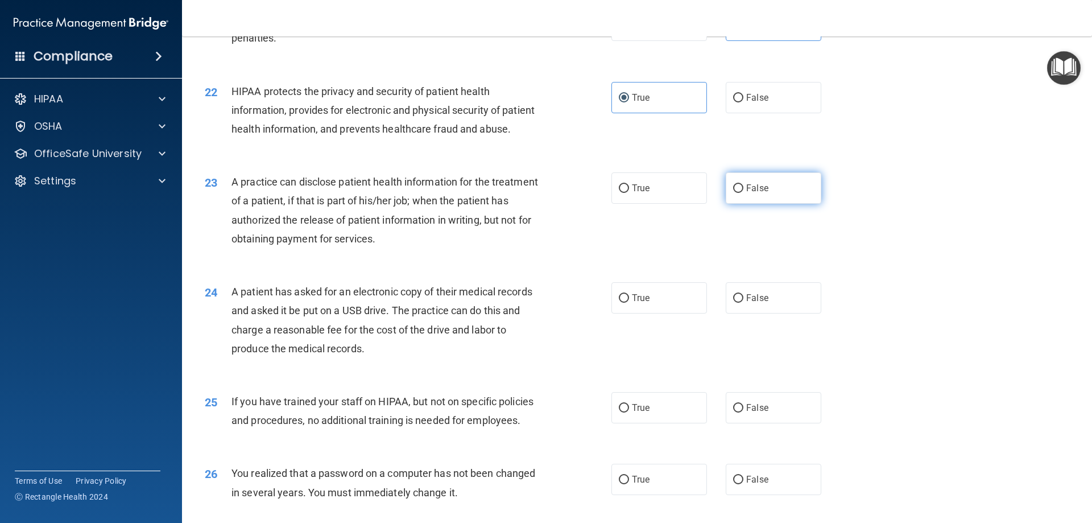
click at [776, 204] on label "False" at bounding box center [774, 187] width 96 height 31
click at [743, 193] on input "False" at bounding box center [738, 188] width 10 height 9
radio input "true"
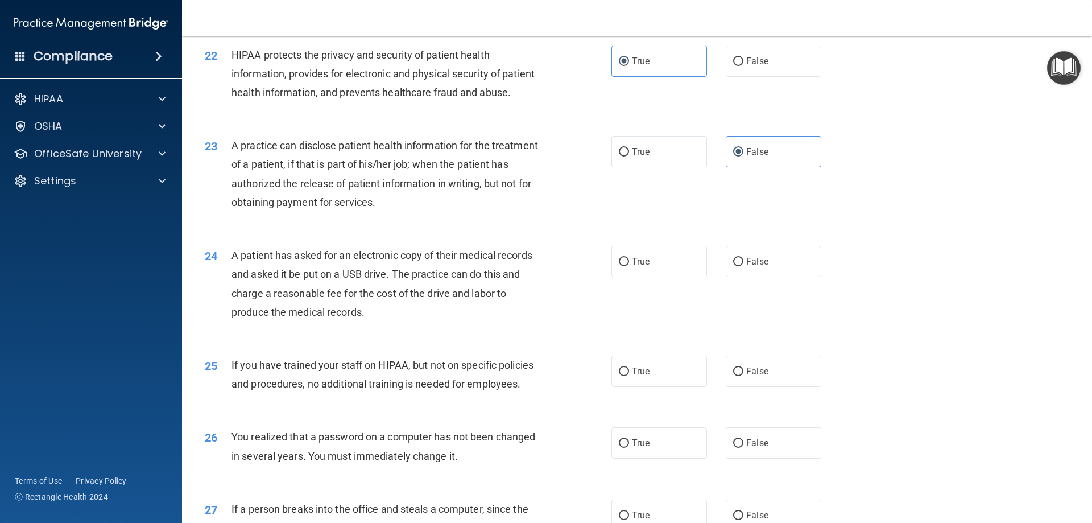
scroll to position [1771, 0]
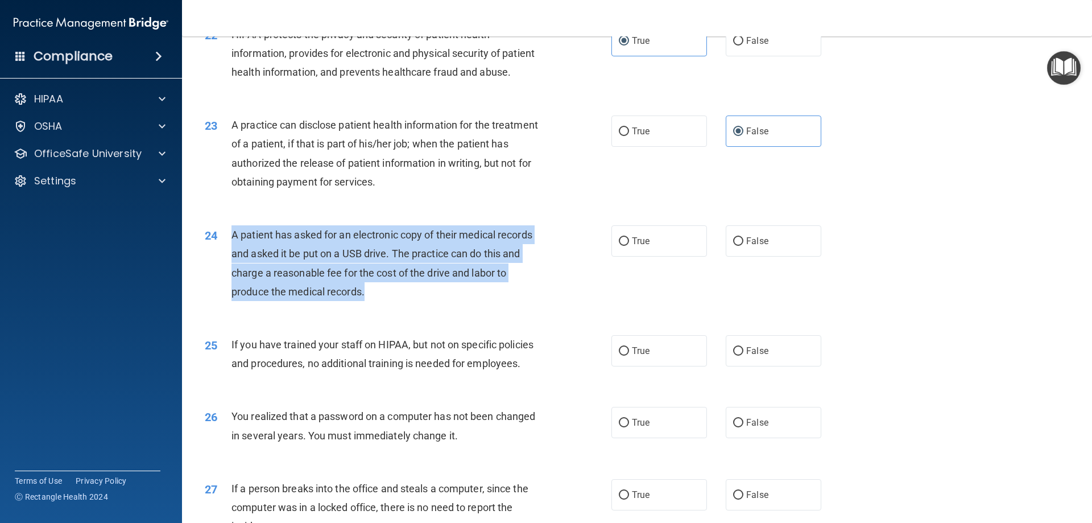
drag, startPoint x: 367, startPoint y: 329, endPoint x: 233, endPoint y: 277, distance: 143.5
click at [233, 277] on div "A patient has asked for an electronic copy of their medical records and asked i…" at bounding box center [390, 263] width 318 height 76
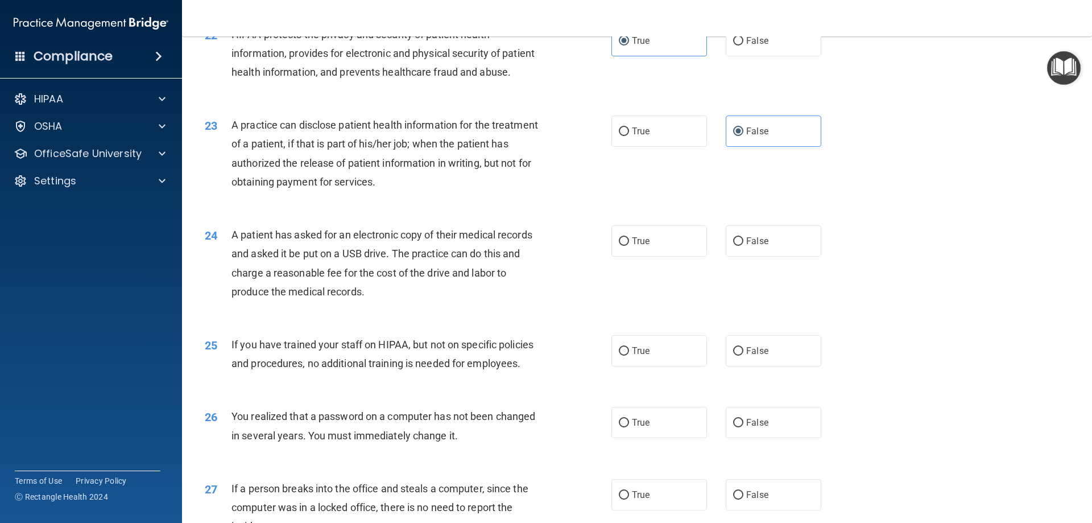
click at [445, 321] on div "24 A patient has asked for an electronic copy of their medical records and aske…" at bounding box center [637, 266] width 882 height 110
click at [733, 246] on input "False" at bounding box center [738, 241] width 10 height 9
radio input "true"
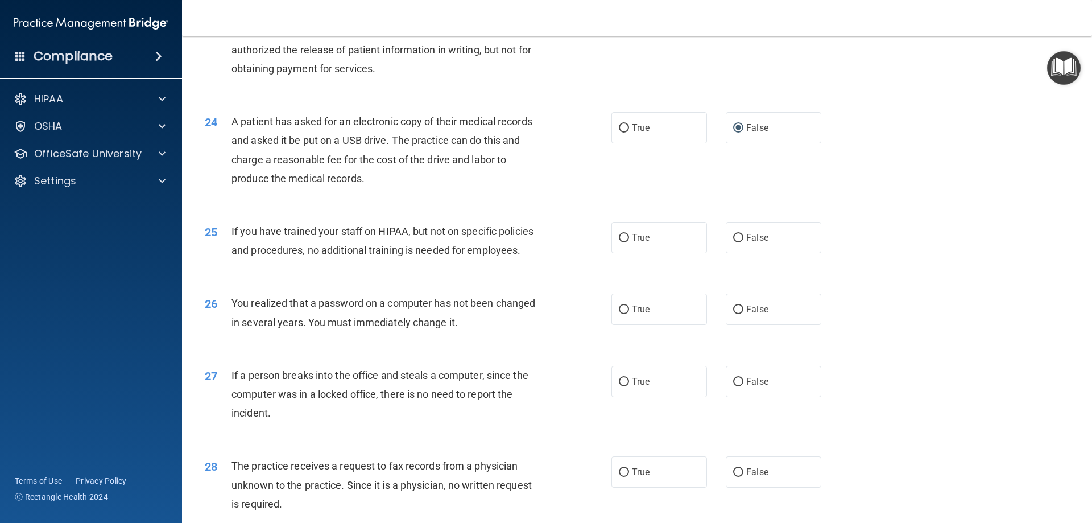
scroll to position [1885, 0]
click at [843, 279] on div "25 If you have trained your staff on HIPAA, but not on specific policies and pr…" at bounding box center [637, 243] width 882 height 72
click at [797, 253] on label "False" at bounding box center [774, 236] width 96 height 31
click at [743, 242] on input "False" at bounding box center [738, 237] width 10 height 9
radio input "true"
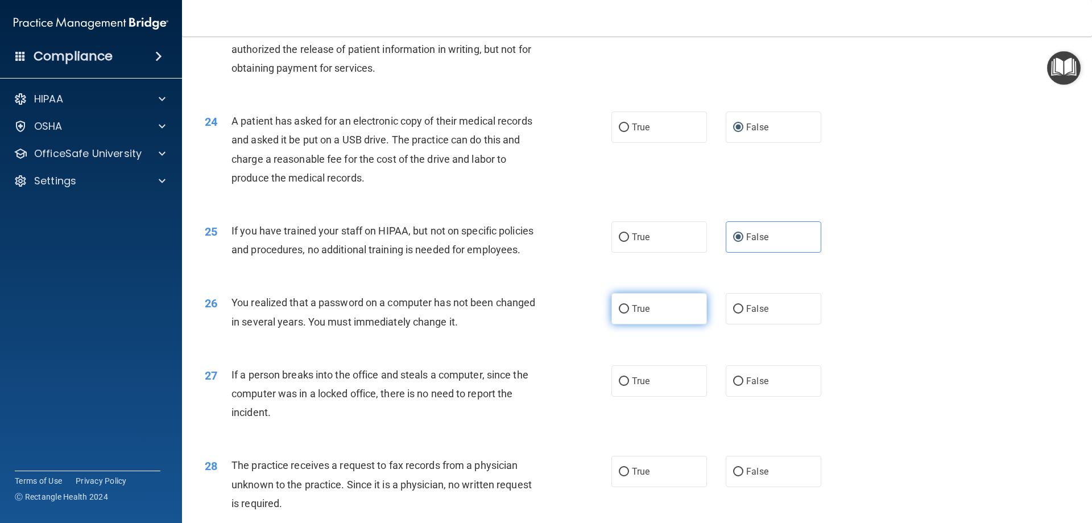
click at [648, 324] on label "True" at bounding box center [659, 308] width 96 height 31
click at [629, 313] on input "True" at bounding box center [624, 309] width 10 height 9
radio input "true"
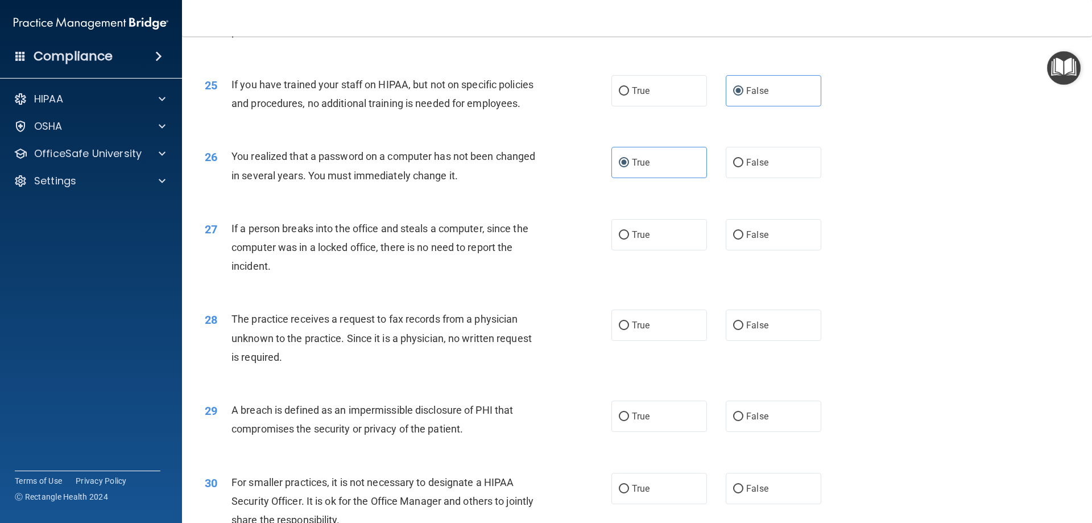
scroll to position [2056, 0]
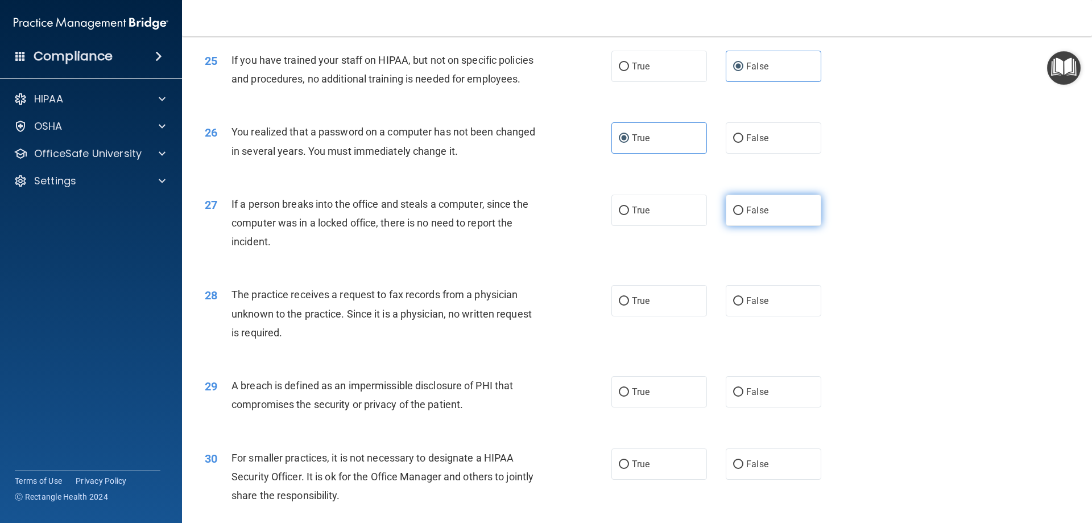
click at [771, 226] on label "False" at bounding box center [774, 210] width 96 height 31
click at [743, 215] on input "False" at bounding box center [738, 210] width 10 height 9
radio input "true"
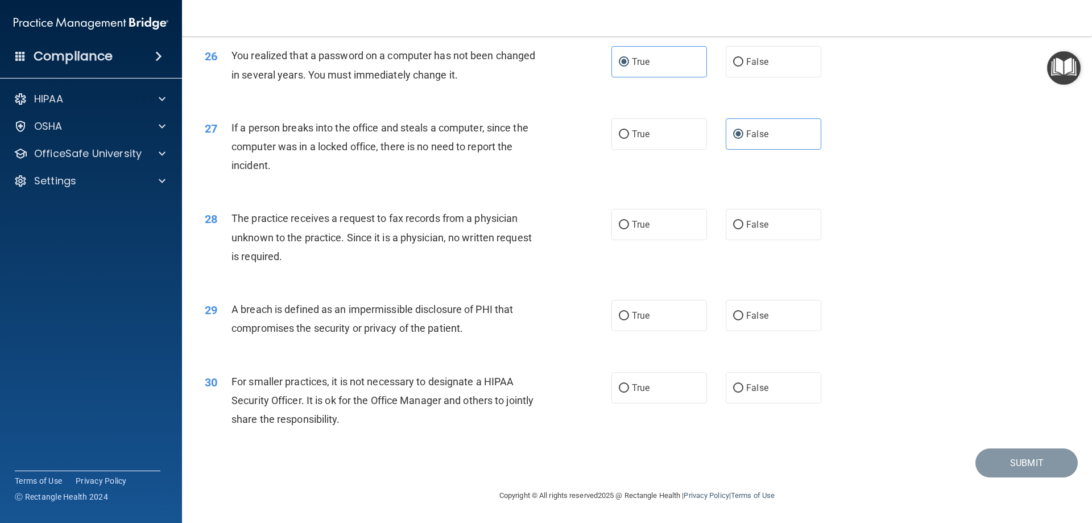
scroll to position [2169, 0]
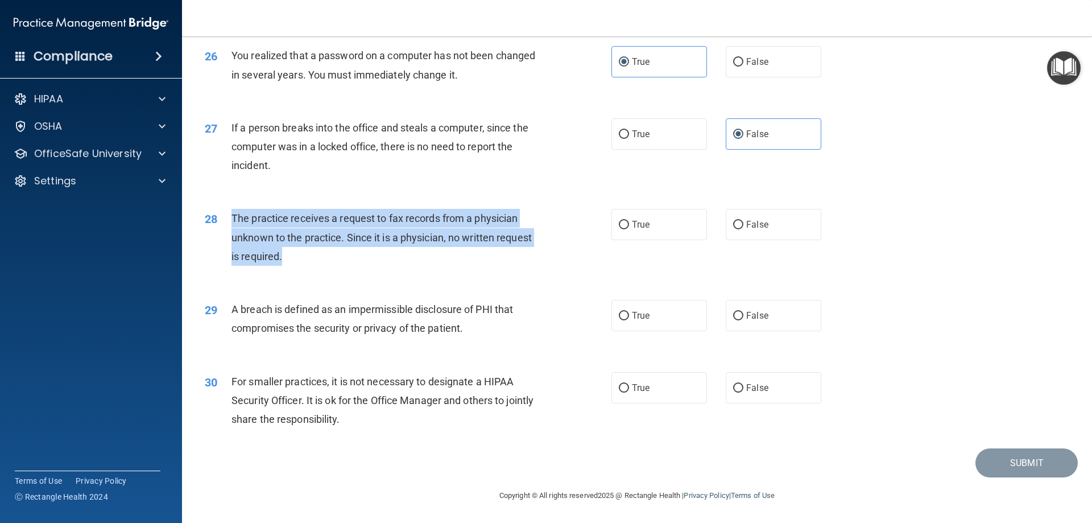
drag, startPoint x: 262, startPoint y: 251, endPoint x: 233, endPoint y: 222, distance: 41.4
click at [233, 222] on div "The practice receives a request to fax records from a physician unknown to the …" at bounding box center [390, 237] width 318 height 57
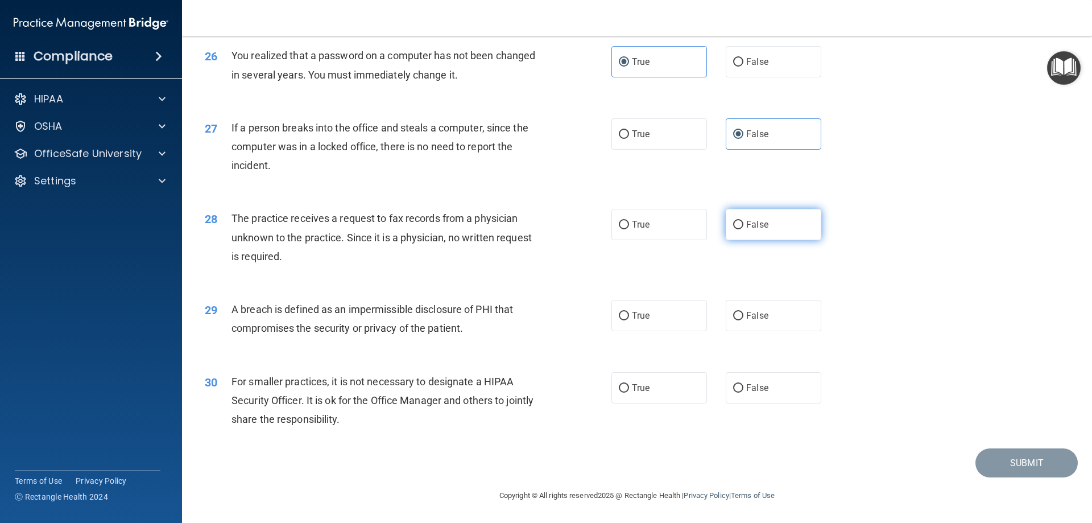
click at [754, 227] on span "False" at bounding box center [757, 224] width 22 height 11
click at [743, 227] on input "False" at bounding box center [738, 225] width 10 height 9
radio input "true"
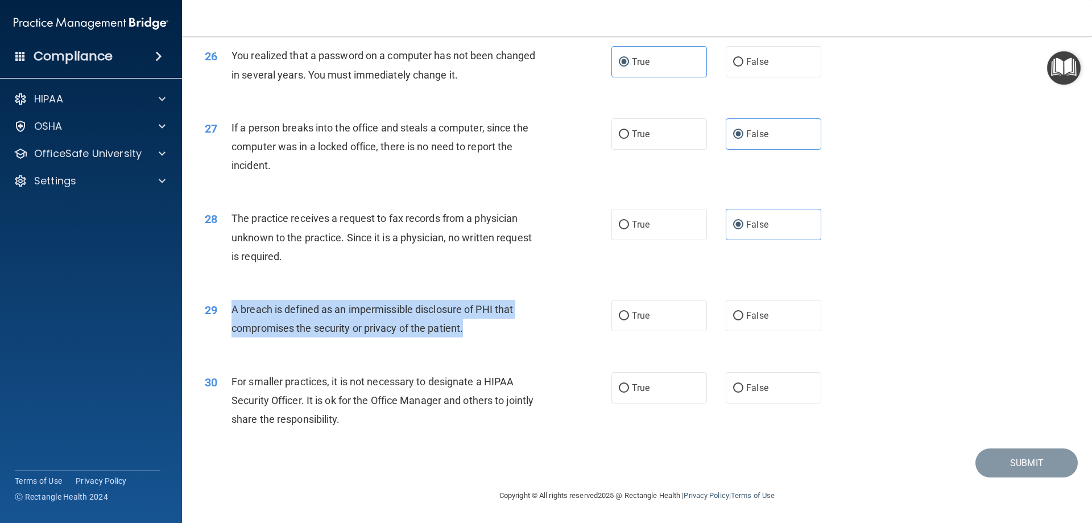
drag, startPoint x: 466, startPoint y: 329, endPoint x: 233, endPoint y: 310, distance: 234.0
click at [233, 310] on div "A breach is defined as an impermissible disclosure of PHI that compromises the …" at bounding box center [390, 319] width 318 height 38
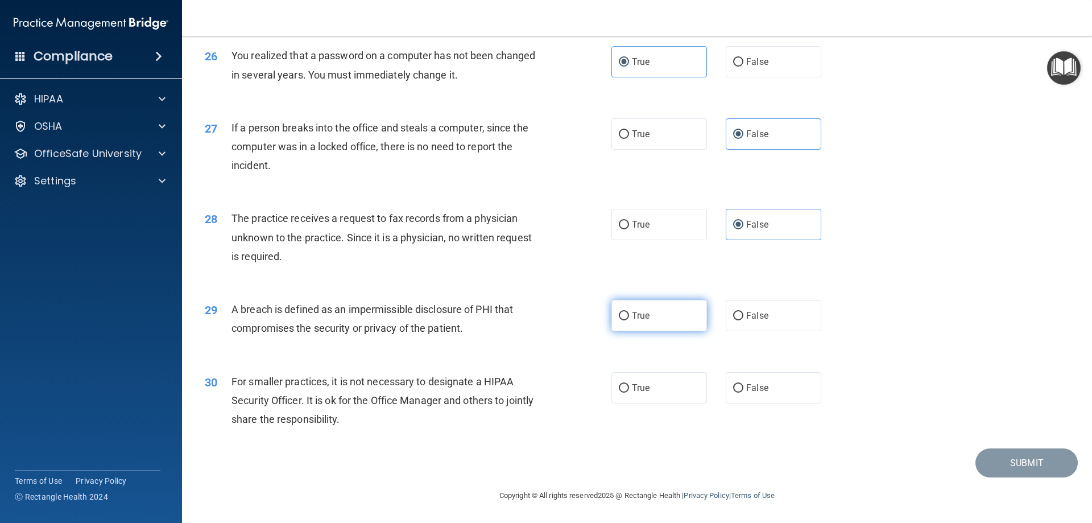
click at [669, 311] on label "True" at bounding box center [659, 315] width 96 height 31
click at [629, 312] on input "True" at bounding box center [624, 316] width 10 height 9
radio input "true"
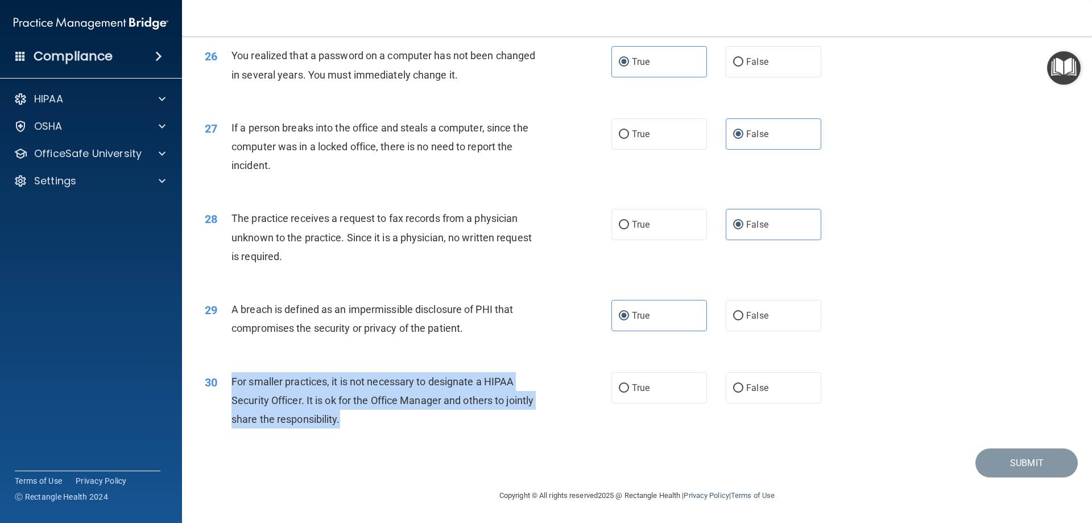
drag, startPoint x: 374, startPoint y: 420, endPoint x: 233, endPoint y: 384, distance: 145.0
click at [233, 384] on div "For smaller practices, it is not necessary to designate a HIPAA Security Office…" at bounding box center [390, 400] width 318 height 57
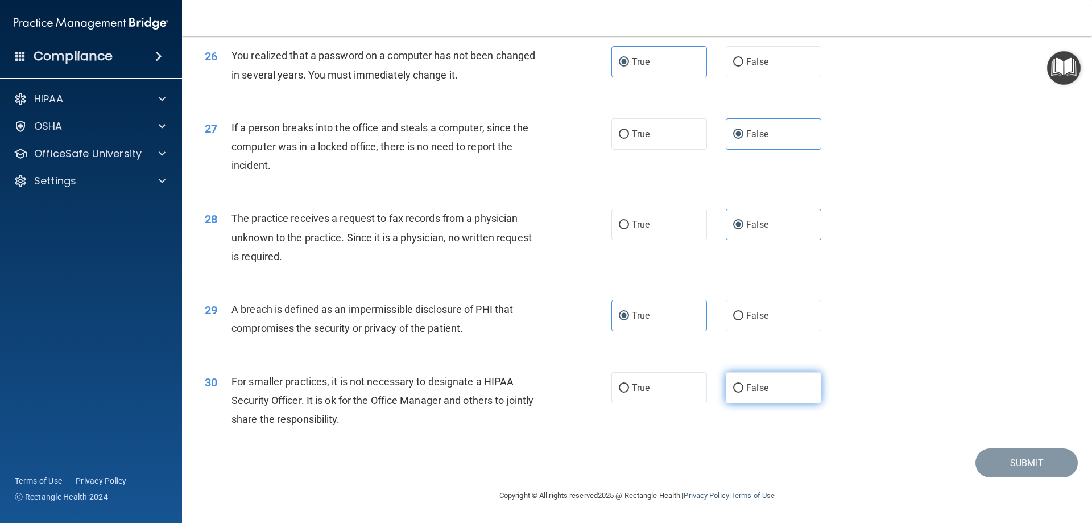
click at [764, 400] on label "False" at bounding box center [774, 387] width 96 height 31
click at [743, 392] on input "False" at bounding box center [738, 388] width 10 height 9
radio input "true"
click at [1028, 456] on button "Submit" at bounding box center [1026, 462] width 102 height 29
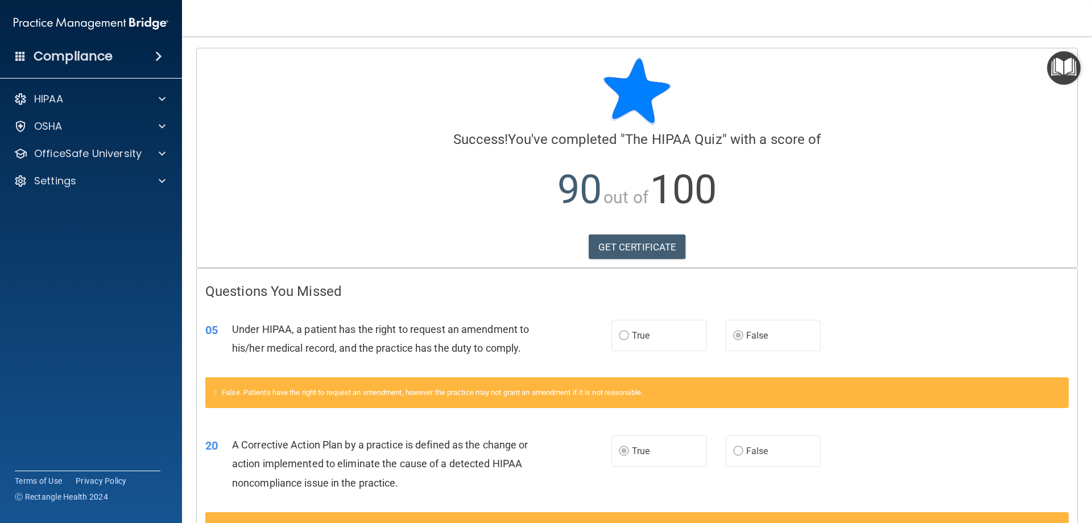
click at [56, 52] on h4 "Compliance" at bounding box center [73, 56] width 79 height 16
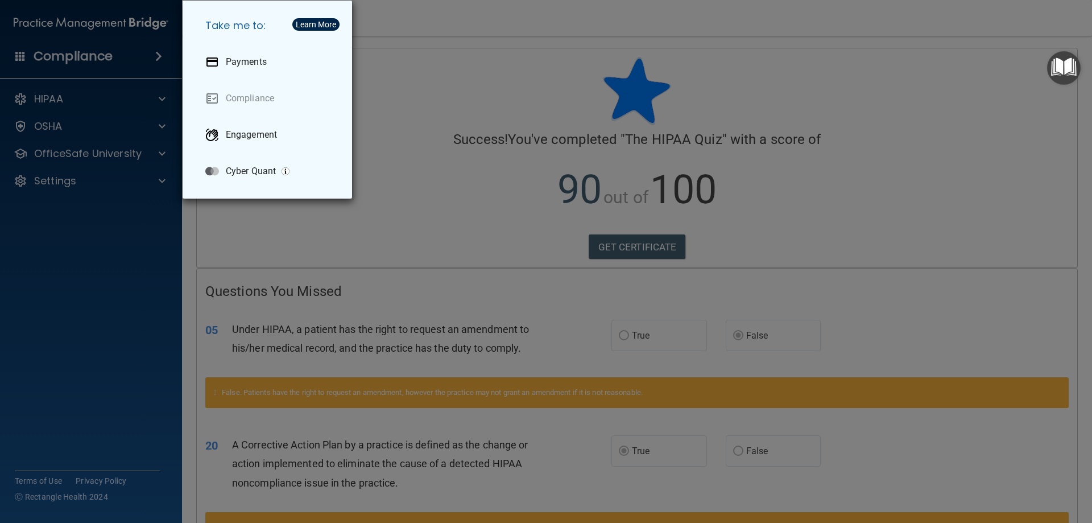
click at [23, 113] on div "Take me to: Payments Compliance Engagement Cyber Quant" at bounding box center [546, 261] width 1092 height 523
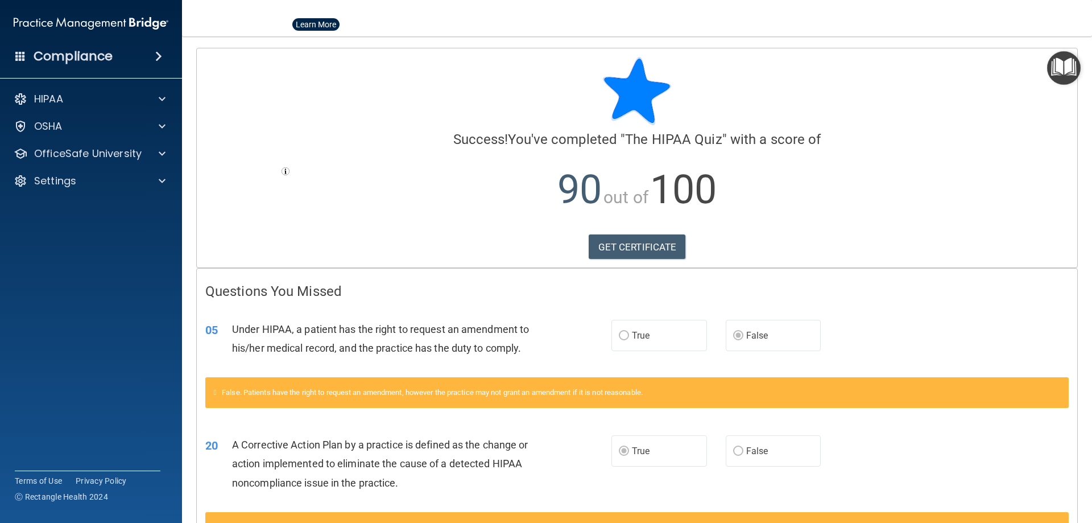
click at [44, 161] on div "OfficeSafe University" at bounding box center [91, 153] width 183 height 23
click at [45, 156] on p "OfficeSafe University" at bounding box center [87, 154] width 107 height 14
click at [647, 239] on link "GET CERTIFICATE" at bounding box center [637, 246] width 97 height 25
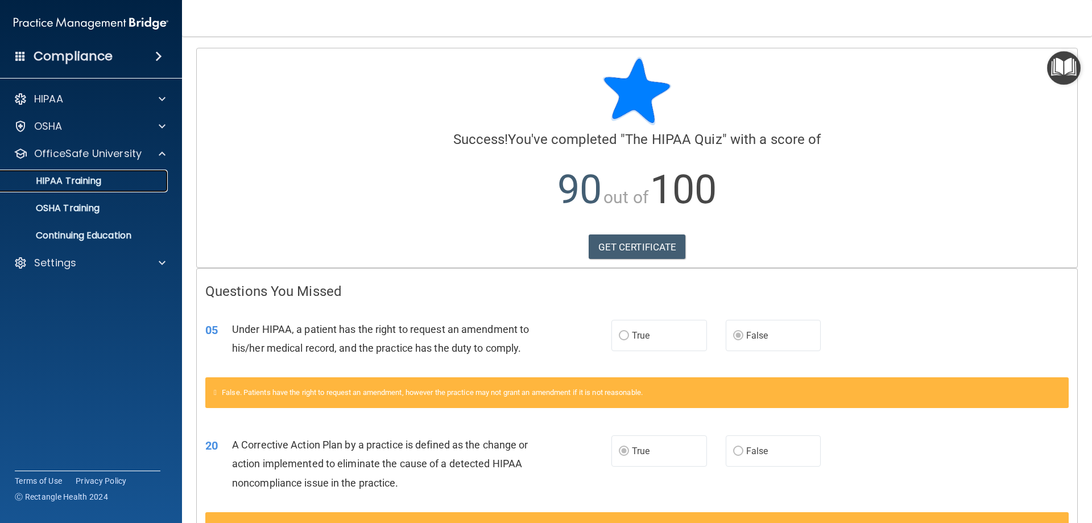
click at [86, 180] on p "HIPAA Training" at bounding box center [54, 180] width 94 height 11
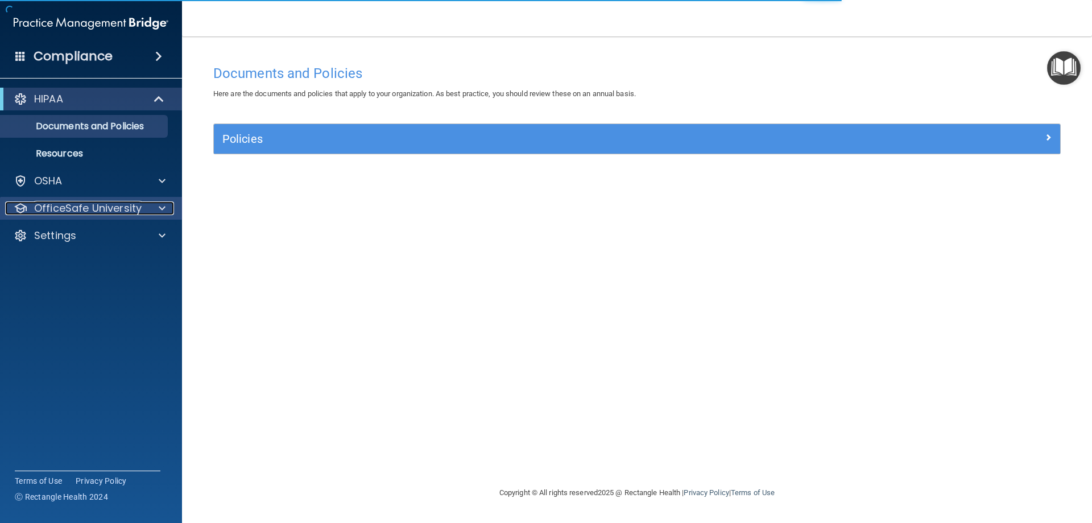
click at [99, 206] on p "OfficeSafe University" at bounding box center [87, 208] width 107 height 14
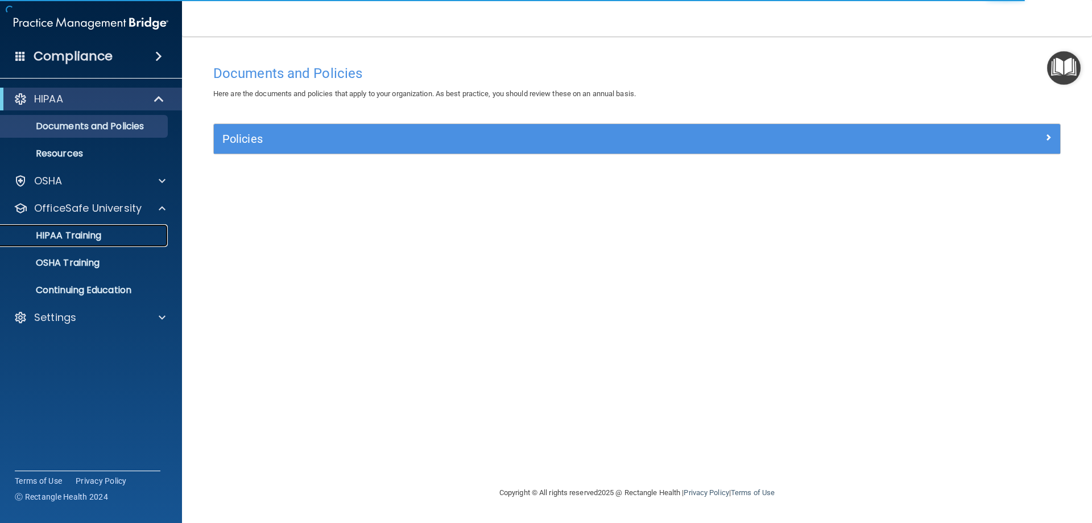
click at [62, 233] on p "HIPAA Training" at bounding box center [54, 235] width 94 height 11
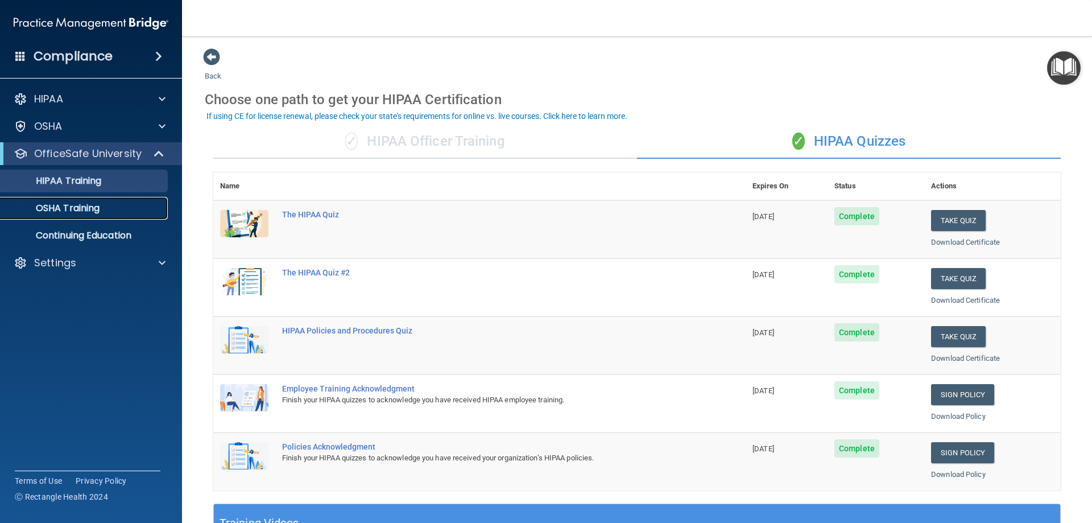
click at [52, 207] on p "OSHA Training" at bounding box center [53, 207] width 92 height 11
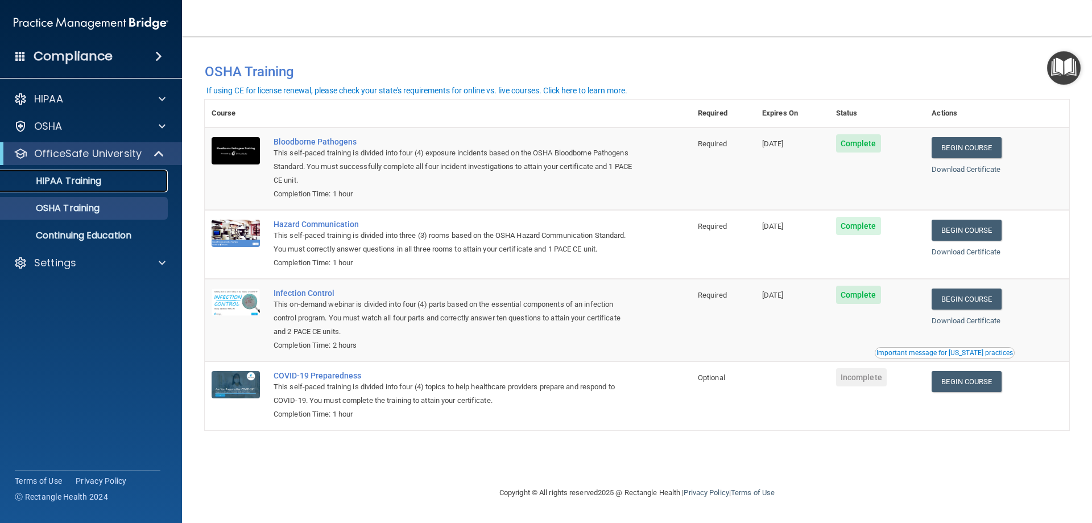
click at [81, 184] on p "HIPAA Training" at bounding box center [54, 180] width 94 height 11
